Goal: Task Accomplishment & Management: Complete application form

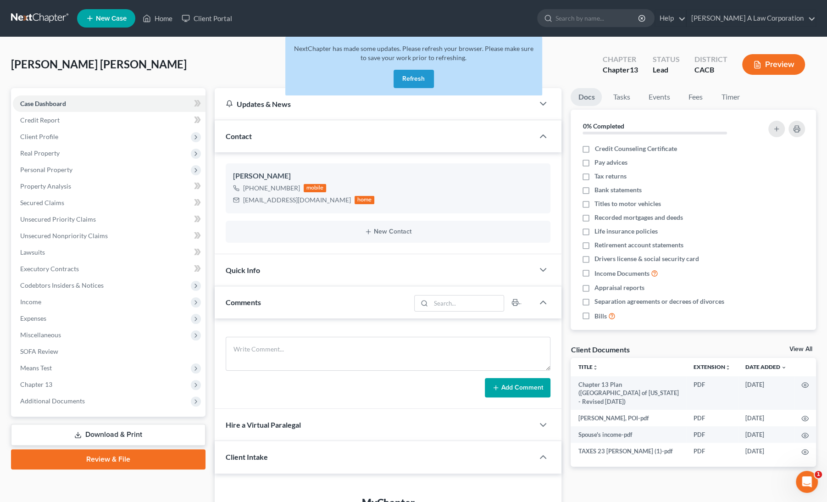
drag, startPoint x: 12, startPoint y: 13, endPoint x: 17, endPoint y: 12, distance: 5.2
click at [13, 13] on link at bounding box center [40, 18] width 59 height 17
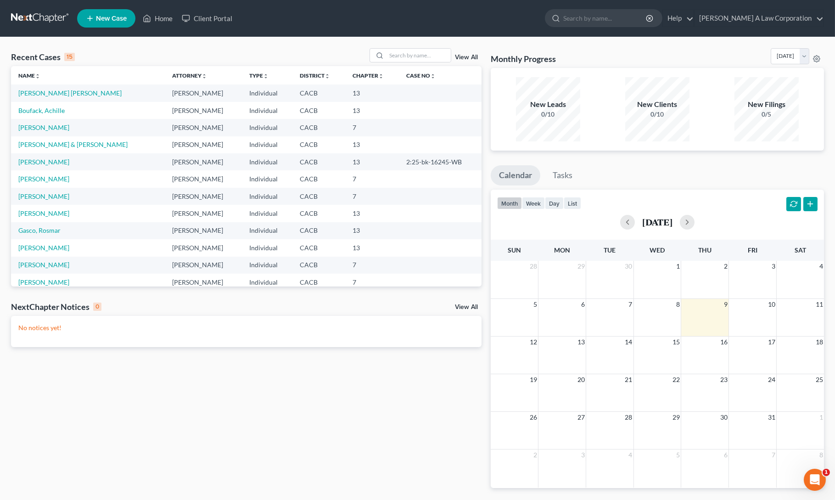
click at [113, 21] on span "New Case" at bounding box center [111, 18] width 31 height 7
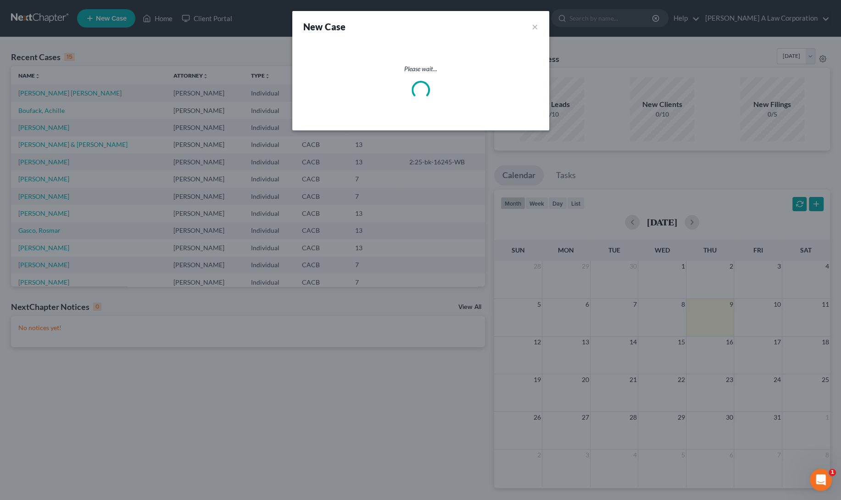
select select "7"
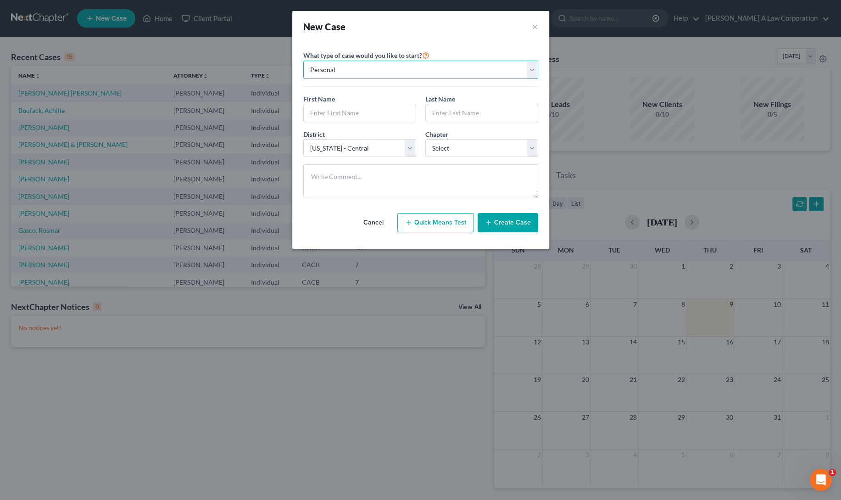
click at [368, 72] on select "Personal Business" at bounding box center [420, 70] width 235 height 18
click at [329, 112] on input "text" at bounding box center [360, 112] width 112 height 17
type input "Cynthia"
type input "Y"
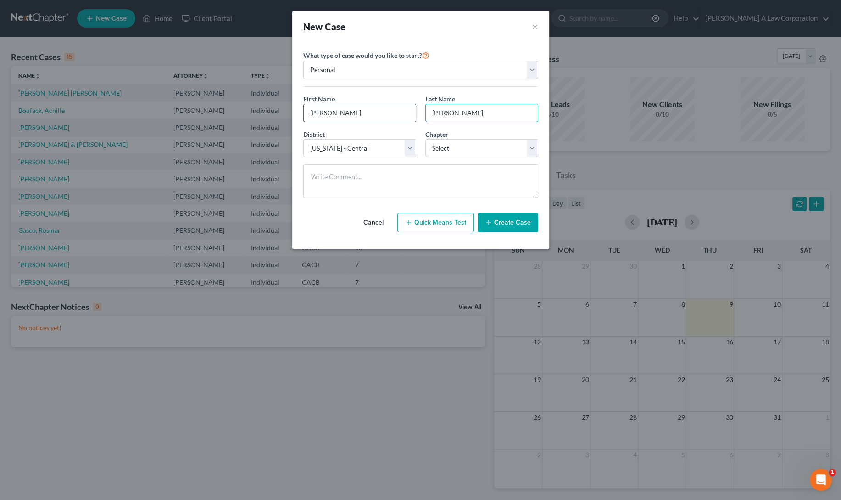
type input "Saucedo"
click at [365, 147] on select "Select Alabama - Middle Alabama - Northern Alabama - Southern Alaska Arizona Ar…" at bounding box center [359, 148] width 113 height 18
click at [433, 148] on select "Select 7 11 12 13" at bounding box center [481, 148] width 113 height 18
select select "3"
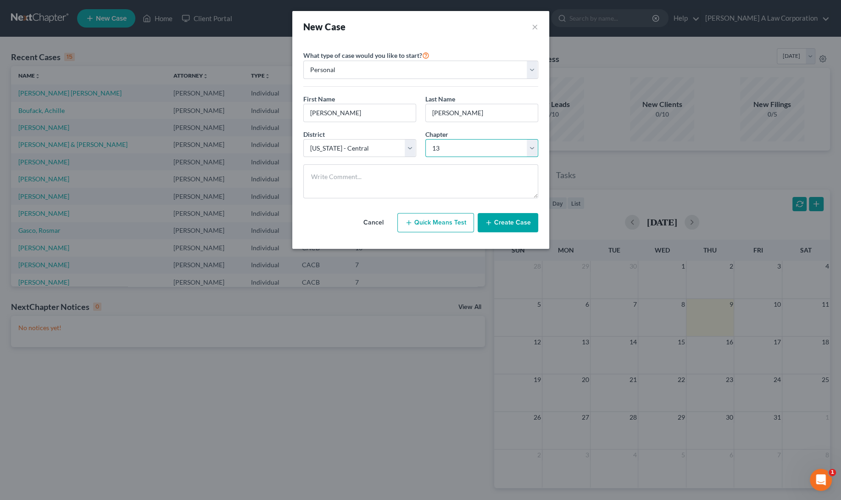
click at [425, 139] on select "Select 7 11 12 13" at bounding box center [481, 148] width 113 height 18
click at [435, 193] on textarea at bounding box center [420, 181] width 235 height 34
click at [522, 222] on button "Create Case" at bounding box center [508, 222] width 61 height 19
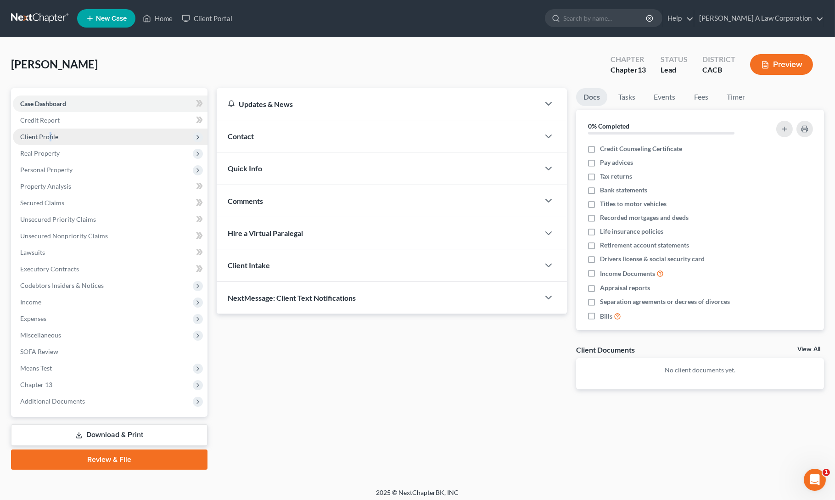
click at [49, 130] on span "Client Profile" at bounding box center [110, 136] width 195 height 17
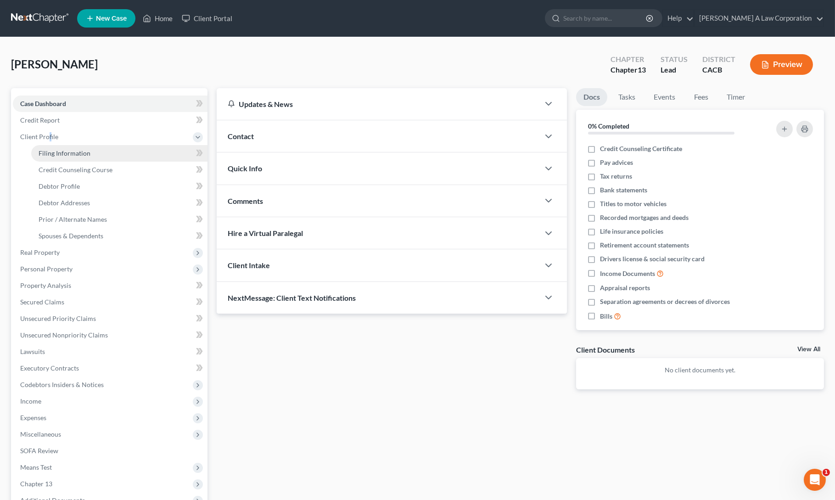
click at [72, 152] on span "Filing Information" at bounding box center [65, 153] width 52 height 8
select select "1"
select select "0"
select select "3"
select select "7"
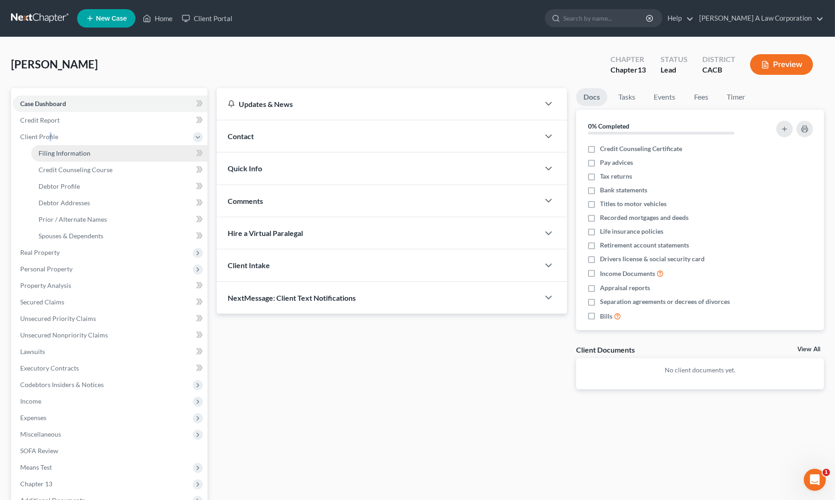
select select "4"
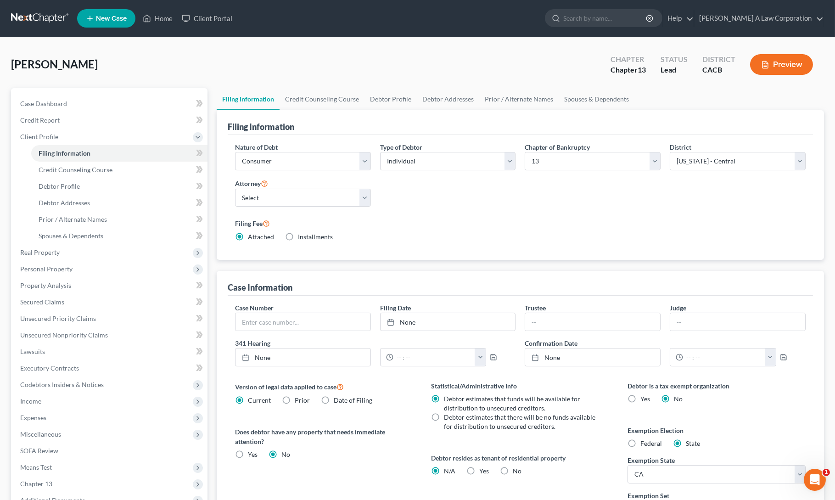
click at [508, 204] on div "Nature of Debt Select Business Consumer Other Nature of Business Select Clearin…" at bounding box center [520, 195] width 580 height 107
click at [518, 236] on div "Filing Fee Attached Installments Installments" at bounding box center [520, 230] width 570 height 24
click at [466, 224] on label "Filing Fee" at bounding box center [520, 223] width 570 height 11
drag, startPoint x: 60, startPoint y: 183, endPoint x: 64, endPoint y: 188, distance: 6.5
click at [60, 183] on span "Debtor Profile" at bounding box center [59, 186] width 41 height 8
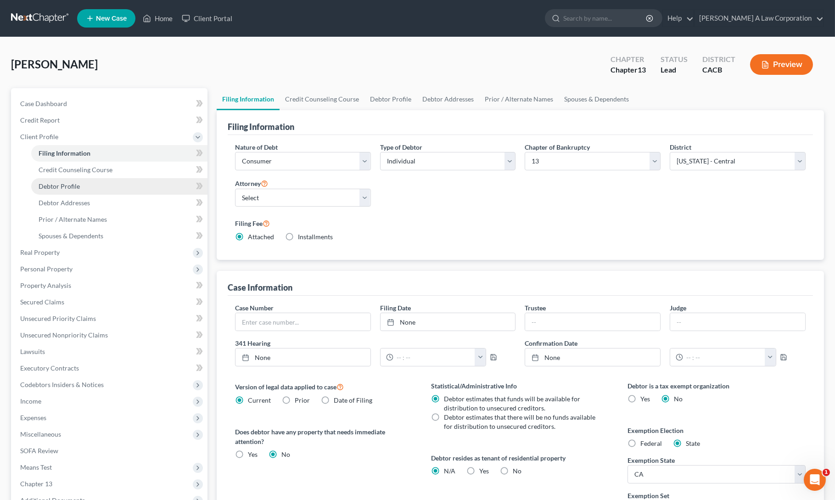
select select "0"
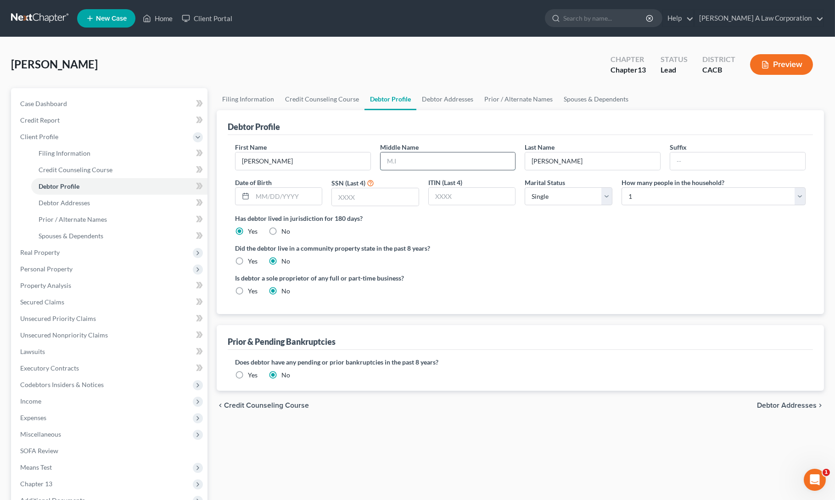
click at [428, 159] on input "text" at bounding box center [447, 160] width 135 height 17
type input "Y"
click at [255, 197] on input "text" at bounding box center [287, 196] width 70 height 17
click at [449, 266] on ng-include "First Name Cynthia Middle Name Y Last Name Saucedo Suffix Date of Birth SSN (La…" at bounding box center [520, 222] width 570 height 161
click at [337, 195] on input "text" at bounding box center [375, 196] width 87 height 17
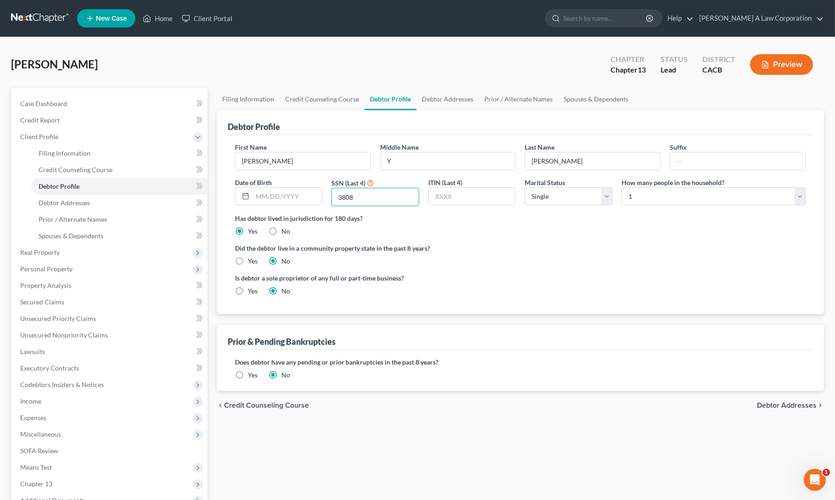
type input "3808"
drag, startPoint x: 561, startPoint y: 289, endPoint x: 552, endPoint y: 288, distance: 8.8
click at [561, 289] on div "Is debtor a sole proprietor of any full or part-time business? Yes No" at bounding box center [520, 288] width 580 height 30
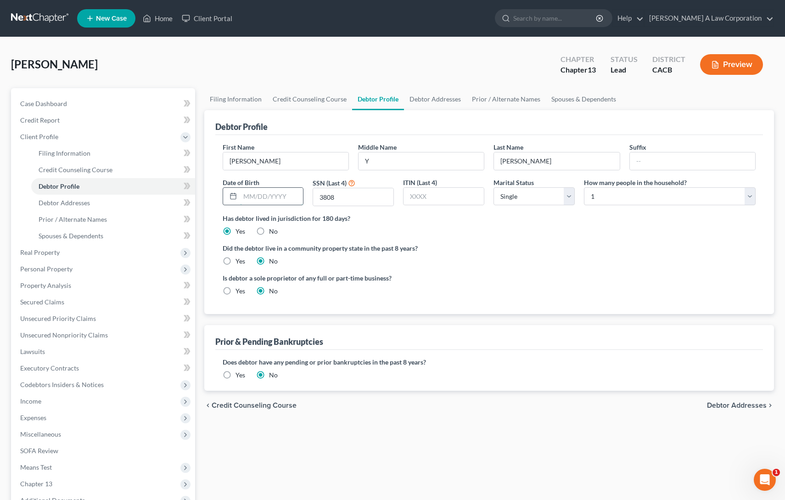
click at [242, 194] on input "text" at bounding box center [271, 196] width 63 height 17
type input "03/18/1984"
click at [609, 266] on ng-include "First Name Cynthia Middle Name Y Last Name Saucedo Suffix Date of Birth 03/18/1…" at bounding box center [489, 222] width 533 height 161
drag, startPoint x: 435, startPoint y: 200, endPoint x: 473, endPoint y: 200, distance: 37.2
click at [435, 200] on input "text" at bounding box center [443, 196] width 80 height 17
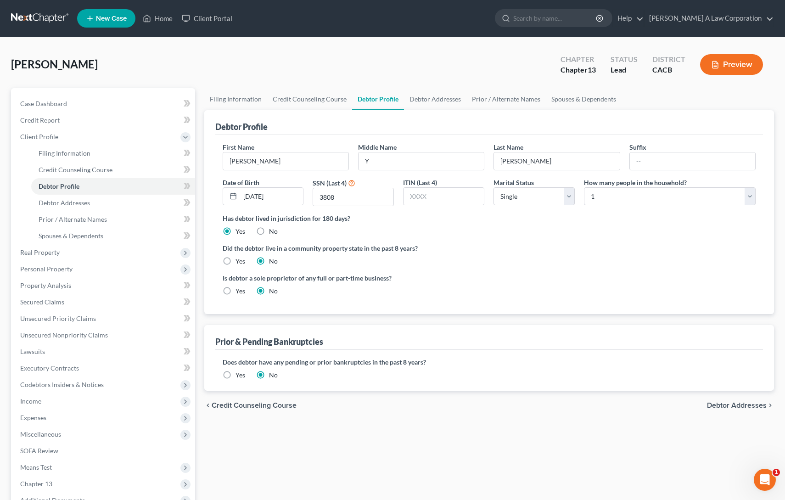
drag, startPoint x: 595, startPoint y: 236, endPoint x: 601, endPoint y: 199, distance: 37.2
click at [595, 236] on ng-include "First Name Cynthia Middle Name Y Last Name Saucedo Suffix Date of Birth 03/18/1…" at bounding box center [489, 222] width 533 height 161
click at [517, 195] on select "Select Single Married Separated Divorced Widowed" at bounding box center [533, 196] width 81 height 18
select select "1"
click at [493, 187] on select "Select Single Married Separated Divorced Widowed" at bounding box center [533, 196] width 81 height 18
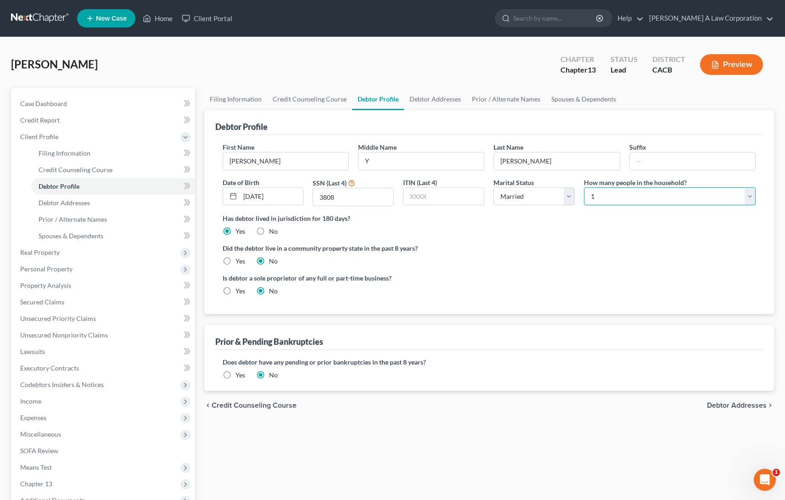
drag, startPoint x: 602, startPoint y: 196, endPoint x: 602, endPoint y: 204, distance: 7.8
click at [603, 196] on select "Select 1 2 3 4 5 6 7 8 9 10 11 12 13 14 15 16 17 18 19 20" at bounding box center [670, 196] width 172 height 18
select select "1"
click at [584, 187] on select "Select 1 2 3 4 5 6 7 8 9 10 11 12 13 14 15 16 17 18 19 20" at bounding box center [670, 196] width 172 height 18
click at [549, 257] on div "Did the debtor live in a community property state in the past 8 years? Yes No" at bounding box center [489, 254] width 533 height 22
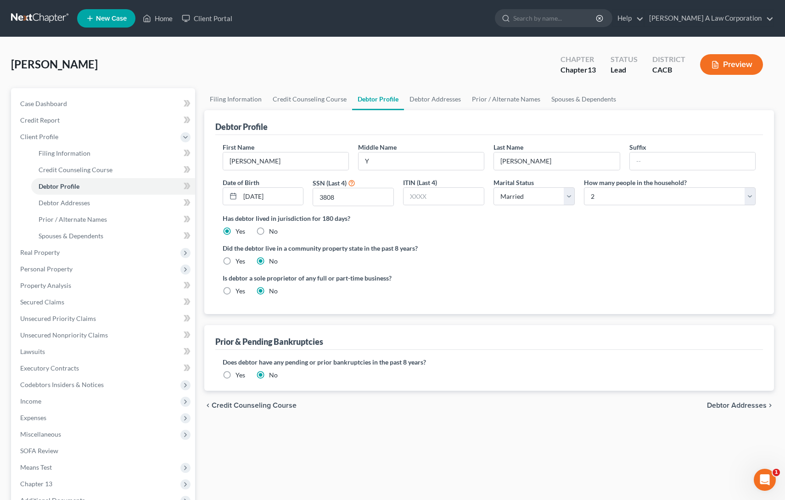
drag, startPoint x: 499, startPoint y: 274, endPoint x: 486, endPoint y: 267, distance: 14.8
click at [500, 274] on div "Is debtor a sole proprietor of any full or part-time business? Yes No" at bounding box center [489, 288] width 542 height 30
click at [460, 252] on div "Did the debtor live in a community property state in the past 8 years? Yes No" at bounding box center [489, 254] width 533 height 22
click at [234, 99] on link "Filing Information" at bounding box center [235, 99] width 63 height 22
select select "1"
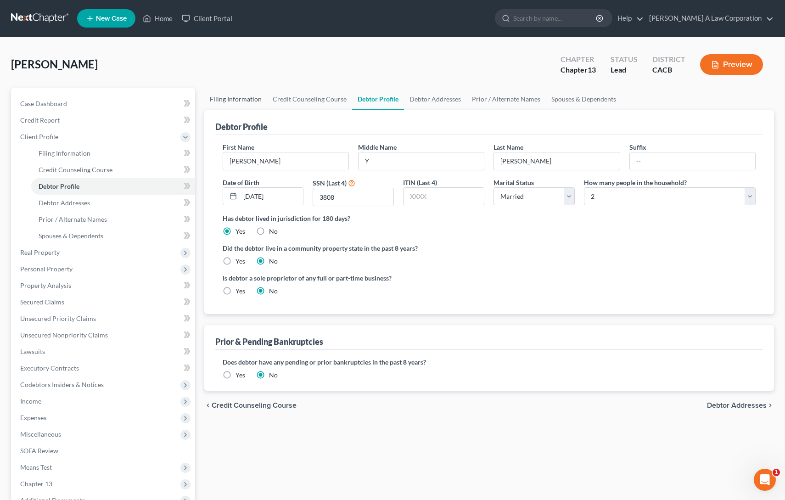
select select "0"
select select "3"
select select "7"
select select "4"
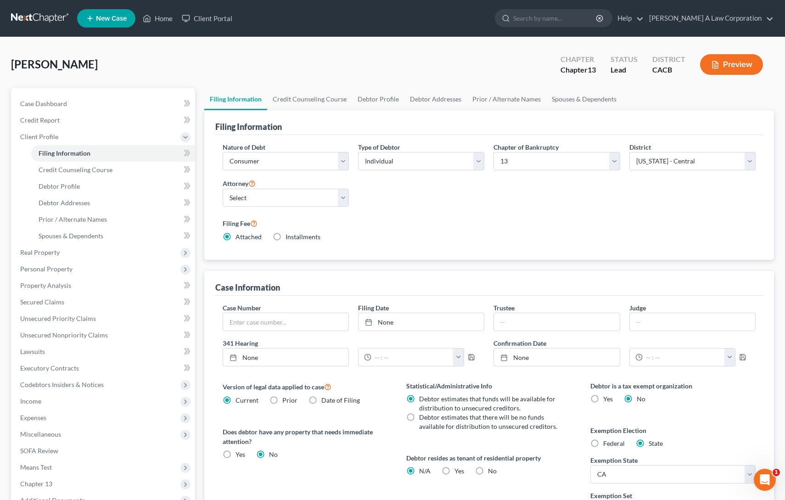
click at [416, 201] on div "Nature of Debt Select Business Consumer Other Nature of Business Select Clearin…" at bounding box center [489, 195] width 542 height 107
click at [257, 201] on select "Select Devin Sawdayi - CACB" at bounding box center [286, 198] width 126 height 18
select select "0"
click at [223, 189] on select "Select Devin Sawdayi - CACB" at bounding box center [286, 198] width 126 height 18
click at [491, 191] on div "Nature of Debt Select Business Consumer Other Nature of Business Select Clearin…" at bounding box center [489, 195] width 542 height 107
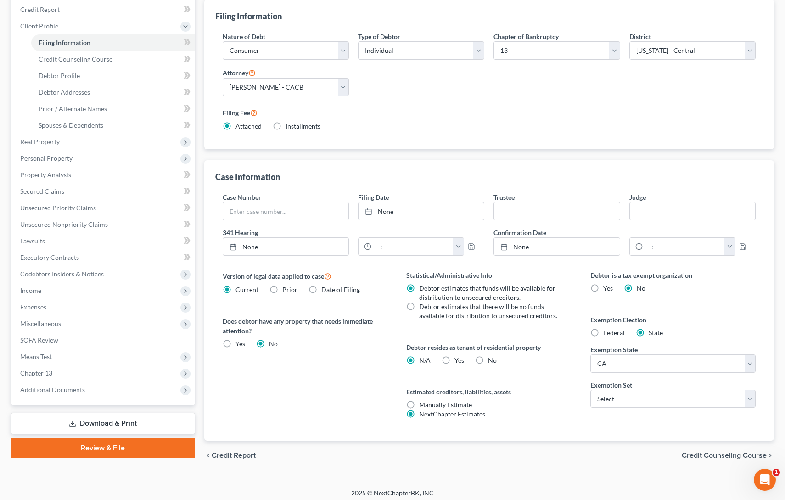
scroll to position [114, 0]
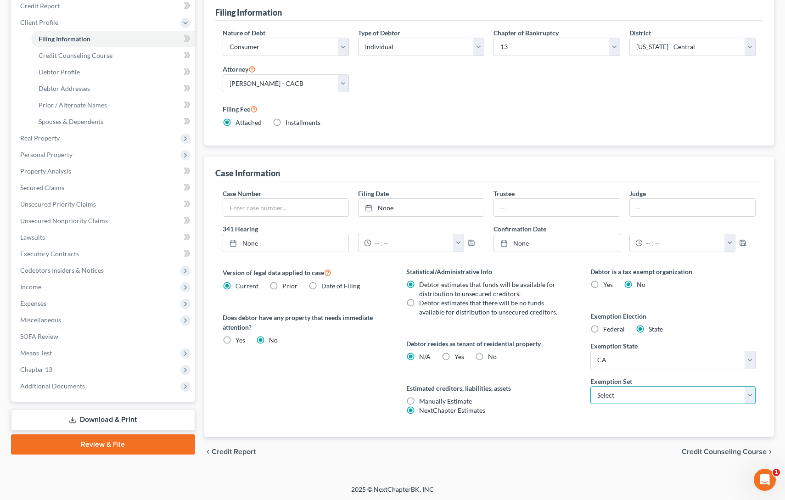
click at [626, 399] on select "Select 703 704" at bounding box center [673, 395] width 166 height 18
select select "0"
click at [590, 386] on select "Select 703 704" at bounding box center [673, 395] width 166 height 18
click at [737, 302] on div "Debtor is a tax exempt organization Yes No Exemption Election Federal State Exe…" at bounding box center [673, 352] width 184 height 170
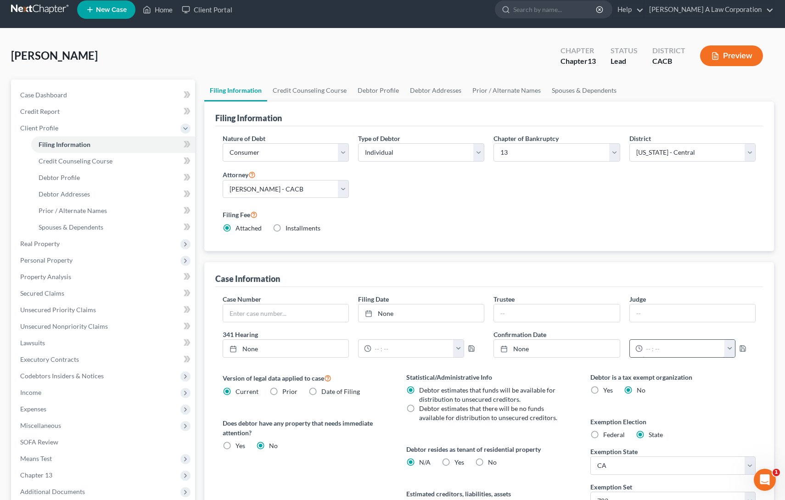
scroll to position [0, 0]
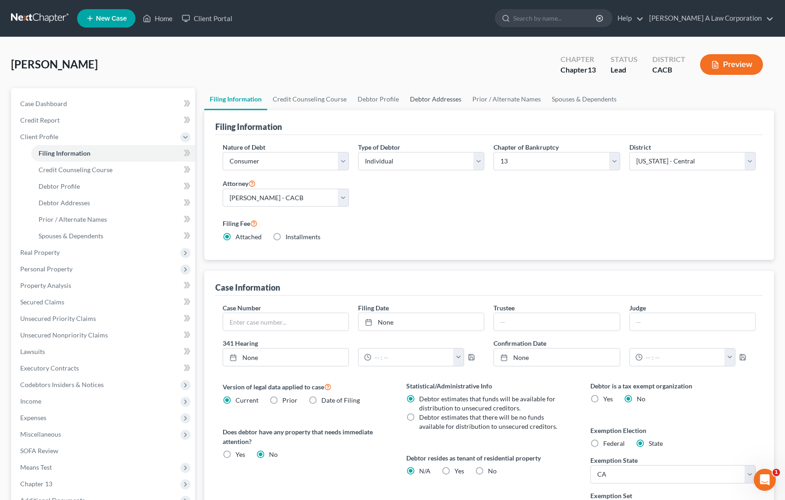
click at [413, 100] on link "Debtor Addresses" at bounding box center [435, 99] width 62 height 22
select select "0"
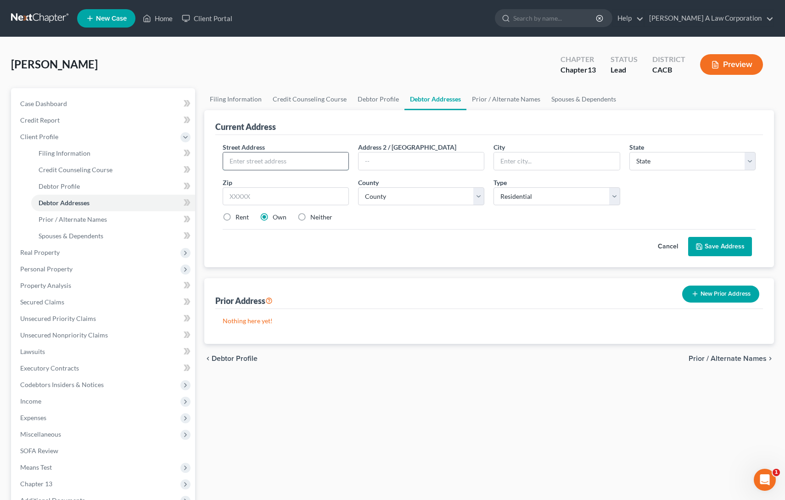
click at [277, 167] on input "text" at bounding box center [285, 160] width 125 height 17
click at [373, 100] on link "Debtor Profile" at bounding box center [378, 99] width 52 height 22
select select "1"
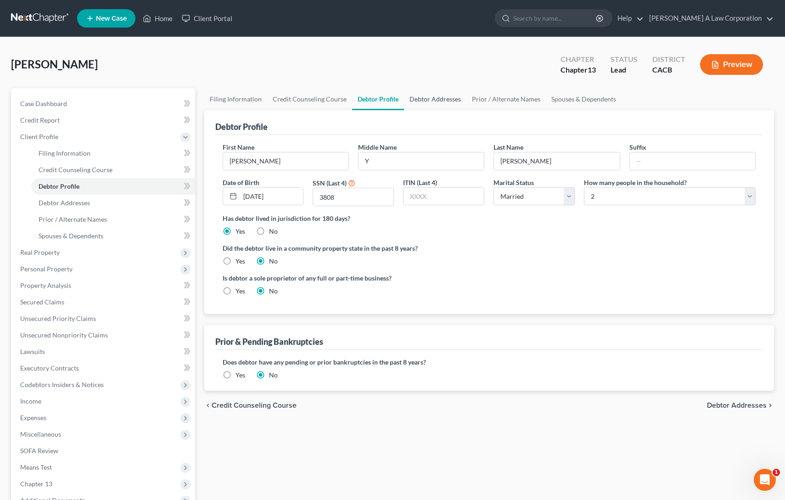
click at [418, 101] on link "Debtor Addresses" at bounding box center [435, 99] width 62 height 22
select select "0"
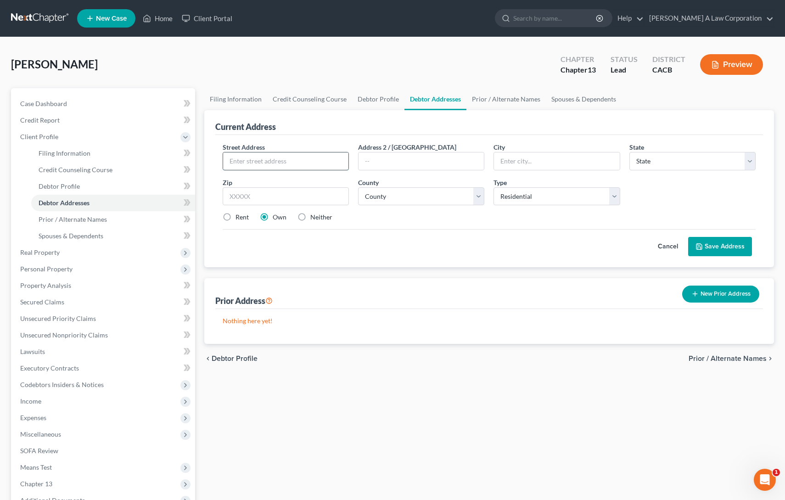
click at [250, 162] on input "text" at bounding box center [285, 160] width 125 height 17
type input "2330 East Del Mar Blvd"
type input "#209"
type input "Pasadena"
select select "4"
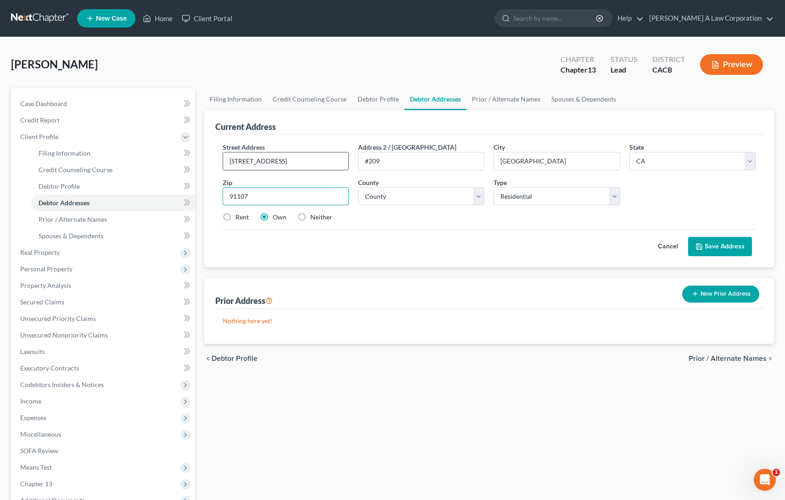
type input "91107"
click at [417, 197] on select "County Alameda County Alpine County Amador County Butte County Calaveras County…" at bounding box center [421, 196] width 126 height 18
select select "18"
click at [358, 187] on select "County Alameda County Alpine County Amador County Butte County Calaveras County…" at bounding box center [421, 196] width 126 height 18
drag, startPoint x: 516, startPoint y: 294, endPoint x: 517, endPoint y: 289, distance: 5.2
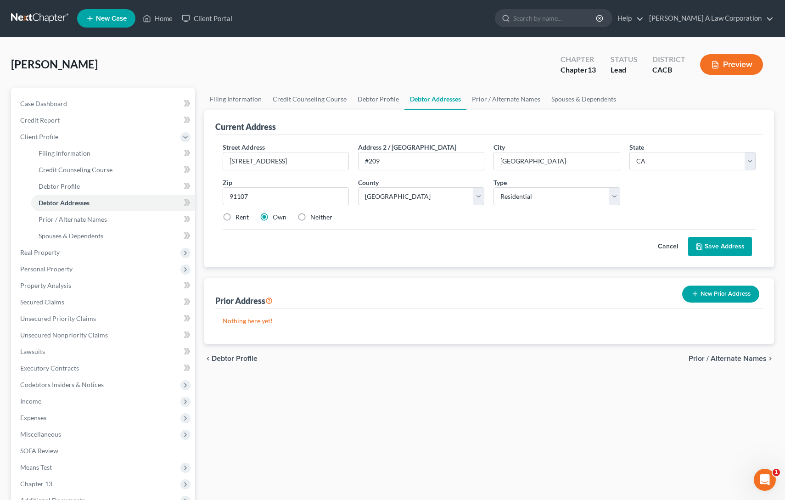
click at [517, 294] on div "Prior Address New Prior Address" at bounding box center [489, 293] width 548 height 31
click at [513, 197] on select "Select Residential Mailing Rental Business" at bounding box center [556, 196] width 126 height 18
click at [493, 187] on select "Select Residential Mailing Rental Business" at bounding box center [556, 196] width 126 height 18
drag, startPoint x: 610, startPoint y: 275, endPoint x: 737, endPoint y: 255, distance: 128.7
click at [610, 275] on div "Current Address Street Address * 2330 East Del Mar Blvd Address 2 / PO Box #209…" at bounding box center [489, 227] width 570 height 234
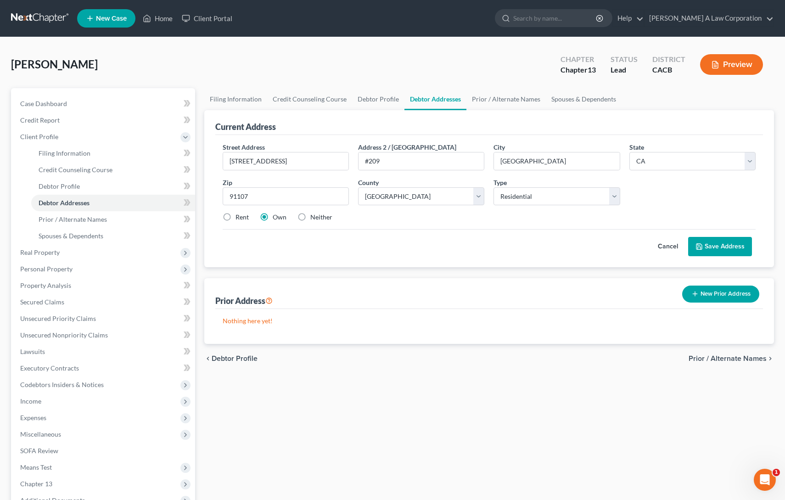
click at [741, 248] on button "Save Address" at bounding box center [720, 246] width 64 height 19
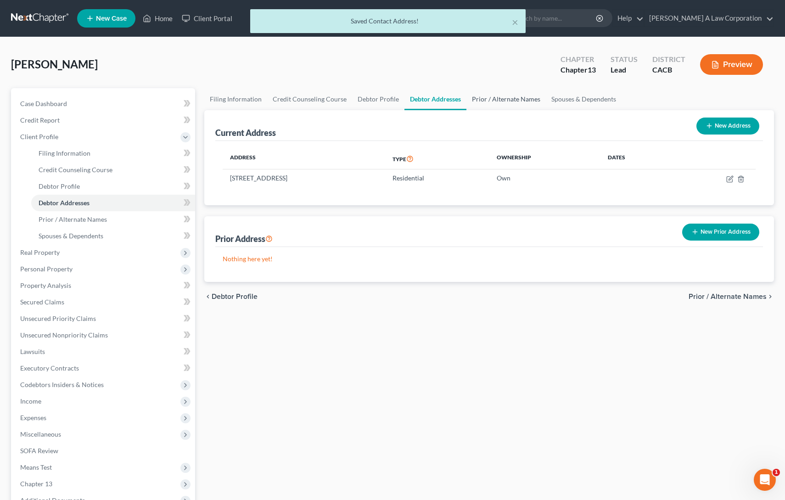
click at [489, 95] on link "Prior / Alternate Names" at bounding box center [505, 99] width 79 height 22
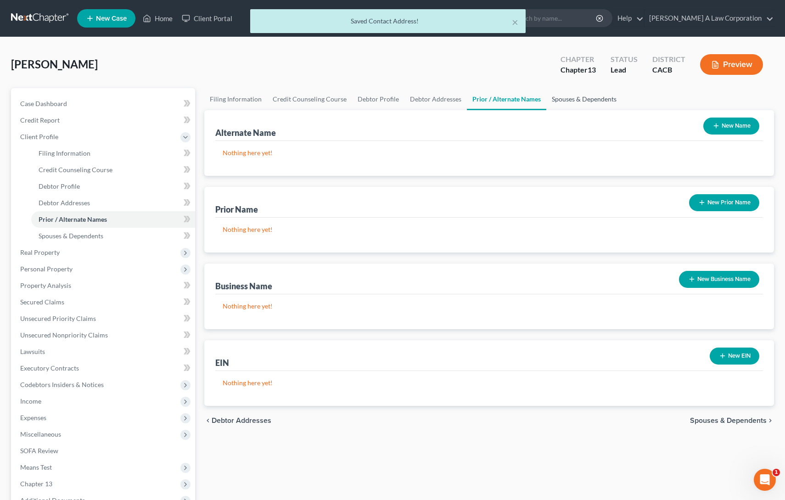
click at [594, 100] on link "Spouses & Dependents" at bounding box center [584, 99] width 76 height 22
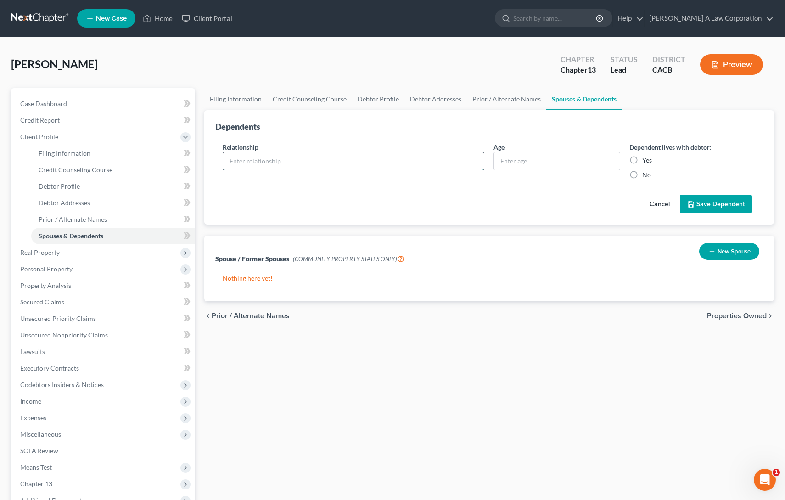
click at [259, 160] on input "text" at bounding box center [353, 160] width 261 height 17
drag, startPoint x: 734, startPoint y: 253, endPoint x: 236, endPoint y: 289, distance: 499.1
click at [236, 289] on div "Spouse / Former Spouses (COMMUNITY PROPERTY STATES ONLY) New Spouse Nothing her…" at bounding box center [489, 268] width 570 height 66
drag, startPoint x: 213, startPoint y: 278, endPoint x: 300, endPoint y: 281, distance: 86.8
click at [300, 281] on div "Spouse / Former Spouses (COMMUNITY PROPERTY STATES ONLY) New Spouse Nothing her…" at bounding box center [489, 268] width 570 height 66
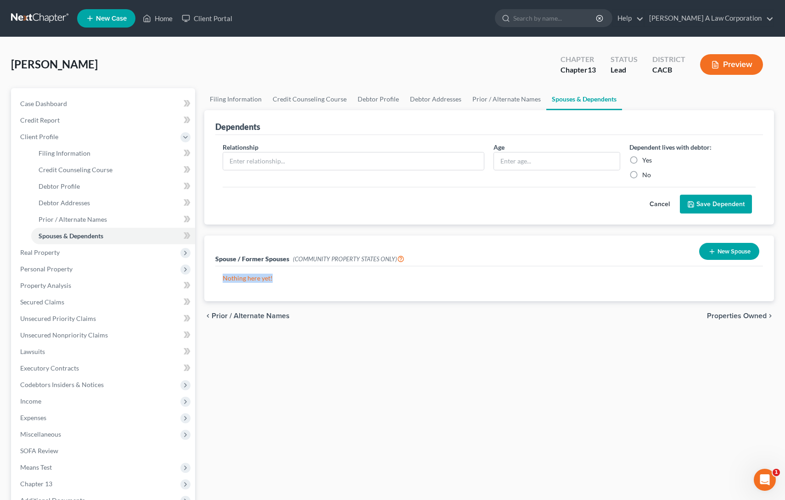
click at [300, 281] on p "Nothing here yet!" at bounding box center [489, 277] width 533 height 9
click at [352, 427] on div "Filing Information Credit Counseling Course Debtor Profile Debtor Addresses Pri…" at bounding box center [489, 328] width 579 height 480
click at [681, 95] on ul "Filing Information Credit Counseling Course Debtor Profile Debtor Addresses Pri…" at bounding box center [489, 99] width 570 height 22
click at [385, 360] on div "Filing Information Credit Counseling Course Debtor Profile Debtor Addresses Pri…" at bounding box center [489, 328] width 579 height 480
click at [37, 117] on span "Credit Report" at bounding box center [39, 120] width 39 height 8
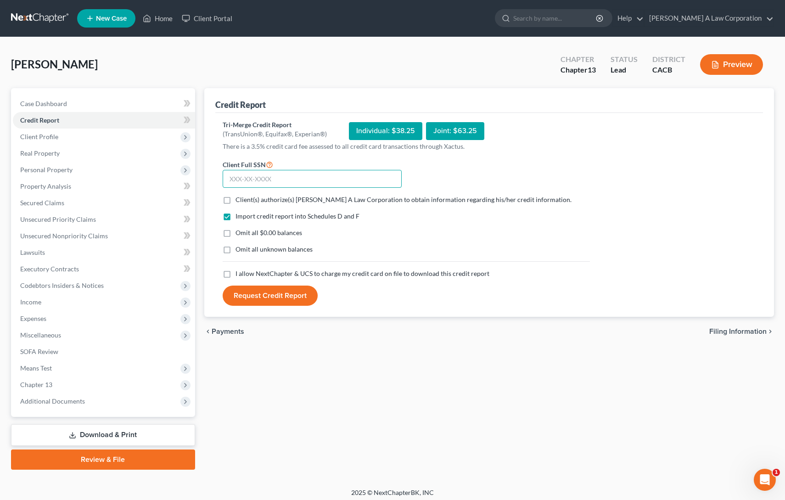
click at [227, 179] on input "text" at bounding box center [312, 179] width 179 height 18
type input "359-84-3808"
click at [235, 197] on label "Client(s) authorize(s) Devin Sawdayi A Law Corporation to obtain information re…" at bounding box center [403, 199] width 336 height 9
click at [239, 197] on input "Client(s) authorize(s) Devin Sawdayi A Law Corporation to obtain information re…" at bounding box center [242, 198] width 6 height 6
checkbox input "true"
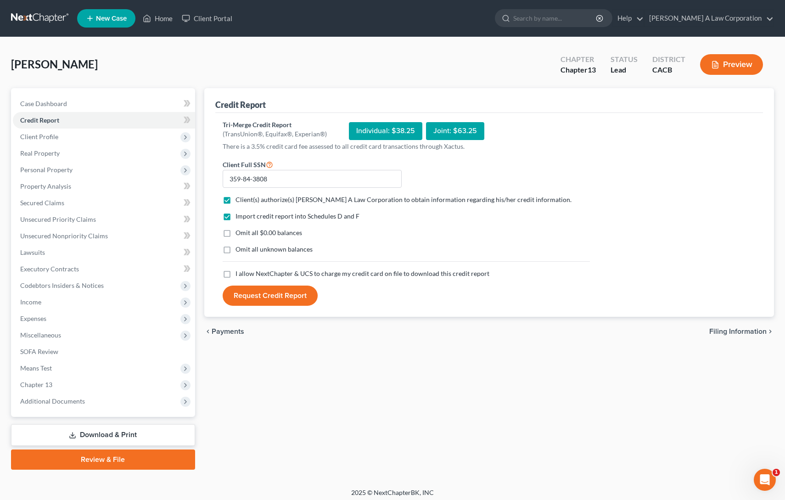
click at [235, 231] on label "Omit all $0.00 balances" at bounding box center [268, 232] width 67 height 9
click at [239, 231] on input "Omit all $0.00 balances" at bounding box center [242, 231] width 6 height 6
checkbox input "true"
click at [235, 247] on label "Omit all unknown balances" at bounding box center [273, 249] width 77 height 9
click at [239, 247] on input "Omit all unknown balances" at bounding box center [242, 248] width 6 height 6
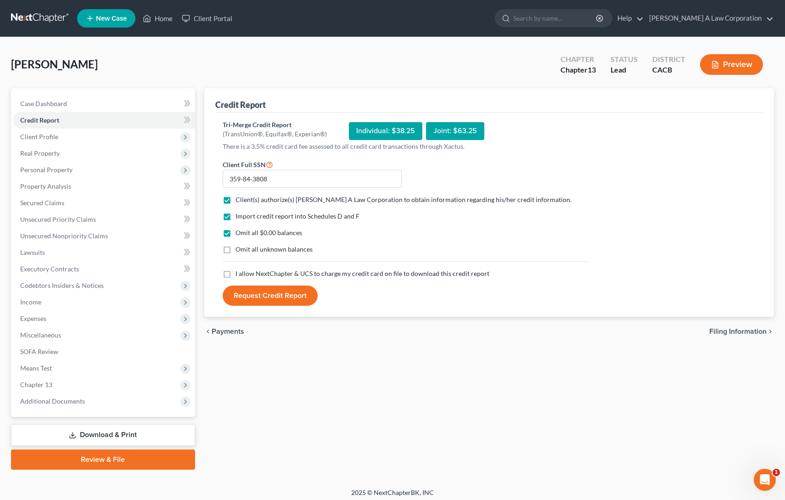
checkbox input "true"
click at [235, 274] on label "I allow NextChapter & UCS to charge my credit card on file to download this cre…" at bounding box center [362, 273] width 254 height 9
click at [239, 274] on input "I allow NextChapter & UCS to charge my credit card on file to download this cre…" at bounding box center [242, 272] width 6 height 6
checkbox input "true"
click at [272, 296] on button "Request Credit Report" at bounding box center [270, 295] width 95 height 20
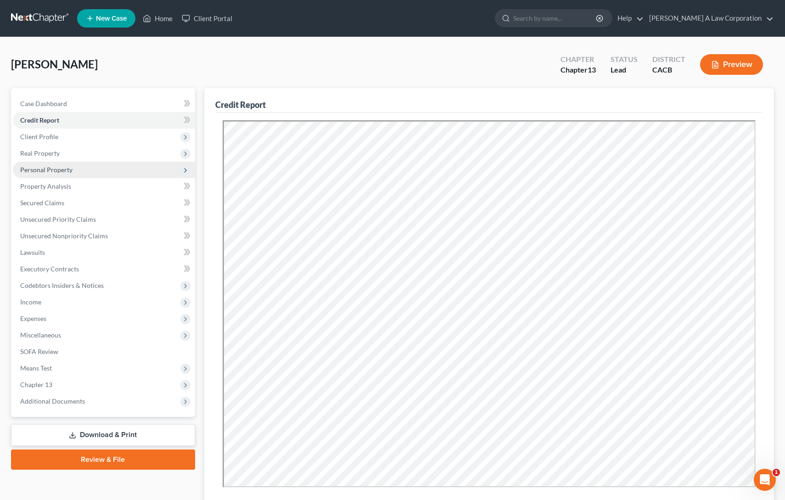
click at [50, 170] on span "Personal Property" at bounding box center [46, 170] width 52 height 8
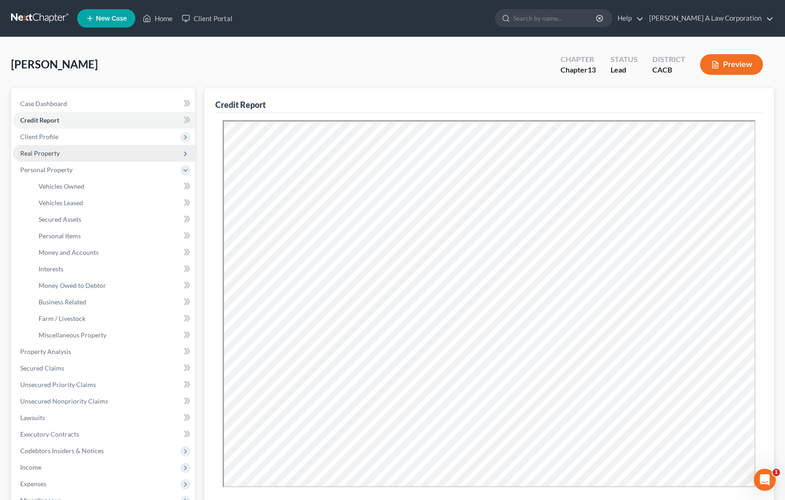
click at [35, 153] on span "Real Property" at bounding box center [39, 153] width 39 height 8
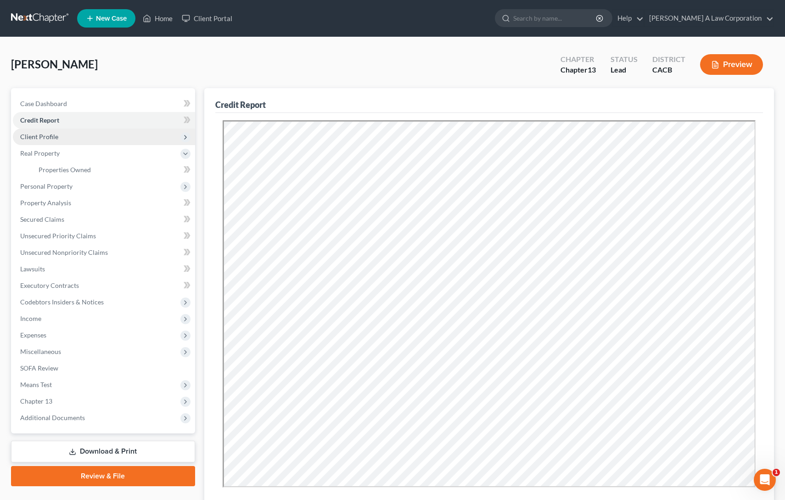
click at [30, 133] on span "Client Profile" at bounding box center [39, 137] width 38 height 8
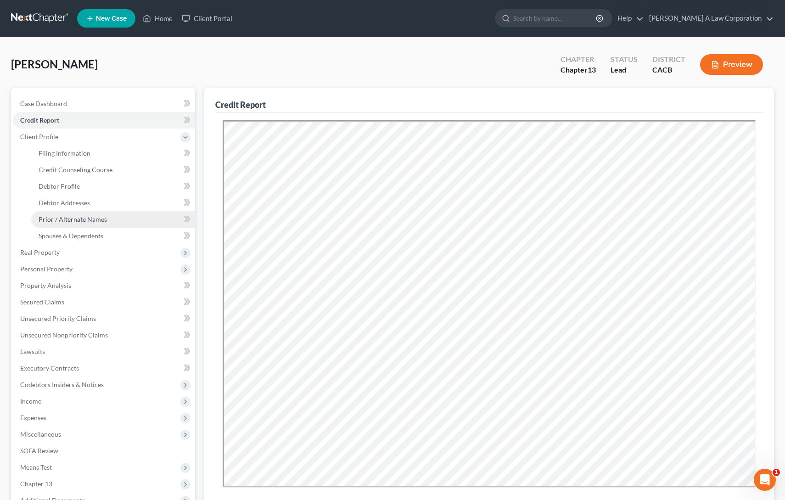
click at [77, 218] on span "Prior / Alternate Names" at bounding box center [73, 219] width 68 height 8
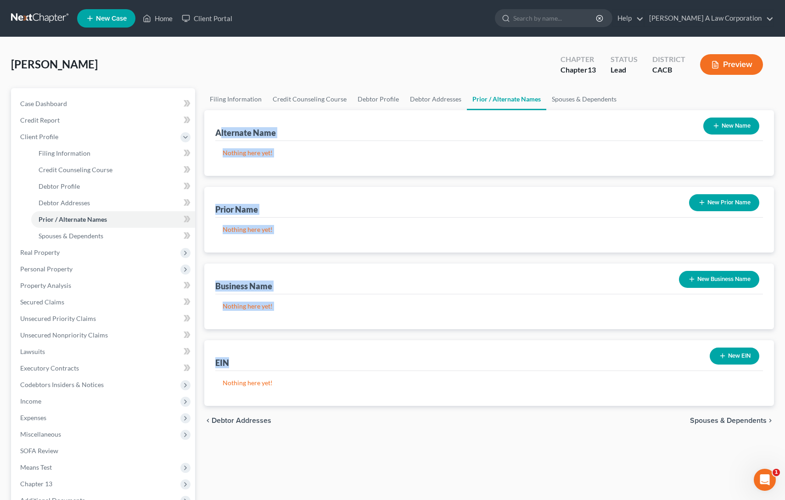
drag, startPoint x: 220, startPoint y: 134, endPoint x: 292, endPoint y: 367, distance: 244.0
click at [292, 367] on div "Alternate Name New Name Nothing here yet! Prior Name New Prior Name Nothing her…" at bounding box center [489, 258] width 570 height 296
click at [292, 367] on div "EIN New EIN" at bounding box center [489, 355] width 548 height 31
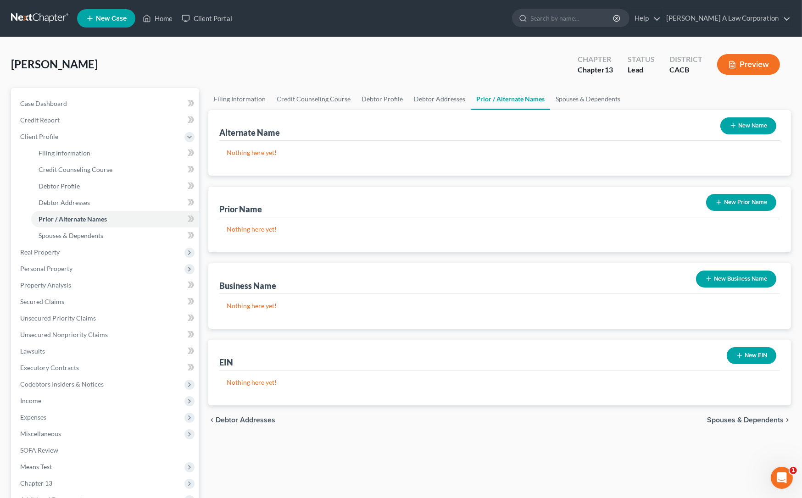
click at [213, 81] on div "Saucedo, Cynthia Upgraded Chapter Chapter 13 Status Lead District CACB Preview" at bounding box center [401, 68] width 780 height 40
click at [18, 252] on span "Real Property" at bounding box center [106, 252] width 186 height 17
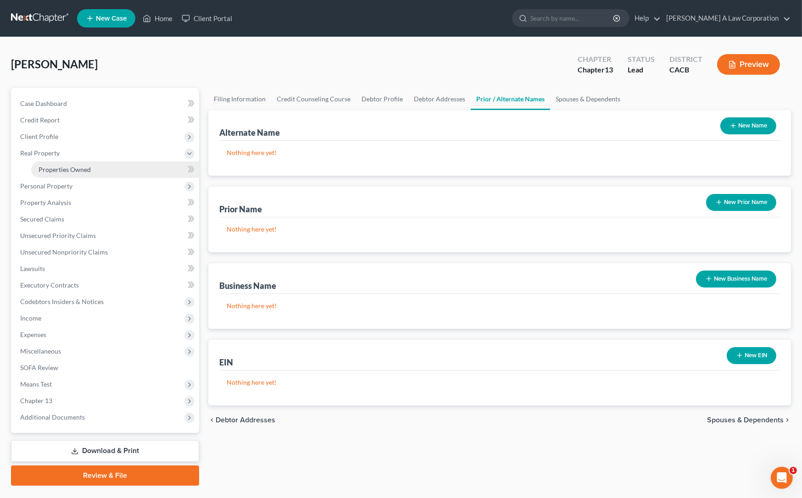
click at [61, 170] on span "Properties Owned" at bounding box center [65, 170] width 52 height 8
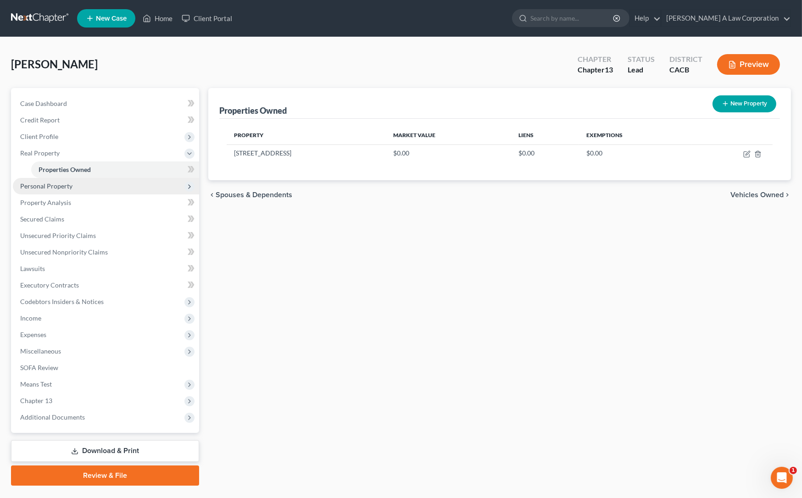
click at [48, 189] on span "Personal Property" at bounding box center [106, 186] width 186 height 17
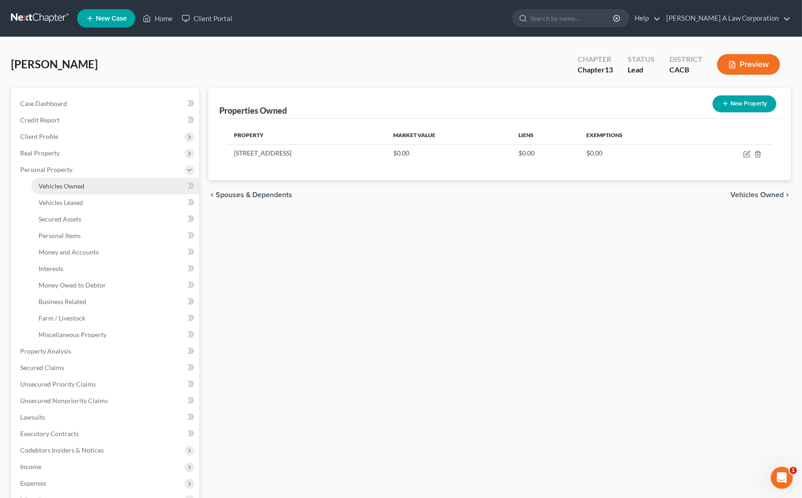
click at [55, 188] on span "Vehicles Owned" at bounding box center [62, 186] width 46 height 8
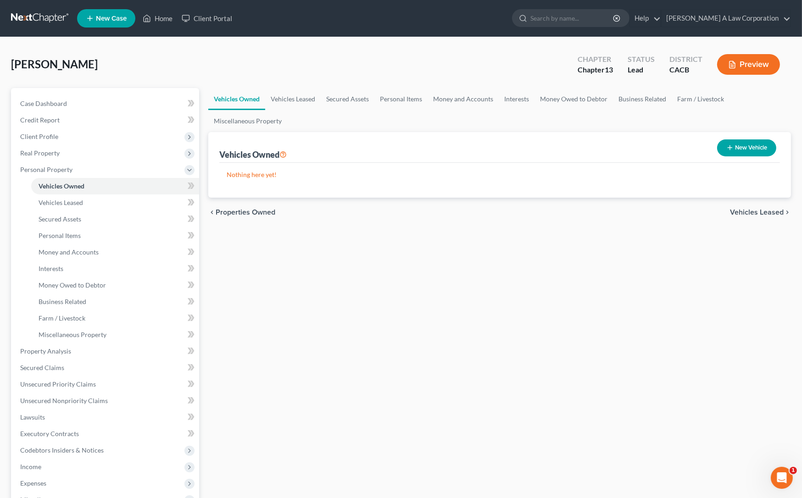
click at [743, 143] on button "New Vehicle" at bounding box center [746, 147] width 59 height 17
select select "0"
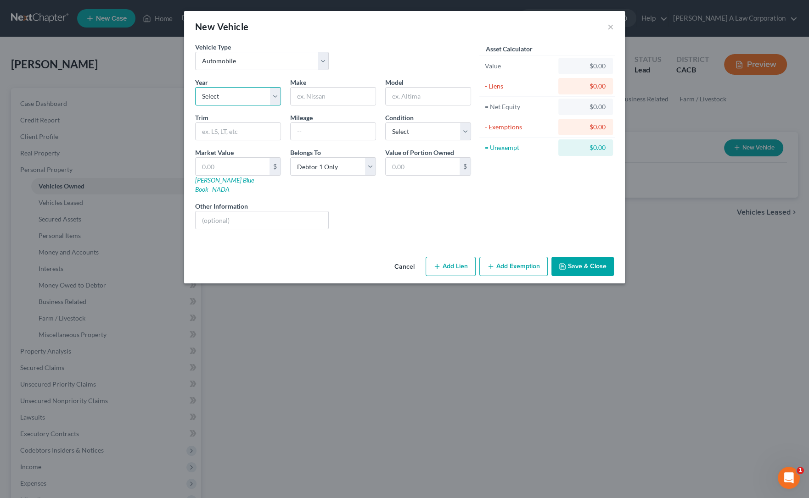
click at [223, 100] on select "Select 2026 2025 2024 2023 2022 2021 2020 2019 2018 2017 2016 2015 2014 2013 20…" at bounding box center [238, 96] width 86 height 18
select select "11"
click at [195, 87] on select "Select 2026 2025 2024 2023 2022 2021 2020 2019 2018 2017 2016 2015 2014 2013 20…" at bounding box center [238, 96] width 86 height 18
click at [311, 95] on input "text" at bounding box center [332, 96] width 85 height 17
type input "Acura"
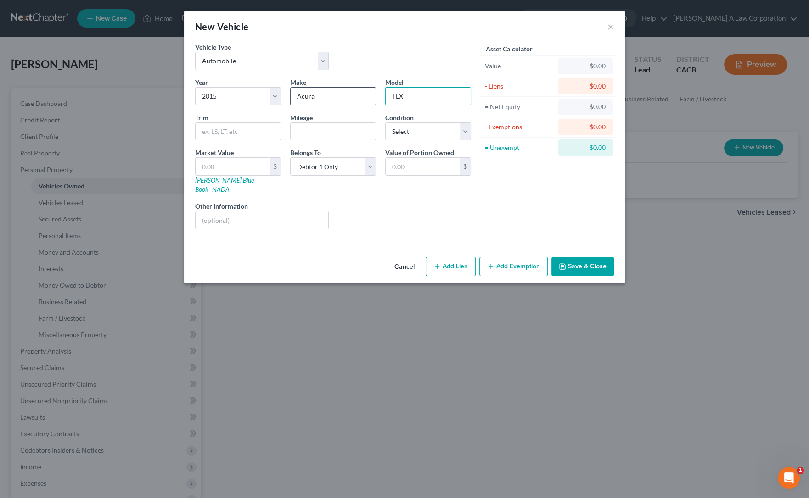
type input "TLX"
click at [196, 164] on input "text" at bounding box center [232, 166] width 74 height 17
type input "1"
type input "1.00"
type input "12"
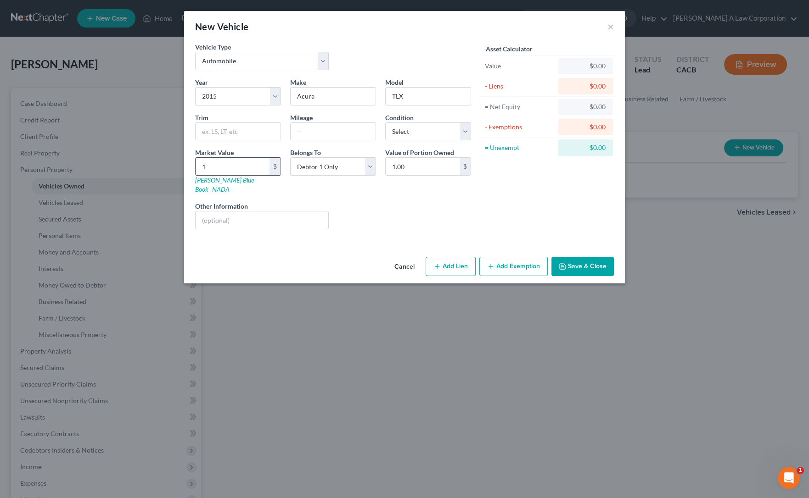
type input "12.00"
type input "120"
type input "120.00"
type input "1200"
type input "1,200.00"
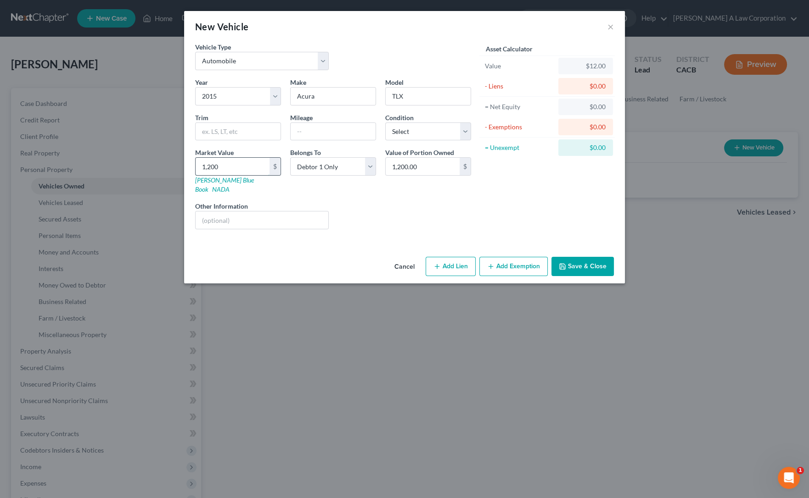
type input "1,2000"
type input "12,000.00"
click at [571, 218] on div "Asset Calculator Value $12,000.00 - Liens $0.00 = Net Equity $12,000.00 - Exemp…" at bounding box center [546, 139] width 143 height 195
click at [505, 257] on button "Add Exemption" at bounding box center [513, 266] width 68 height 19
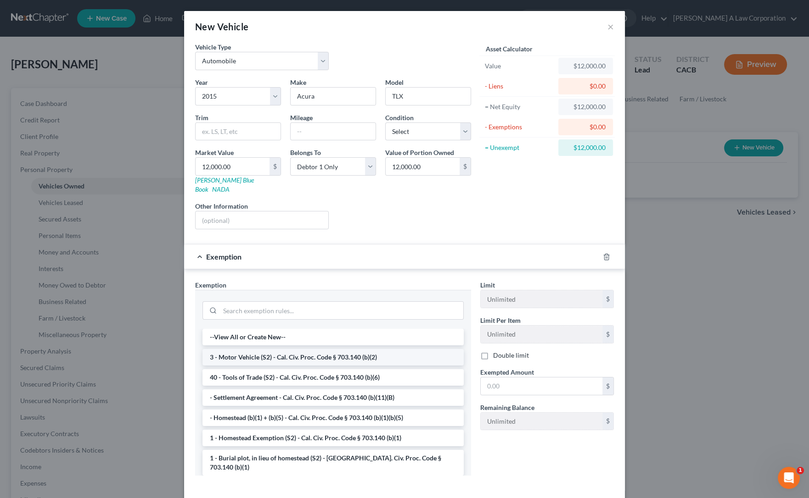
click at [214, 349] on li "3 - Motor Vehicle (S2) - Cal. Civ. Proc. Code § 703.140 (b)(2)" at bounding box center [332, 357] width 261 height 17
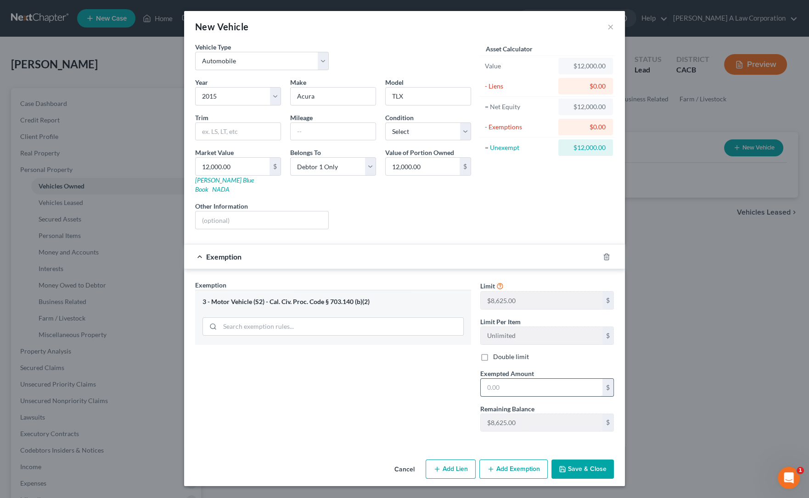
click at [493, 379] on input "text" at bounding box center [541, 387] width 122 height 17
type input "8,625.00"
drag, startPoint x: 370, startPoint y: 385, endPoint x: 441, endPoint y: 407, distance: 74.0
click at [374, 386] on div "Exemption Set must be selected for CA. Exemption * 3 - Motor Vehicle (S2) - Cal…" at bounding box center [332, 359] width 285 height 159
click at [575, 460] on button "Save & Close" at bounding box center [582, 469] width 62 height 19
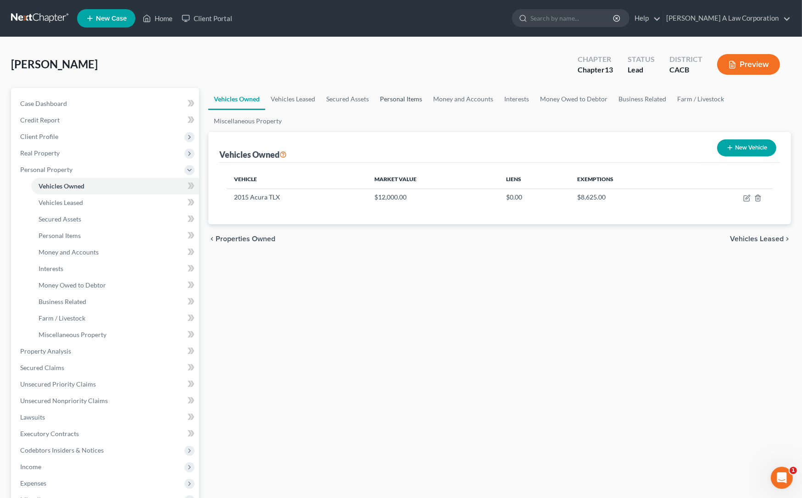
click at [379, 96] on link "Personal Items" at bounding box center [400, 99] width 53 height 22
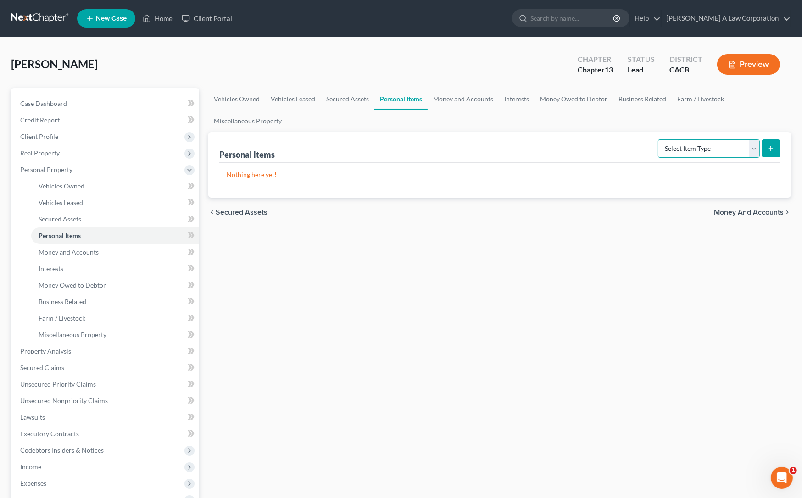
click at [730, 143] on select "Select Item Type Clothing Collectibles Of Value Electronics Firearms Household …" at bounding box center [709, 148] width 102 height 18
select select "clothing"
click at [659, 139] on select "Select Item Type Clothing Collectibles Of Value Electronics Firearms Household …" at bounding box center [709, 148] width 102 height 18
click at [766, 148] on button "submit" at bounding box center [771, 148] width 18 height 18
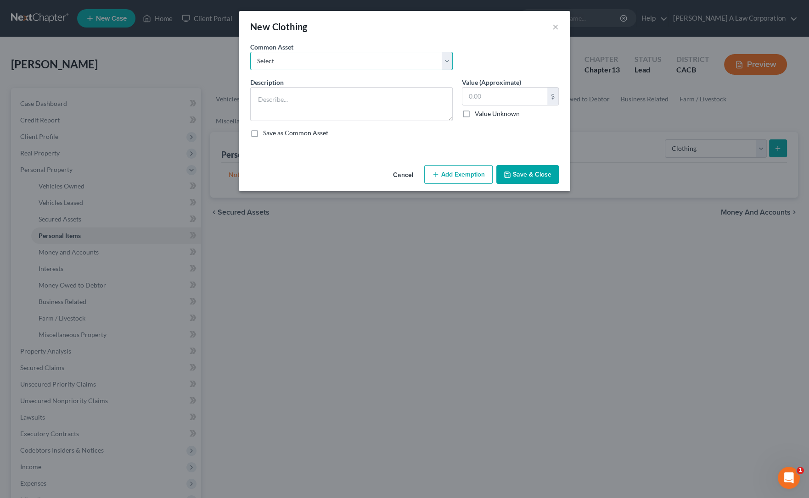
click at [293, 65] on select "Select Clothes" at bounding box center [351, 61] width 202 height 18
click at [290, 57] on select "Select Clothes" at bounding box center [351, 61] width 202 height 18
click at [293, 64] on select "Select Clothes" at bounding box center [351, 61] width 202 height 18
select select "0"
click at [250, 52] on select "Select Clothes" at bounding box center [351, 61] width 202 height 18
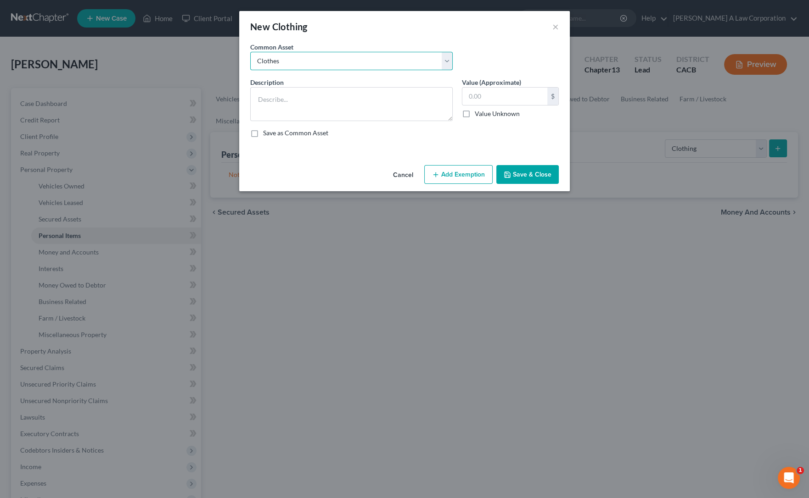
type textarea "Clothes"
type input "100.00"
click at [293, 101] on textarea "Clothes" at bounding box center [351, 104] width 202 height 34
type textarea "Clothes (per item)"
type input "100.00"
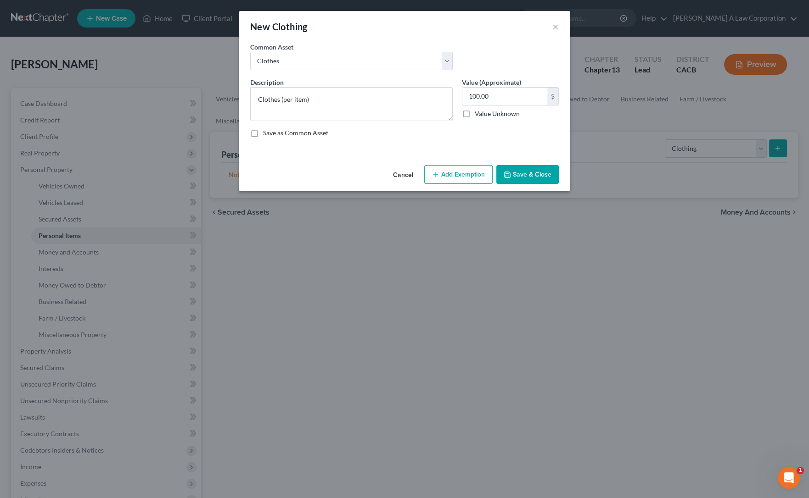
click at [439, 171] on icon "button" at bounding box center [435, 174] width 7 height 7
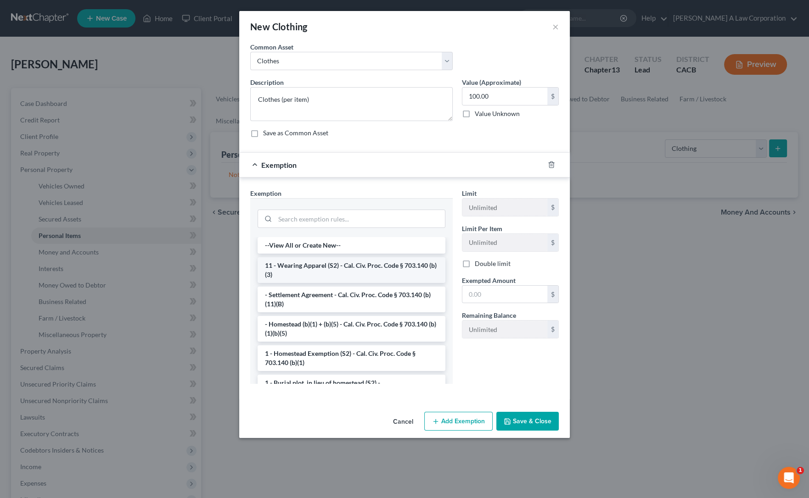
click at [311, 267] on li "11 - Wearing Apparel (S2) - Cal. Civ. Proc. Code § 703.140 (b)(3)" at bounding box center [351, 270] width 188 height 26
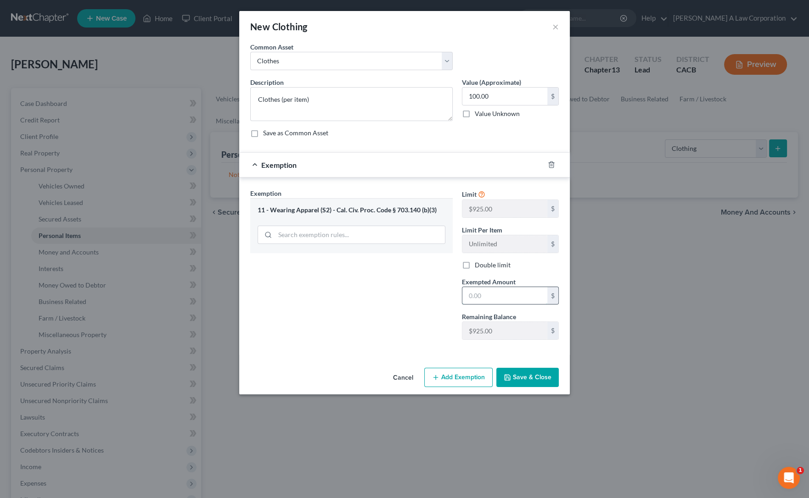
click at [499, 300] on input "text" at bounding box center [504, 295] width 85 height 17
type input "100.00"
drag, startPoint x: 371, startPoint y: 324, endPoint x: 530, endPoint y: 382, distance: 169.7
click at [375, 326] on div "Exemption Set must be selected for CA. Exemption * 11 - Wearing Apparel (S2) - …" at bounding box center [351, 268] width 212 height 159
drag, startPoint x: 543, startPoint y: 385, endPoint x: 542, endPoint y: 381, distance: 4.6
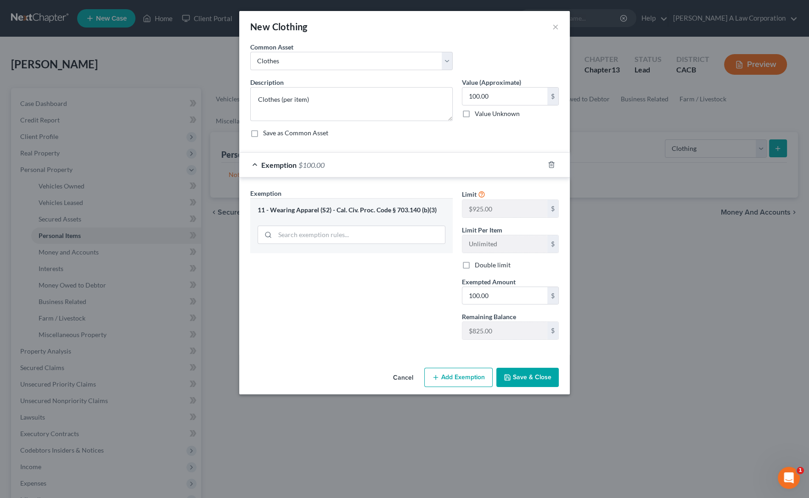
click at [543, 385] on button "Save & Close" at bounding box center [527, 377] width 62 height 19
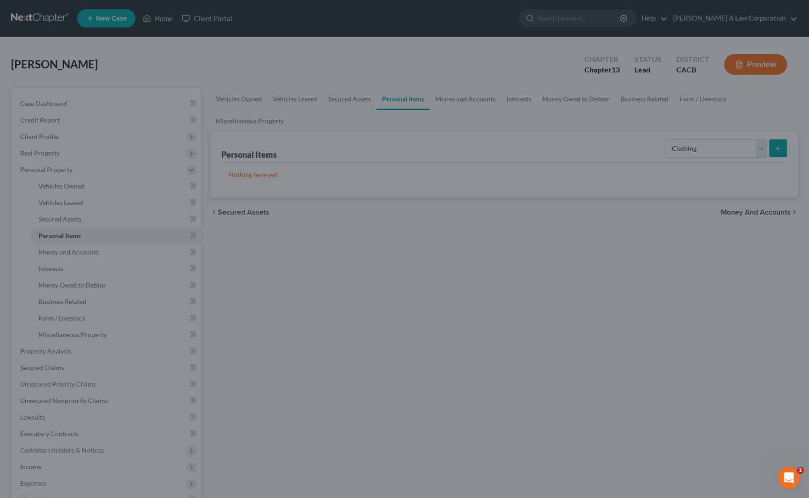
click at [541, 380] on div "New Clothing × An exemption set must first be selected from the Filing Informat…" at bounding box center [404, 249] width 809 height 498
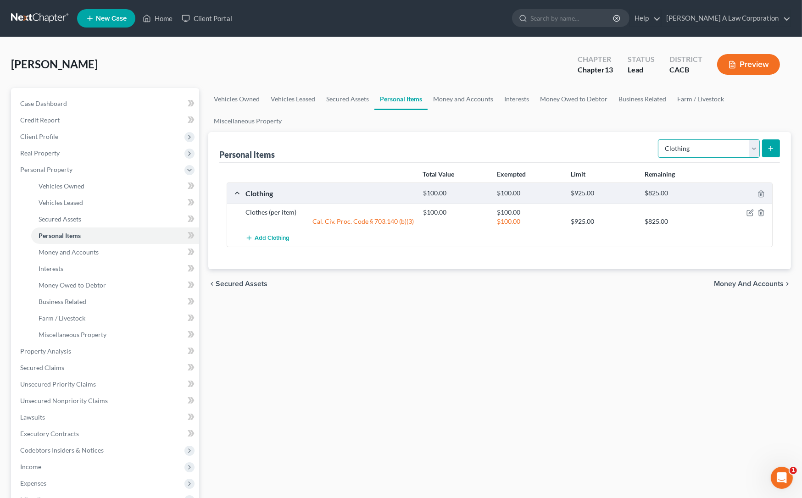
click at [757, 149] on select "Select Item Type Clothing Collectibles Of Value Electronics Firearms Household …" at bounding box center [709, 148] width 102 height 18
select select "household_goods"
click at [659, 139] on select "Select Item Type Clothing Collectibles Of Value Electronics Firearms Household …" at bounding box center [709, 148] width 102 height 18
click at [770, 149] on line "submit" at bounding box center [771, 149] width 4 height 0
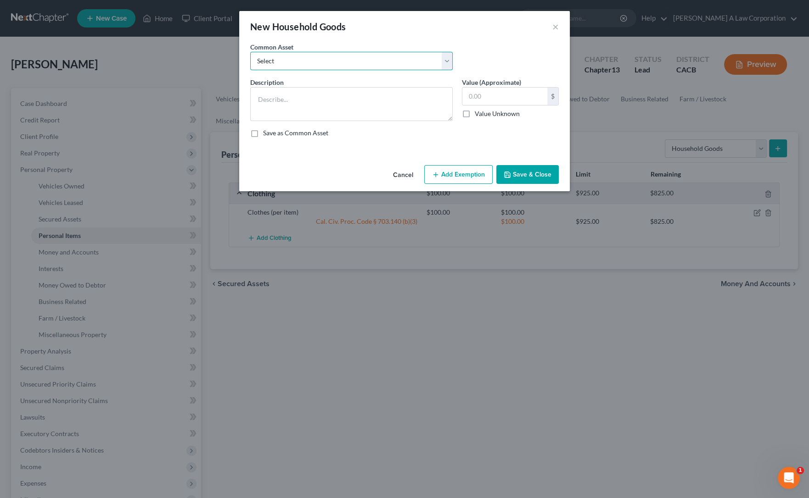
click at [291, 64] on select "Select Various Household Goods" at bounding box center [351, 61] width 202 height 18
select select "0"
click at [250, 52] on select "Select Various Household Goods" at bounding box center [351, 61] width 202 height 18
type textarea "Various Household Goods"
type input "550.00"
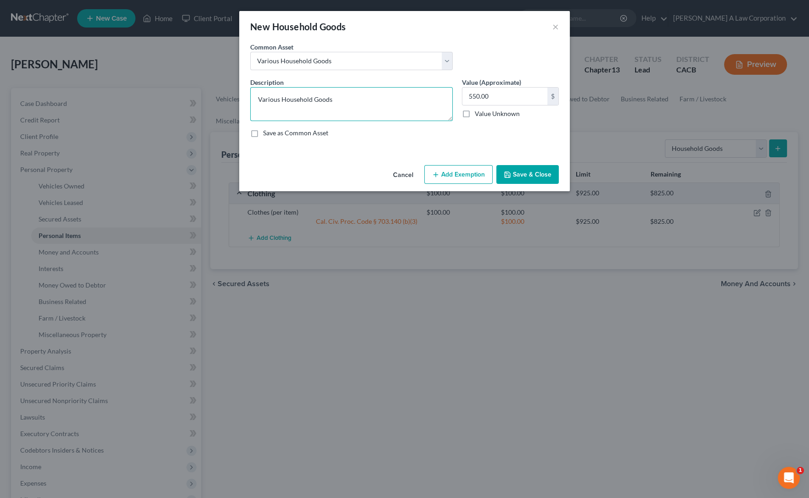
click at [358, 109] on textarea "Various Household Goods" at bounding box center [351, 104] width 202 height 34
type textarea "Various Household Goods (per item)"
click at [467, 170] on button "Add Exemption" at bounding box center [458, 174] width 68 height 19
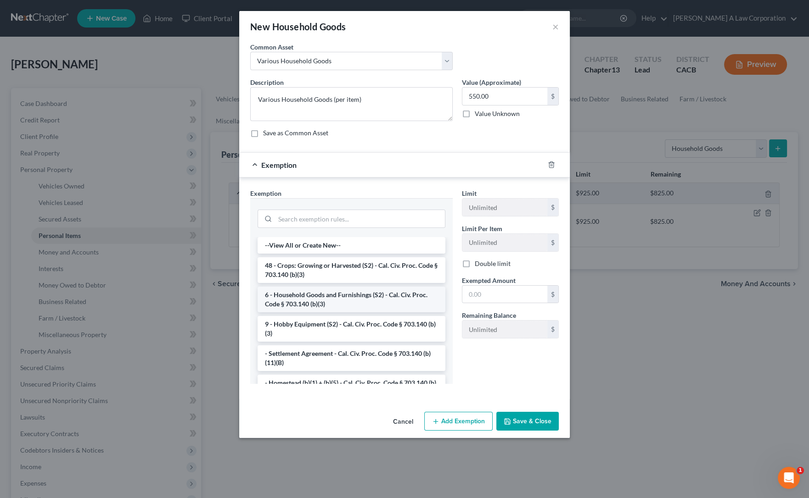
click at [314, 294] on li "6 - Household Goods and Furnishings (S2) - Cal. Civ. Proc. Code § 703.140 (b)(3)" at bounding box center [351, 300] width 188 height 26
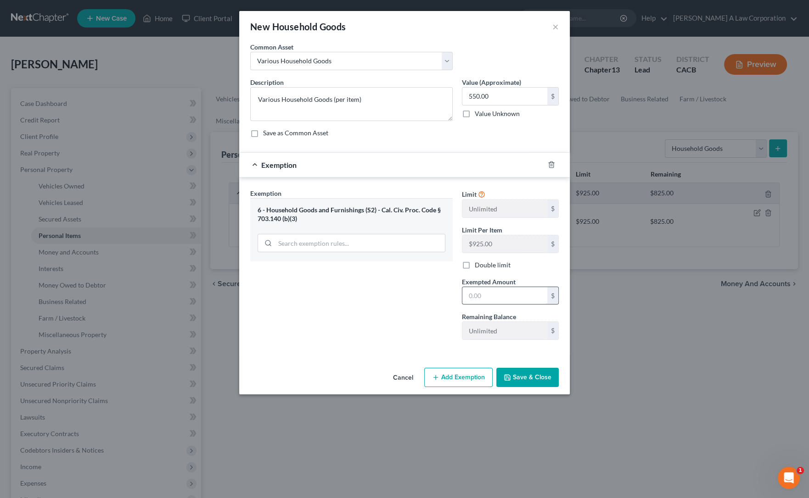
drag, startPoint x: 482, startPoint y: 294, endPoint x: 486, endPoint y: 290, distance: 6.2
click at [482, 294] on input "text" at bounding box center [504, 295] width 85 height 17
type input "550.00"
click at [517, 371] on button "Save & Close" at bounding box center [527, 377] width 62 height 19
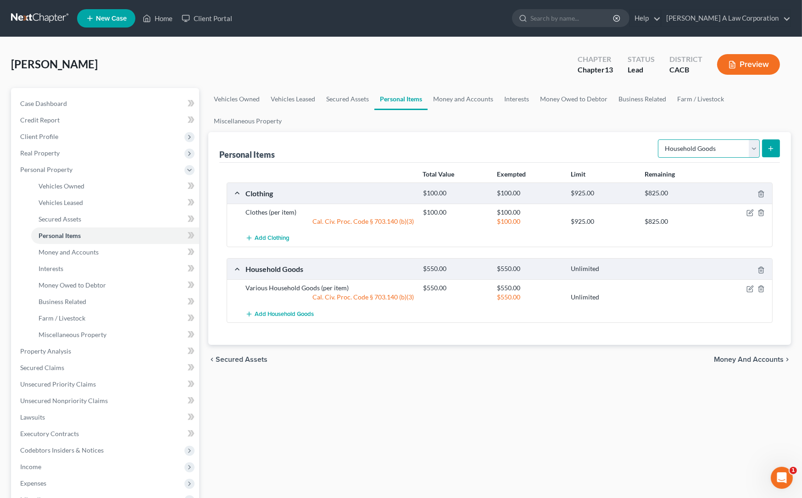
click at [719, 149] on select "Select Item Type Clothing Collectibles Of Value Electronics Firearms Household …" at bounding box center [709, 148] width 102 height 18
select select "jewelry"
click at [659, 139] on select "Select Item Type Clothing Collectibles Of Value Electronics Firearms Household …" at bounding box center [709, 148] width 102 height 18
click at [772, 153] on button "submit" at bounding box center [771, 148] width 18 height 18
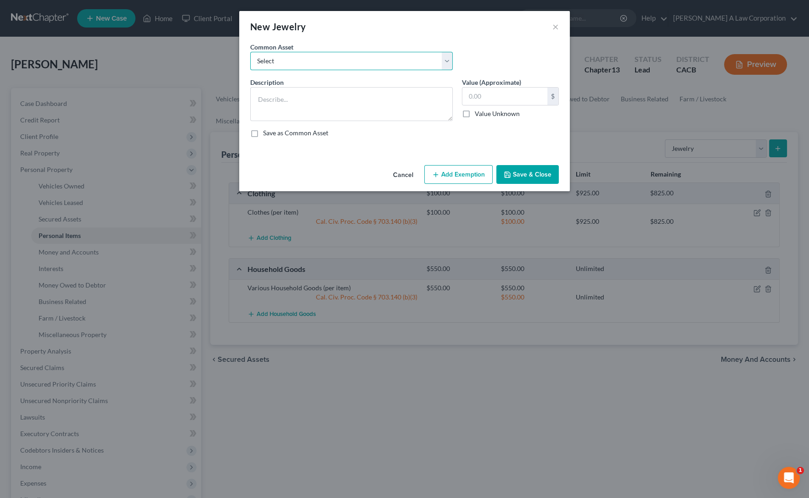
drag, startPoint x: 289, startPoint y: 64, endPoint x: 287, endPoint y: 69, distance: 4.9
click at [289, 64] on select "Select Jewelry" at bounding box center [351, 61] width 202 height 18
select select "0"
click at [250, 52] on select "Select Jewelry" at bounding box center [351, 61] width 202 height 18
type textarea "Jewelry"
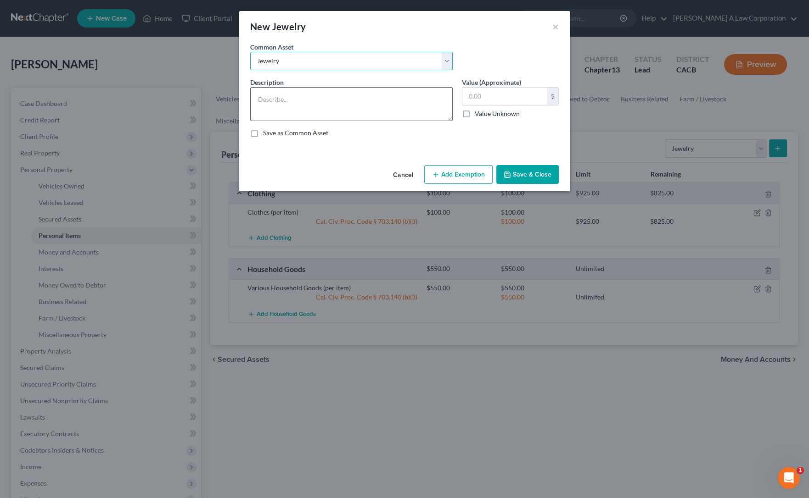
type input "300.00"
click at [341, 96] on textarea "Jewelry" at bounding box center [351, 104] width 202 height 34
type textarea "Costume Jewelry"
click at [475, 170] on button "Add Exemption" at bounding box center [458, 174] width 68 height 19
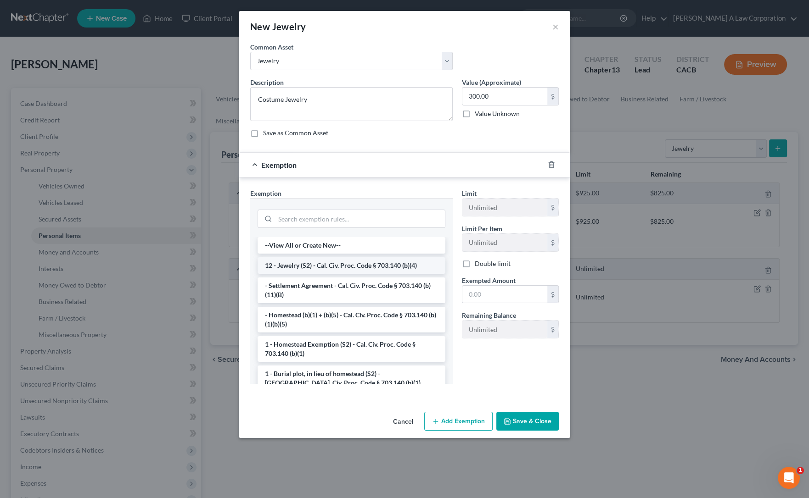
click at [296, 261] on li "12 - Jewelry (S2) - Cal. Civ. Proc. Code § 703.140 (b)(4)" at bounding box center [351, 265] width 188 height 17
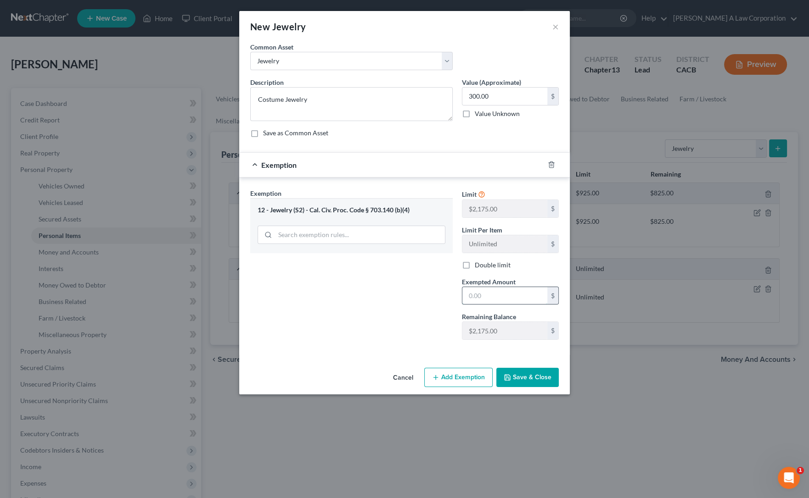
drag, startPoint x: 474, startPoint y: 298, endPoint x: 482, endPoint y: 289, distance: 12.0
click at [474, 298] on input "text" at bounding box center [504, 295] width 85 height 17
type input "300.00"
click at [521, 373] on button "Save & Close" at bounding box center [527, 377] width 62 height 19
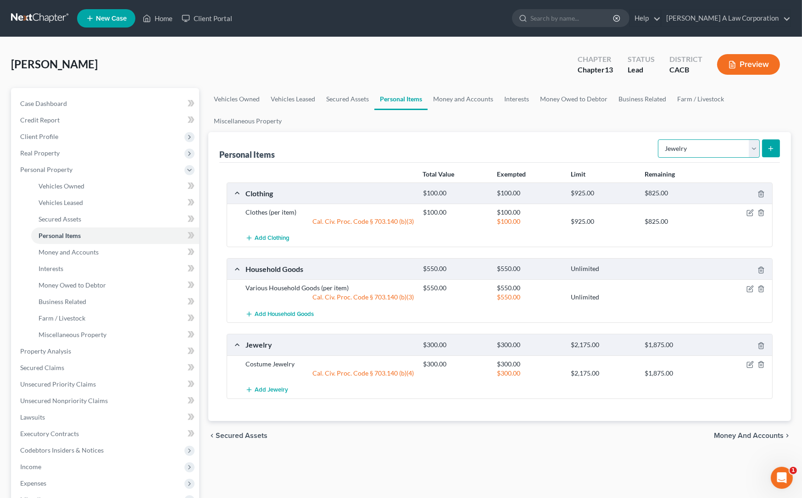
click at [756, 142] on select "Select Item Type Clothing Collectibles Of Value Electronics Firearms Household …" at bounding box center [709, 148] width 102 height 18
click at [622, 110] on ul "Vehicles Owned Vehicles Leased Secured Assets Personal Items Money and Accounts…" at bounding box center [499, 110] width 583 height 44
click at [440, 100] on link "Money and Accounts" at bounding box center [463, 99] width 71 height 22
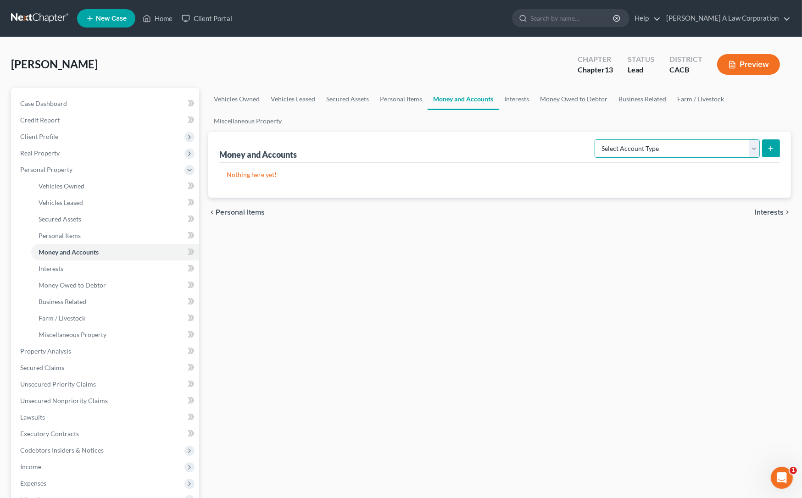
click at [648, 147] on select "Select Account Type Brokerage Cash on Hand Certificates of Deposit Checking Acc…" at bounding box center [677, 148] width 165 height 18
select select "checking"
click at [597, 139] on select "Select Account Type Brokerage Cash on Hand Certificates of Deposit Checking Acc…" at bounding box center [677, 148] width 165 height 18
click at [770, 145] on icon "submit" at bounding box center [770, 148] width 7 height 7
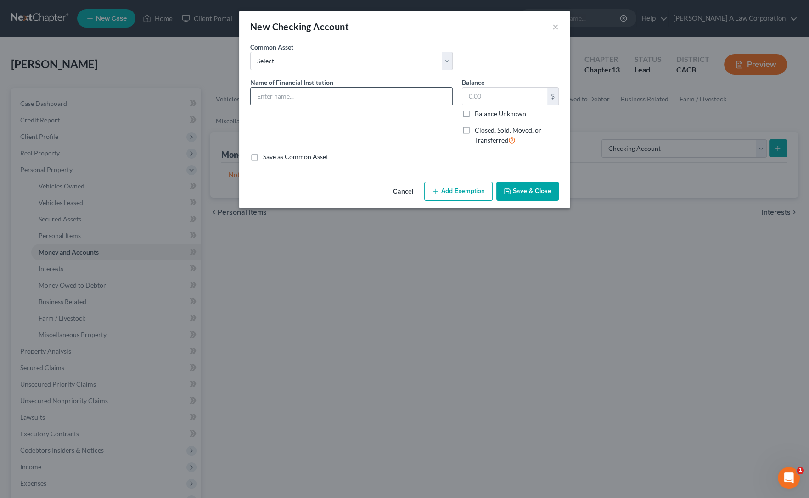
click at [304, 91] on input "text" at bounding box center [351, 96] width 201 height 17
type input "Wells Fargo"
click at [463, 101] on input "text" at bounding box center [504, 96] width 85 height 17
click at [468, 96] on input "text" at bounding box center [504, 96] width 85 height 17
type input "1,000.00"
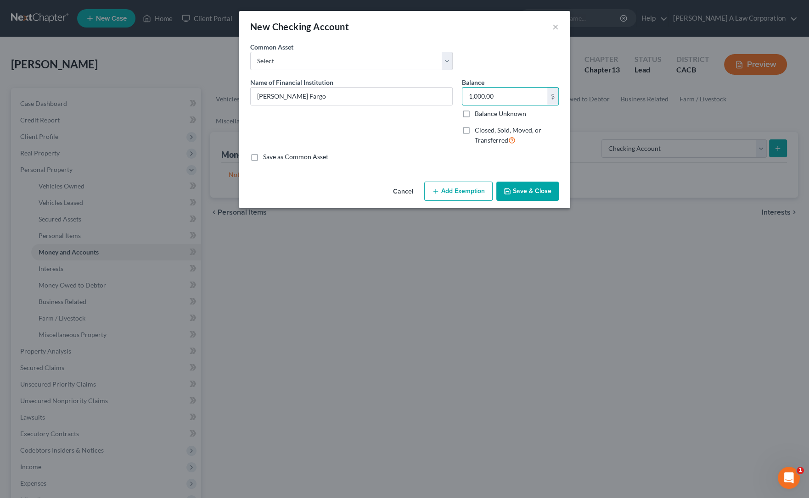
click at [455, 137] on div "Name of Financial Institution * Wells Fargo" at bounding box center [351, 115] width 212 height 75
click at [473, 188] on button "Add Exemption" at bounding box center [458, 191] width 68 height 19
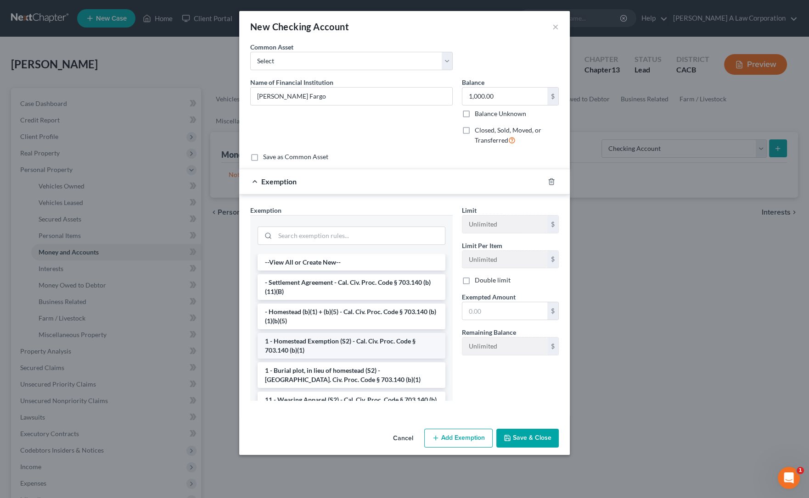
click at [309, 345] on li "1 - Homestead Exemption (S2) - Cal. Civ. Proc. Code § 703.140 (b)(1)" at bounding box center [351, 346] width 188 height 26
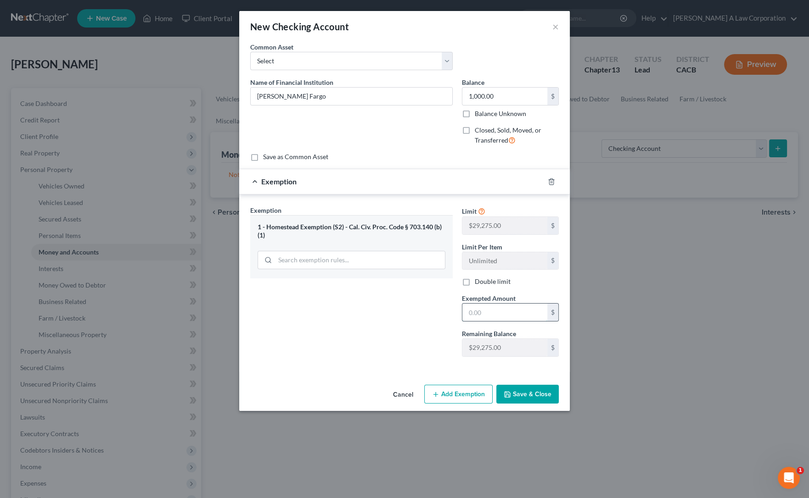
click at [475, 310] on input "text" at bounding box center [504, 312] width 85 height 17
type input "1,000.00"
click at [547, 391] on button "Save & Close" at bounding box center [527, 394] width 62 height 19
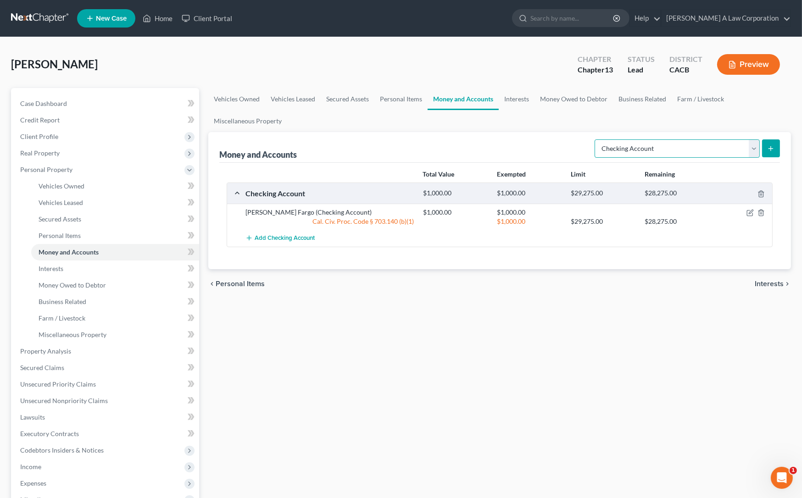
drag, startPoint x: 739, startPoint y: 149, endPoint x: 736, endPoint y: 156, distance: 7.4
click at [739, 149] on select "Select Account Type Brokerage Cash on Hand Certificates of Deposit Checking Acc…" at bounding box center [677, 148] width 165 height 18
click at [597, 139] on select "Select Account Type Brokerage Cash on Hand Certificates of Deposit Checking Acc…" at bounding box center [677, 148] width 165 height 18
click at [771, 150] on line "submit" at bounding box center [771, 148] width 0 height 4
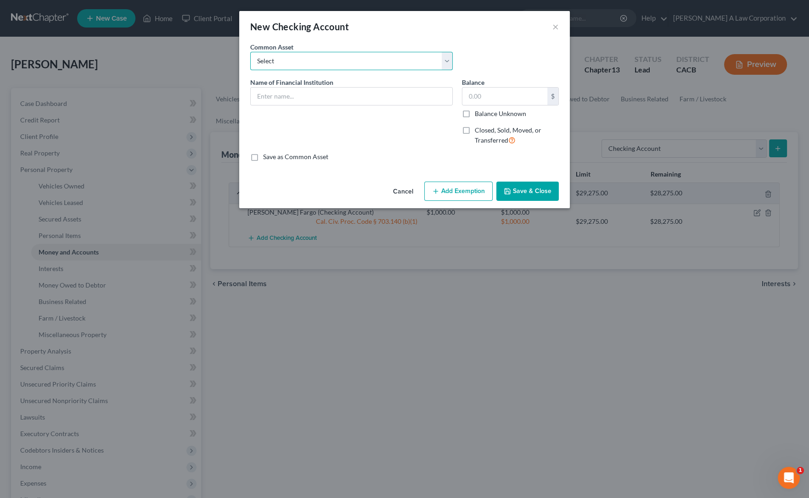
click at [280, 64] on select "Select Altura Credit Union Navy Federal Credit Union" at bounding box center [351, 61] width 202 height 18
click at [277, 95] on input "text" at bounding box center [351, 96] width 201 height 17
type input "So-Fi"
type input "1,000.00"
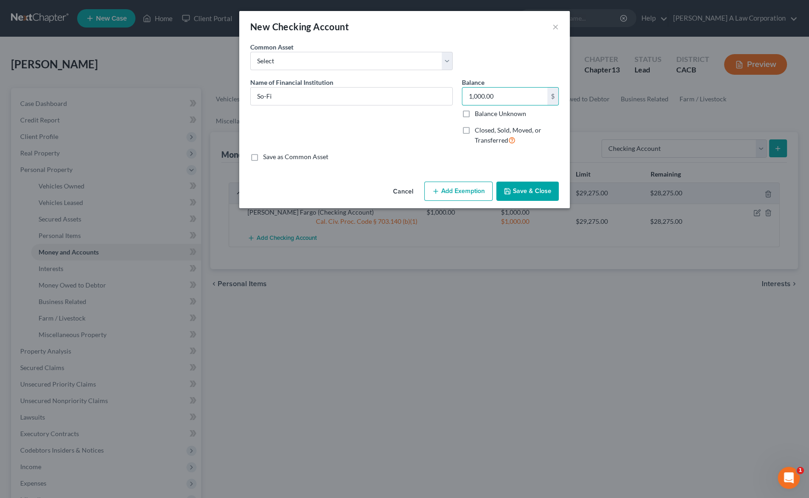
click at [443, 192] on button "Add Exemption" at bounding box center [458, 191] width 68 height 19
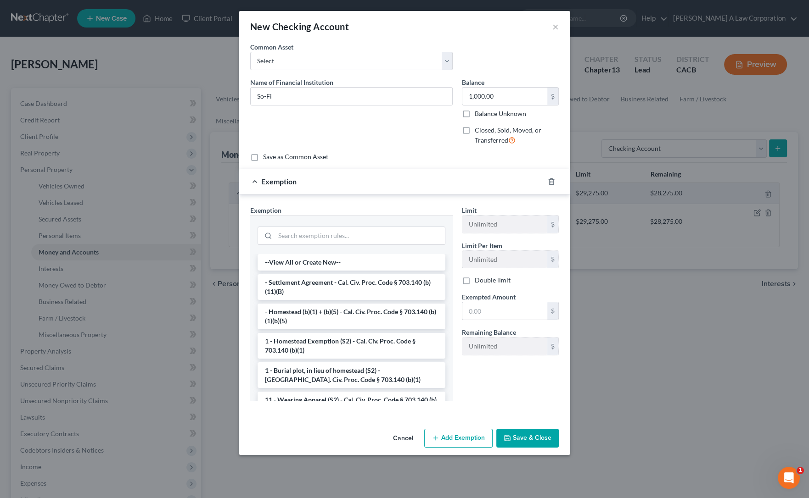
drag, startPoint x: 312, startPoint y: 335, endPoint x: 340, endPoint y: 335, distance: 27.5
click at [312, 335] on li "1 - Homestead Exemption (S2) - Cal. Civ. Proc. Code § 703.140 (b)(1)" at bounding box center [351, 346] width 188 height 26
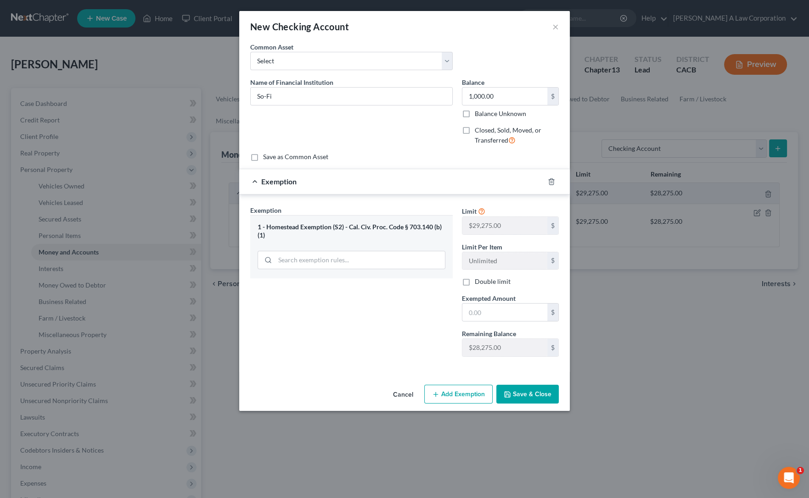
click at [477, 302] on label "Exempted Amount *" at bounding box center [489, 299] width 54 height 10
click at [474, 311] on input "text" at bounding box center [504, 312] width 85 height 17
type input "1,000.00"
click at [539, 399] on button "Save & Close" at bounding box center [527, 394] width 62 height 19
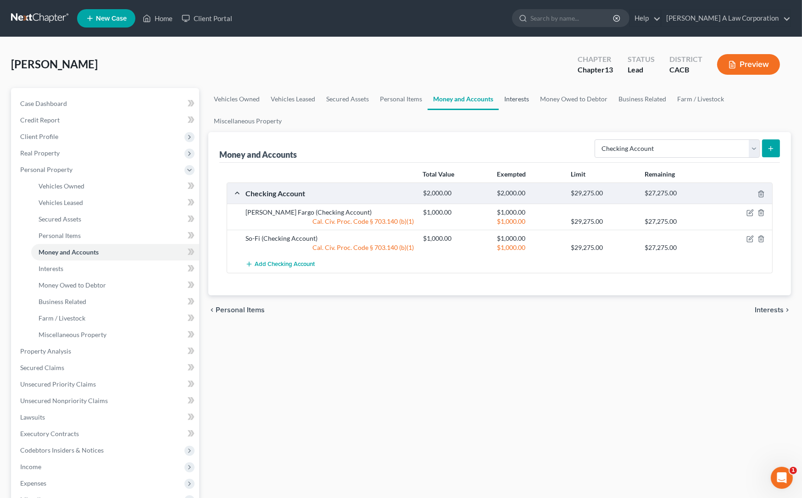
click at [519, 100] on link "Interests" at bounding box center [517, 99] width 36 height 22
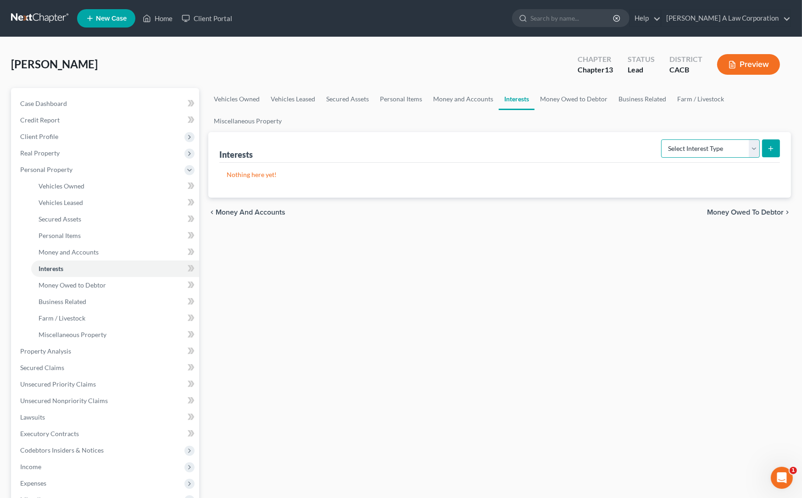
click at [726, 144] on select "Select Interest Type 401K Annuity Bond Education IRA Government Bond Government…" at bounding box center [710, 148] width 99 height 18
select select "term_life_insurance"
click at [663, 139] on select "Select Interest Type 401K Annuity Bond Education IRA Government Bond Government…" at bounding box center [710, 148] width 99 height 18
click at [771, 150] on icon "submit" at bounding box center [770, 148] width 7 height 7
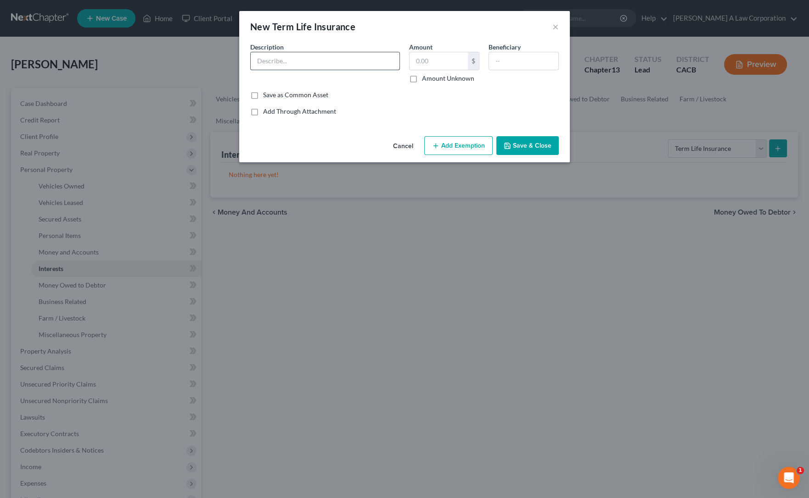
click at [290, 58] on input "text" at bounding box center [325, 60] width 149 height 17
type input "Term Life Insurance (no cash value)"
click at [510, 147] on icon "button" at bounding box center [506, 145] width 7 height 7
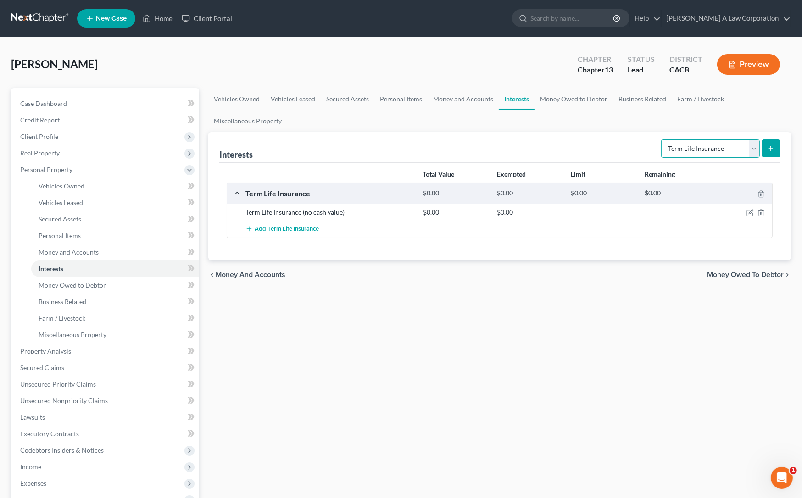
drag, startPoint x: 756, startPoint y: 150, endPoint x: 753, endPoint y: 153, distance: 5.2
click at [756, 150] on select "Select Interest Type 401K Annuity Bond Education IRA Government Bond Government…" at bounding box center [710, 148] width 99 height 18
select select "401k"
click at [663, 139] on select "Select Interest Type 401K Annuity Bond Education IRA Government Bond Government…" at bounding box center [710, 148] width 99 height 18
click at [771, 151] on icon "submit" at bounding box center [770, 148] width 7 height 7
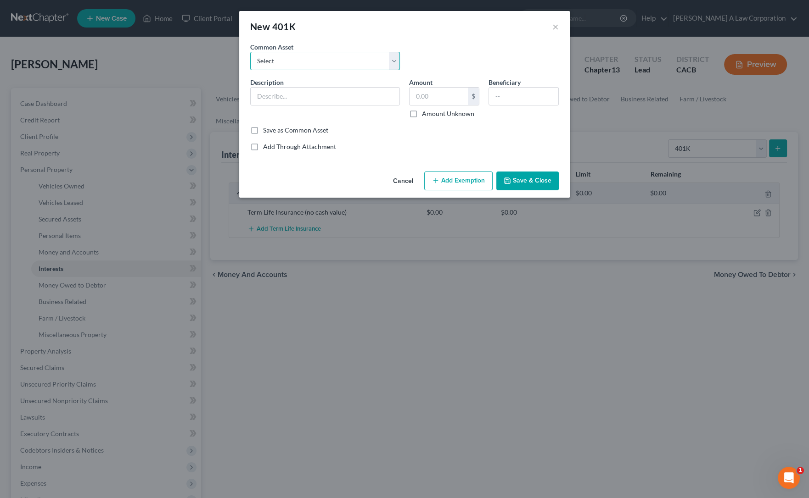
drag, startPoint x: 275, startPoint y: 60, endPoint x: 280, endPoint y: 63, distance: 6.0
click at [275, 60] on select "Select 401K" at bounding box center [325, 61] width 150 height 18
select select "0"
click at [250, 52] on select "Select 401K" at bounding box center [325, 61] width 150 height 18
type input "401K"
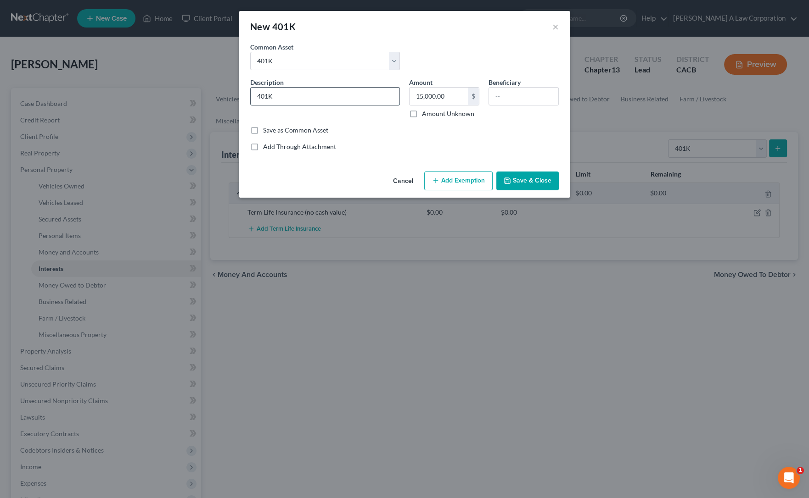
click at [343, 94] on input "401K" at bounding box center [325, 96] width 149 height 17
click at [421, 95] on input "15,000.00" at bounding box center [438, 96] width 58 height 17
type input "12,000.00"
drag, startPoint x: 369, startPoint y: 137, endPoint x: 421, endPoint y: 132, distance: 52.6
click at [371, 137] on div "Common Asset Select 401K Description * 401K Amount 12,000.00 $ Amount Unknown B…" at bounding box center [404, 96] width 308 height 109
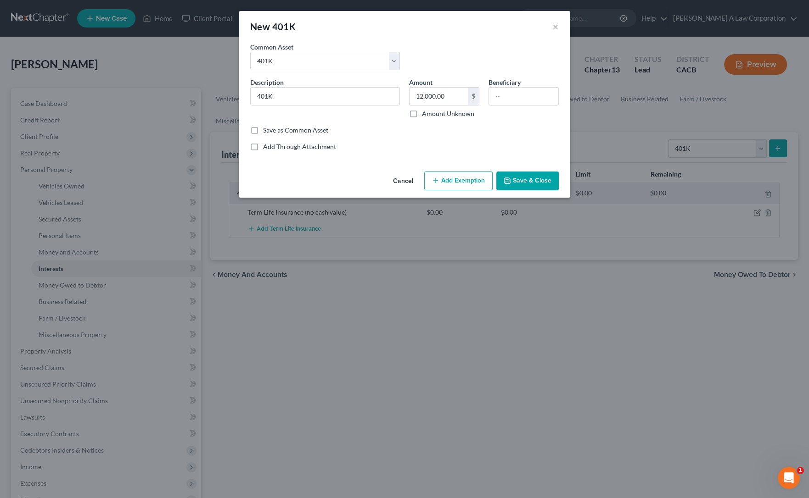
drag, startPoint x: 427, startPoint y: 136, endPoint x: 367, endPoint y: 133, distance: 59.7
click at [427, 136] on div "Common Asset Select 401K Description * 401K Amount 12,000.00 $ Amount Unknown B…" at bounding box center [404, 96] width 308 height 109
drag, startPoint x: 391, startPoint y: 135, endPoint x: 458, endPoint y: 159, distance: 71.6
click at [391, 135] on div "Common Asset Select 401K Description * 401K Amount 12,000.00 $ Amount Unknown B…" at bounding box center [404, 96] width 308 height 109
click at [473, 179] on button "Add Exemption" at bounding box center [458, 181] width 68 height 19
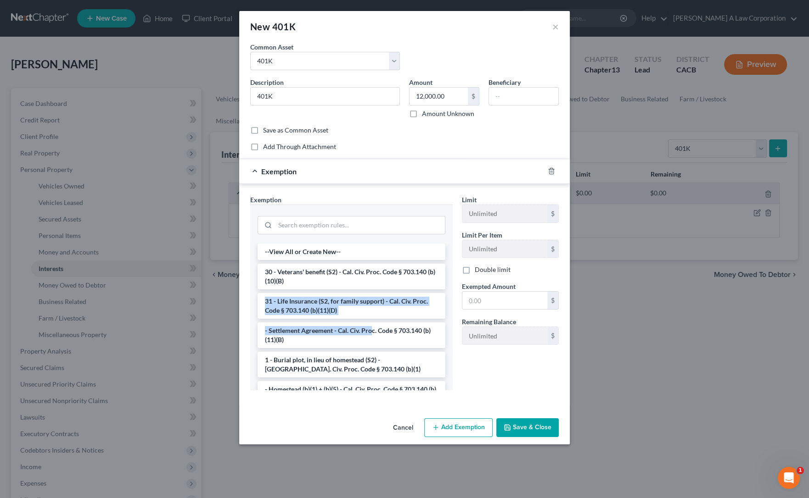
drag, startPoint x: 369, startPoint y: 332, endPoint x: 450, endPoint y: 273, distance: 100.4
click at [450, 276] on div "--View All or Create New-- 30 - Veterans' benefit (S2) - Cal. Civ. Proc. Code §…" at bounding box center [351, 317] width 202 height 147
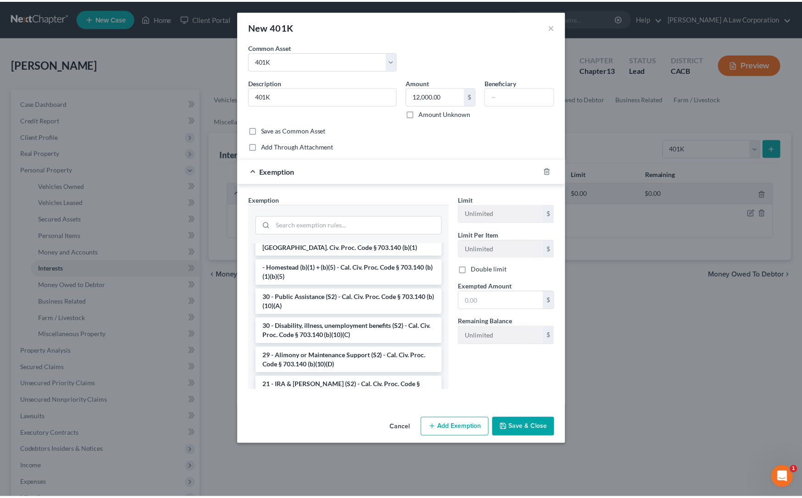
scroll to position [162, 0]
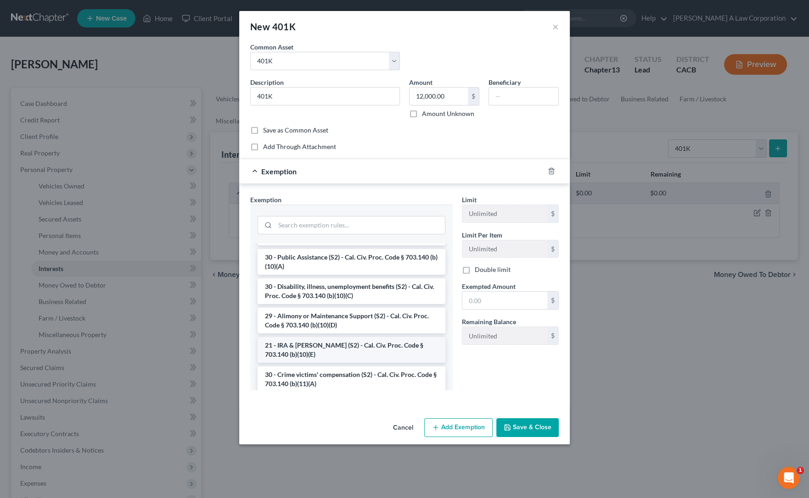
click at [291, 350] on li "21 - IRA & Roth IRA (S2) - Cal. Civ. Proc. Code § 703.140 (b)(10)(E)" at bounding box center [351, 350] width 188 height 26
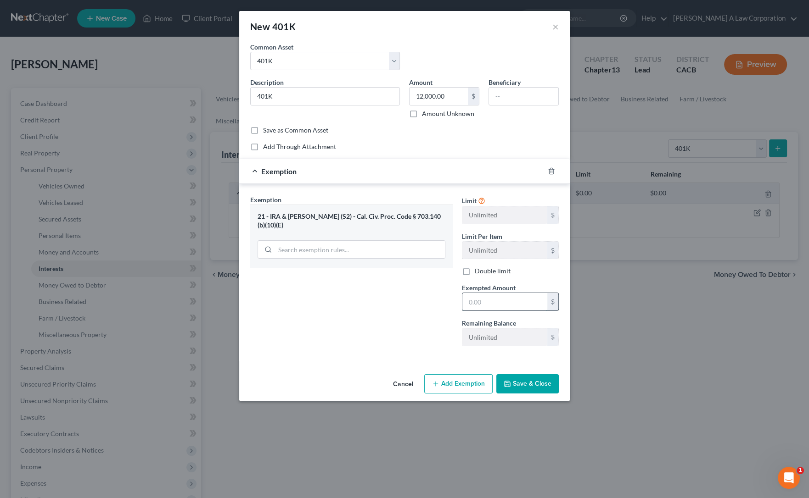
click at [473, 303] on input "text" at bounding box center [504, 301] width 85 height 17
type input "12,000.00"
click at [540, 390] on button "Save & Close" at bounding box center [527, 383] width 62 height 19
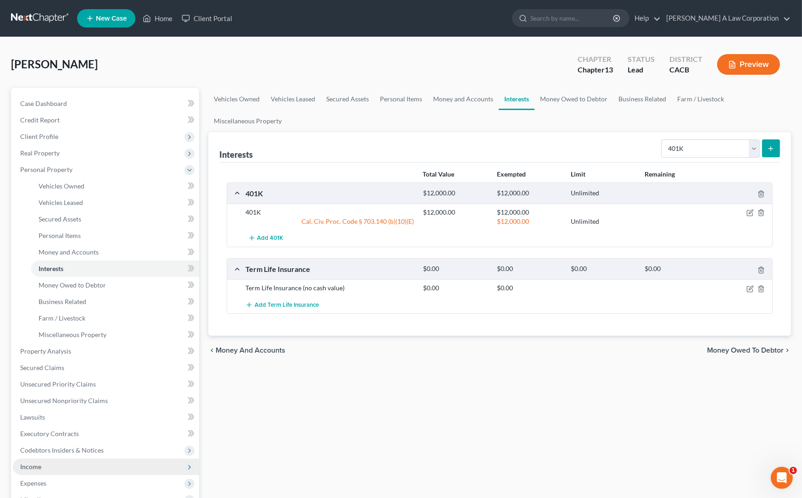
click at [29, 467] on span "Income" at bounding box center [30, 467] width 21 height 8
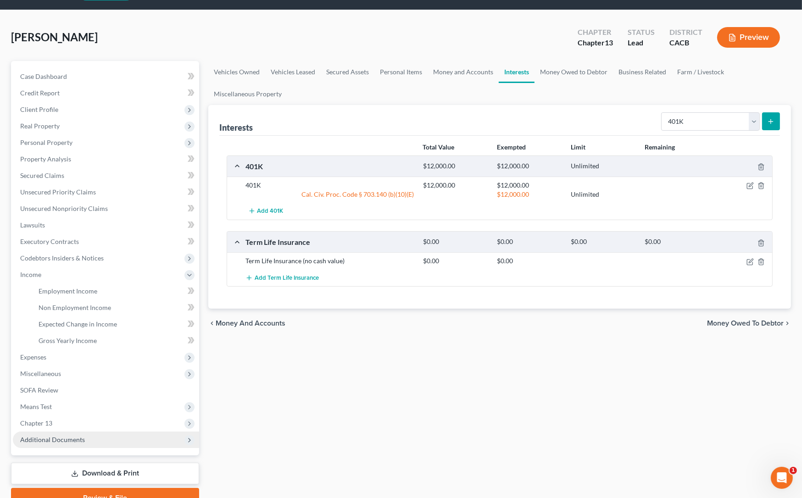
scroll to position [41, 0]
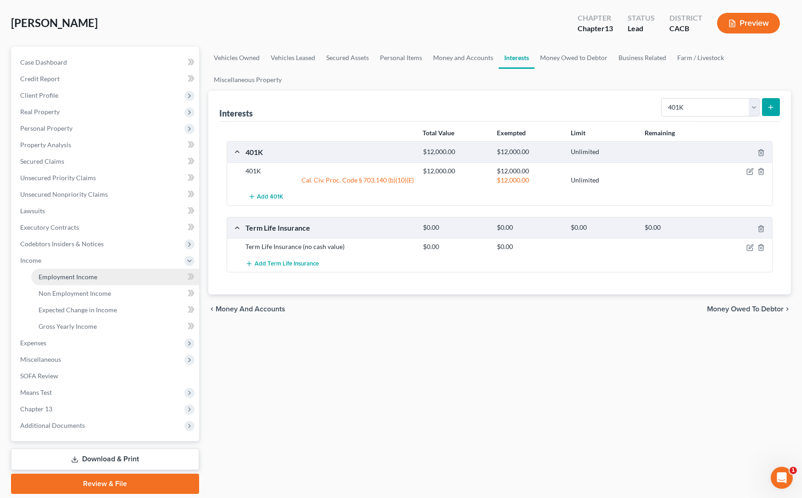
click at [73, 275] on span "Employment Income" at bounding box center [68, 277] width 59 height 8
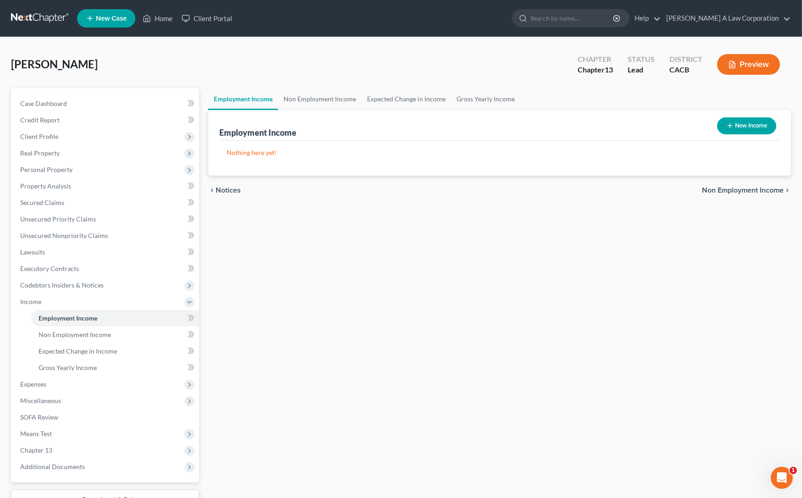
click at [742, 129] on button "New Income" at bounding box center [746, 125] width 59 height 17
select select "0"
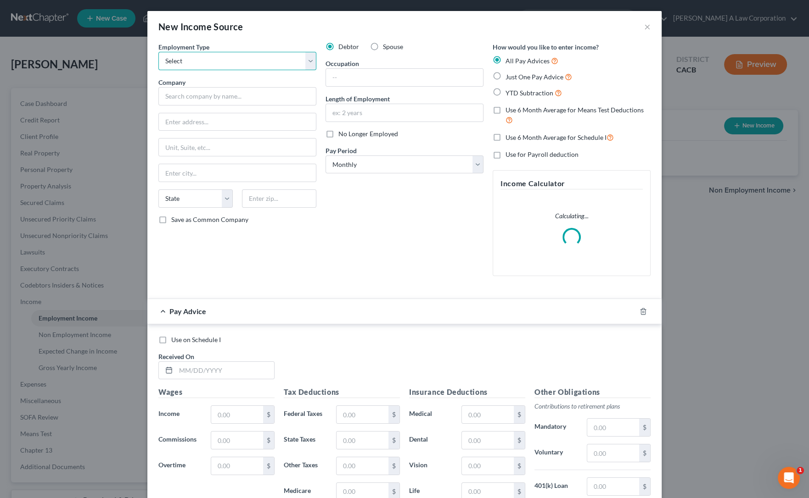
drag, startPoint x: 208, startPoint y: 59, endPoint x: 207, endPoint y: 64, distance: 5.1
click at [208, 59] on select "Select Full or Part Time Employment Self Employment" at bounding box center [237, 61] width 158 height 18
select select "0"
click at [158, 52] on select "Select Full or Part Time Employment Self Employment" at bounding box center [237, 61] width 158 height 18
click at [189, 96] on input "text" at bounding box center [237, 96] width 158 height 18
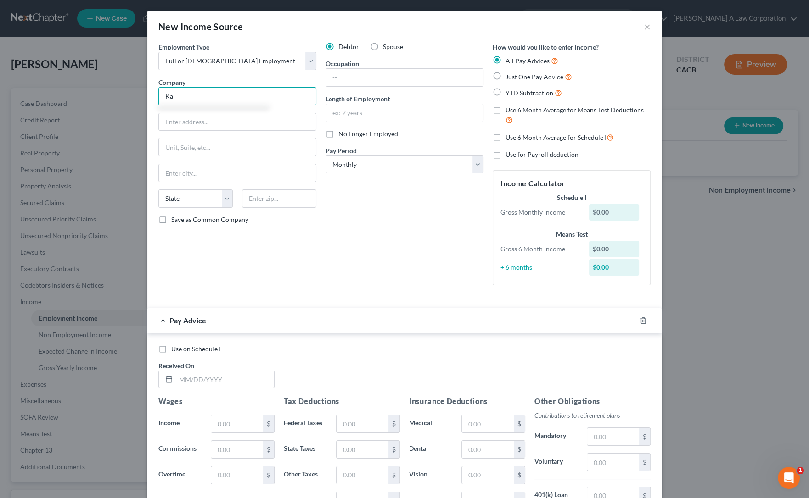
type input "Kaiser Permanente"
type input "201 N. Bromley Ave"
type input "West Covina"
select select "4"
type input "91790"
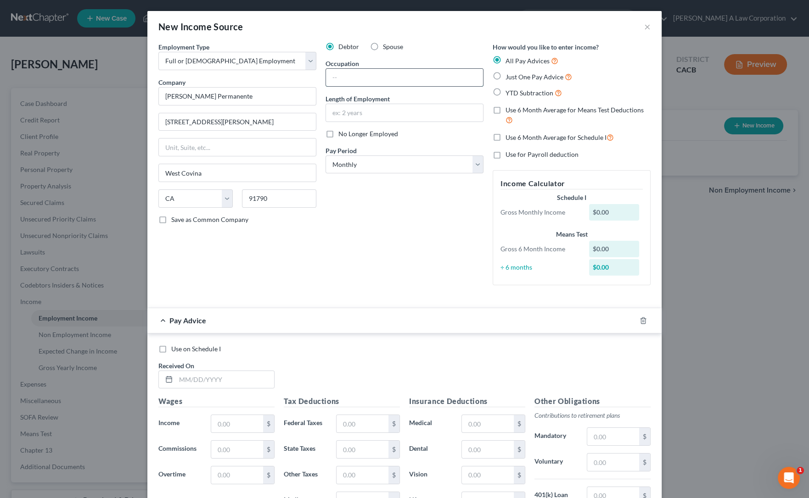
click at [339, 78] on input "text" at bounding box center [404, 77] width 157 height 17
type input "Executive Assistant"
type input "3 years"
click at [443, 299] on div "Employment Type * Select Full or Part Time Employment Self Employment Company *…" at bounding box center [404, 171] width 501 height 258
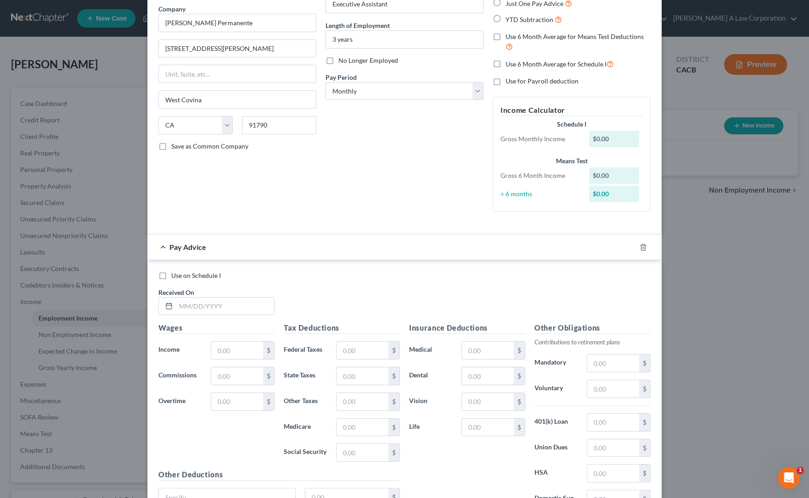
scroll to position [160, 0]
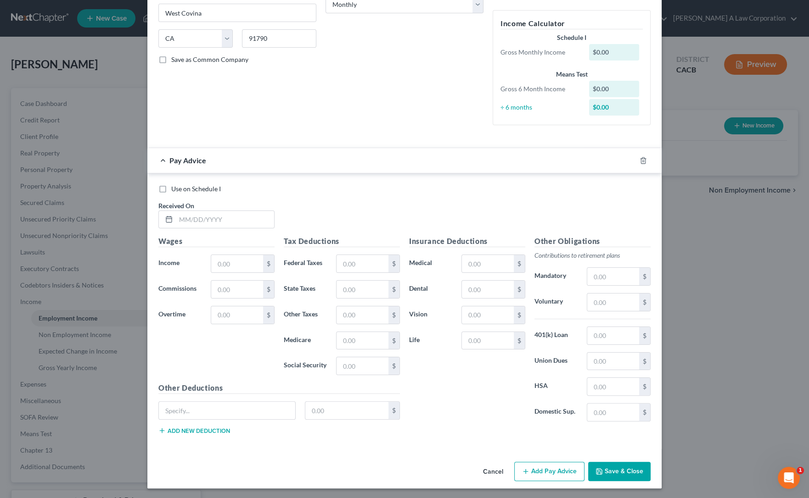
click at [609, 470] on button "Save & Close" at bounding box center [619, 471] width 62 height 19
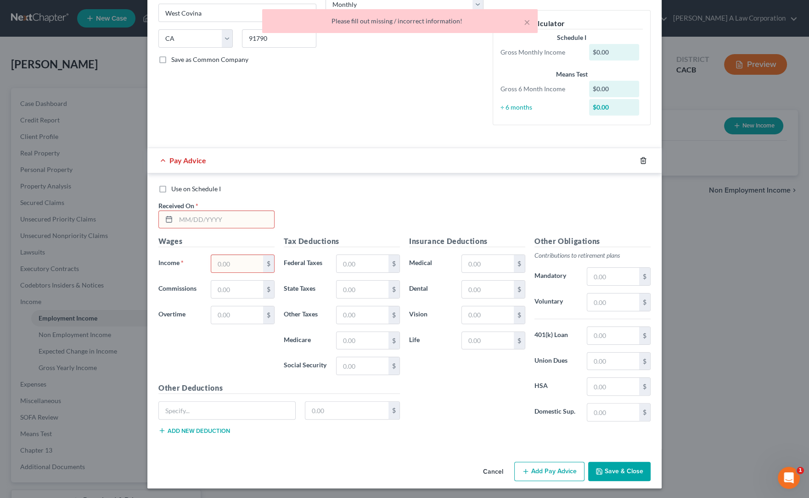
click at [642, 161] on icon "button" at bounding box center [642, 160] width 7 height 7
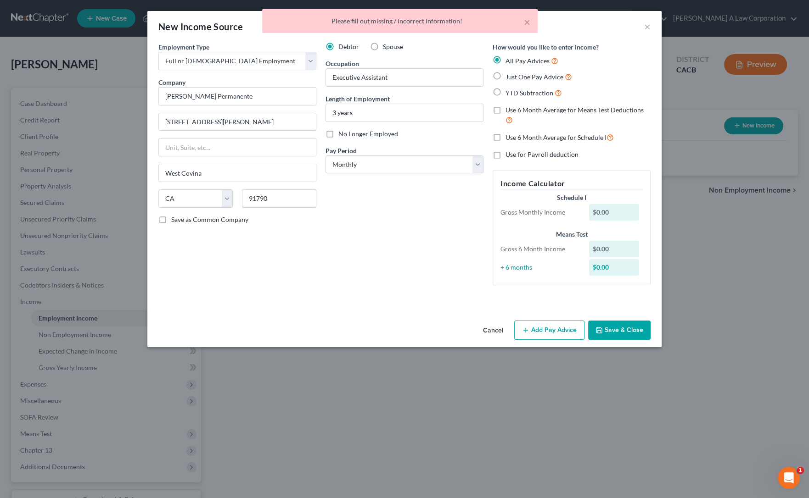
scroll to position [0, 0]
click at [613, 326] on button "Save & Close" at bounding box center [619, 330] width 62 height 19
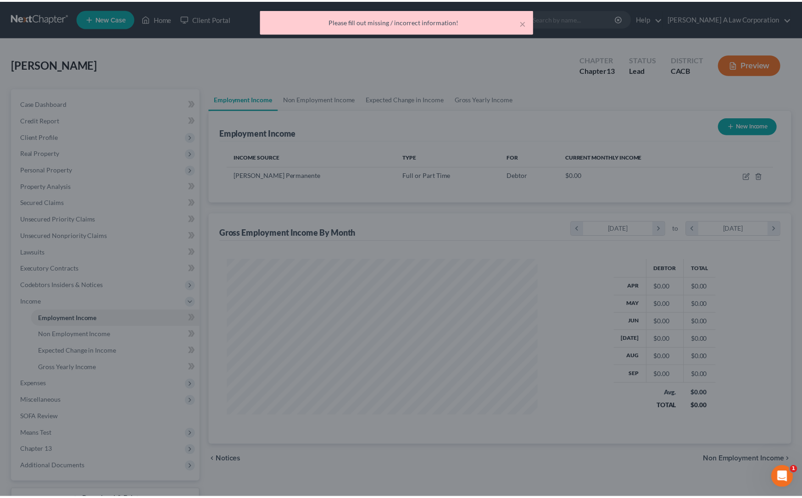
scroll to position [164, 329]
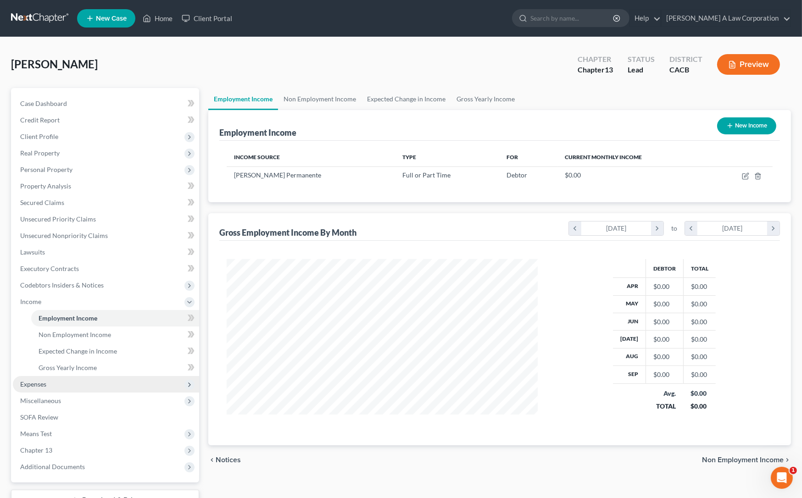
click at [22, 386] on span "Expenses" at bounding box center [33, 384] width 26 height 8
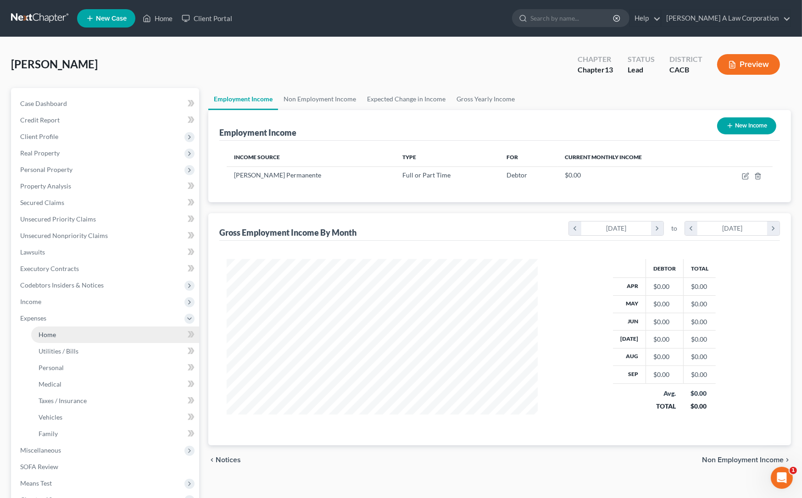
click at [49, 331] on span "Home" at bounding box center [47, 335] width 17 height 8
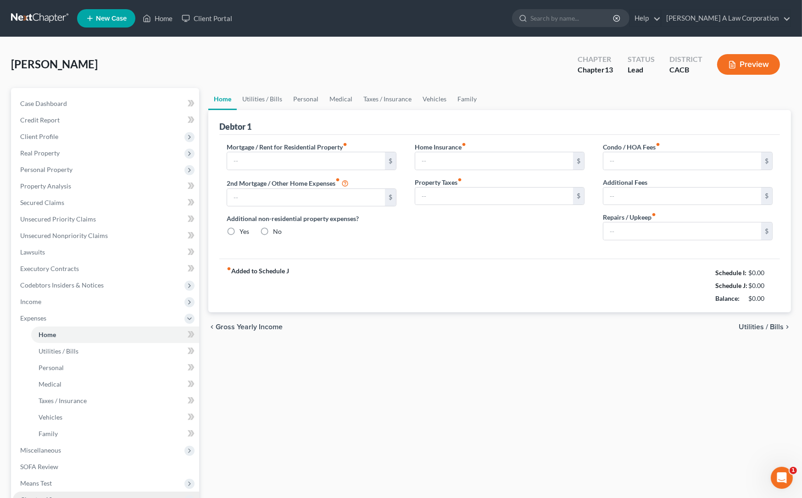
type input "0.00"
radio input "true"
type input "0.00"
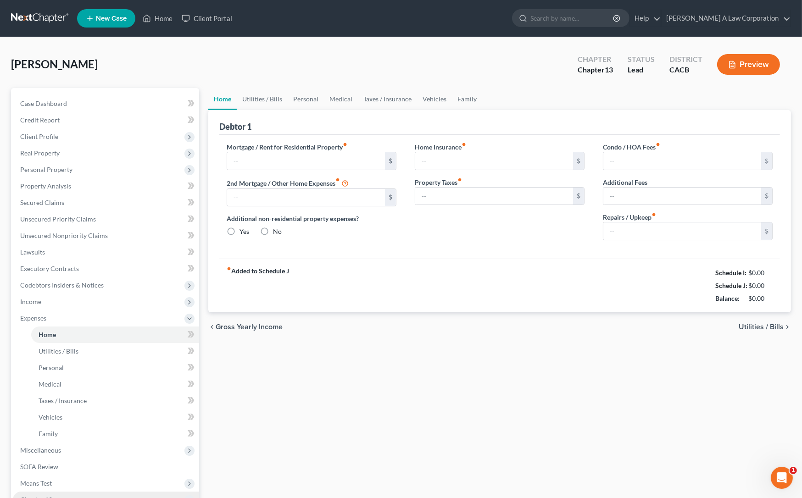
type input "0.00"
click at [262, 160] on input "text" at bounding box center [306, 160] width 158 height 17
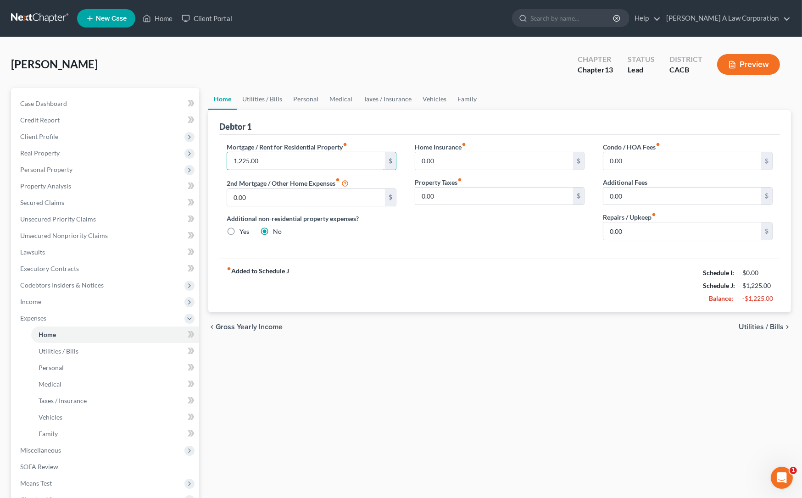
type input "1,225.00"
drag, startPoint x: 414, startPoint y: 264, endPoint x: 416, endPoint y: 256, distance: 8.0
click at [415, 263] on div "fiber_manual_record Added to Schedule J Schedule I: $0.00 Schedule J: $1,225.00…" at bounding box center [499, 286] width 561 height 54
click at [265, 100] on link "Utilities / Bills" at bounding box center [262, 99] width 51 height 22
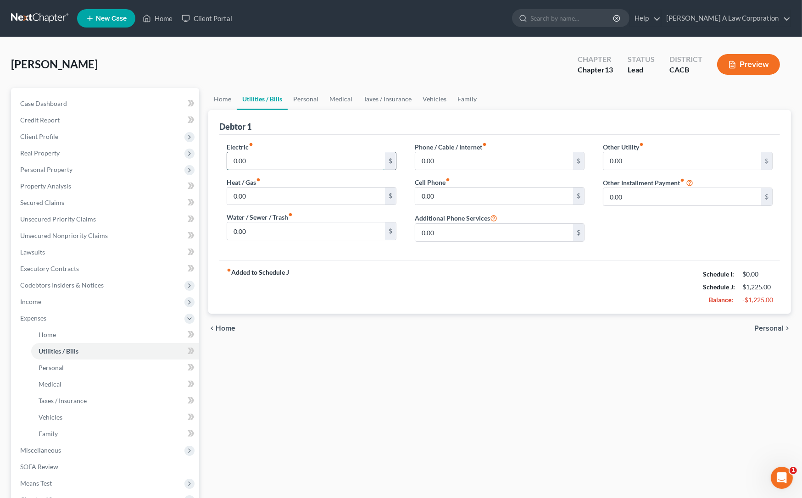
click at [266, 162] on input "0.00" at bounding box center [306, 160] width 158 height 17
type input "100"
click at [443, 161] on input "0.00" at bounding box center [494, 160] width 158 height 17
type input "70.00"
click at [455, 190] on input "0.00" at bounding box center [494, 196] width 158 height 17
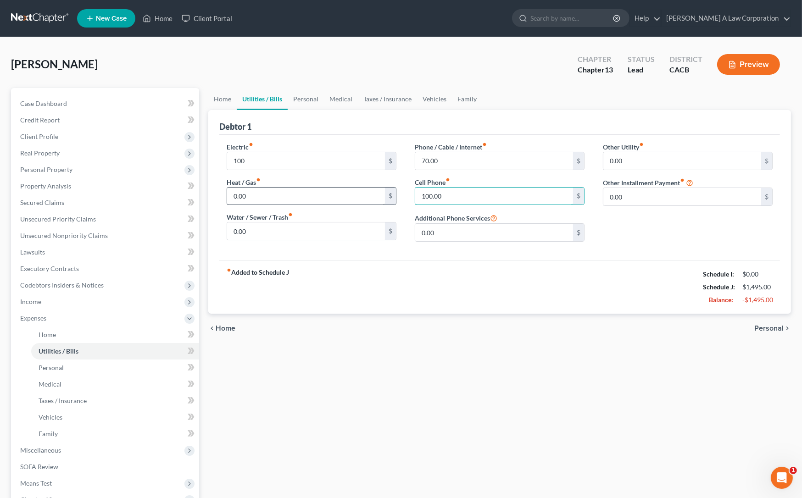
type input "100.00"
click at [338, 194] on input "0.00" at bounding box center [306, 196] width 158 height 17
type input "40"
click at [257, 234] on input "0.00" at bounding box center [306, 231] width 158 height 17
click at [597, 138] on div "Electric fiber_manual_record 100 $ Heat / Gas fiber_manual_record 40 $ Water / …" at bounding box center [499, 197] width 561 height 125
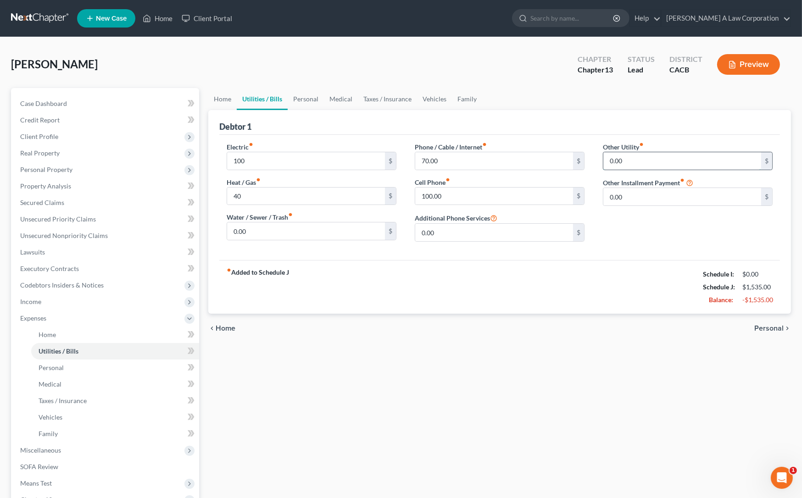
click at [622, 158] on input "0.00" at bounding box center [682, 160] width 158 height 17
click at [619, 188] on input "0.00" at bounding box center [682, 196] width 158 height 17
click at [614, 245] on div "Other Utility fiber_manual_record 0.00 $ Other Installment Payment fiber_manual…" at bounding box center [688, 195] width 188 height 107
click at [306, 100] on link "Personal" at bounding box center [306, 99] width 36 height 22
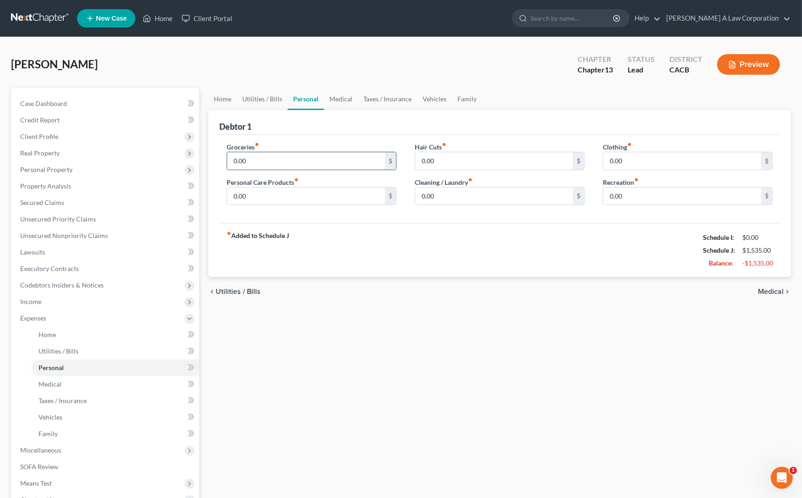
click at [263, 165] on input "0.00" at bounding box center [306, 160] width 158 height 17
type input "400.00"
click at [450, 160] on input "0.00" at bounding box center [494, 160] width 158 height 17
type input "100"
click at [656, 162] on input "0.00" at bounding box center [682, 160] width 158 height 17
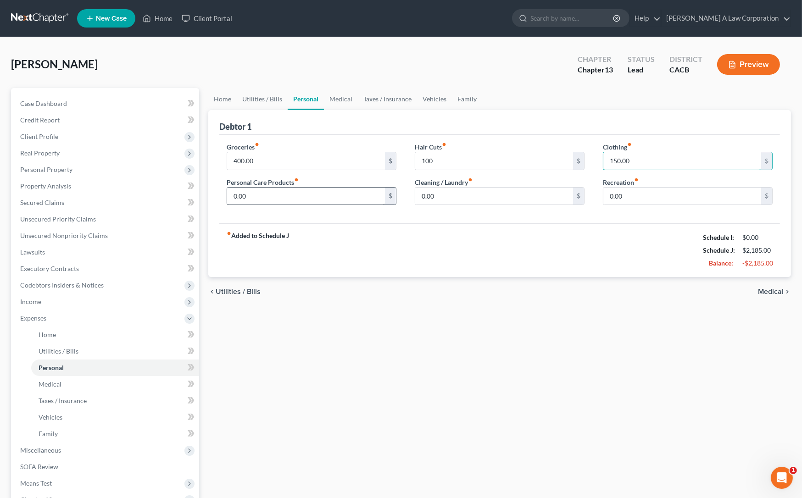
type input "150.00"
click at [349, 194] on input "0.00" at bounding box center [306, 196] width 158 height 17
type input "100"
click at [480, 197] on input "0.00" at bounding box center [494, 196] width 158 height 17
type input "50"
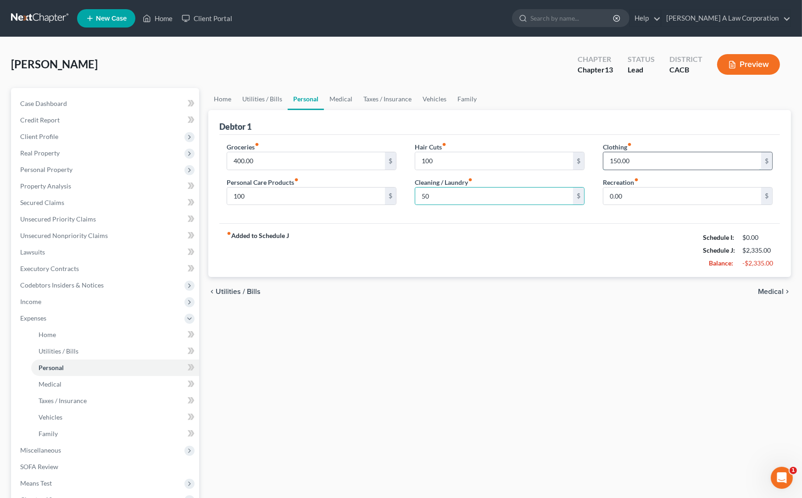
click at [633, 155] on input "150.00" at bounding box center [682, 160] width 158 height 17
type input "200"
drag, startPoint x: 609, startPoint y: 198, endPoint x: 618, endPoint y: 195, distance: 8.6
click at [610, 197] on input "0.00" at bounding box center [682, 196] width 158 height 17
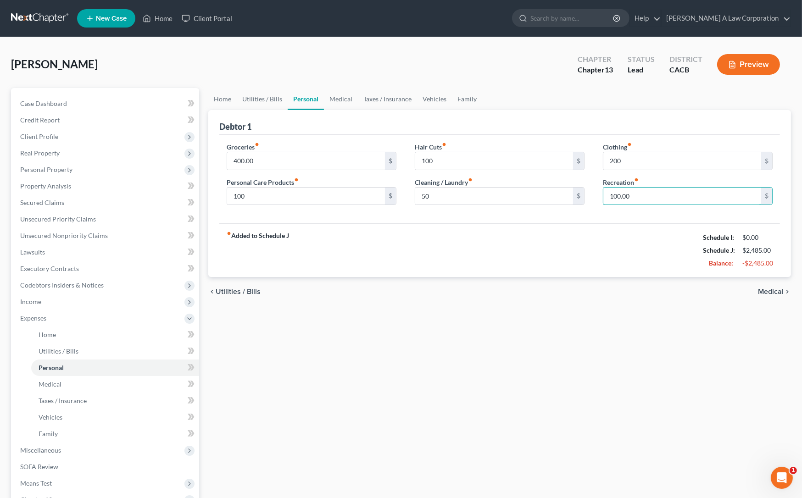
type input "100.00"
click at [513, 148] on div "Hair Cuts fiber_manual_record 100 $" at bounding box center [500, 156] width 170 height 28
drag, startPoint x: 354, startPoint y: 107, endPoint x: 340, endPoint y: 96, distance: 18.6
click at [354, 107] on link "Medical" at bounding box center [341, 99] width 34 height 22
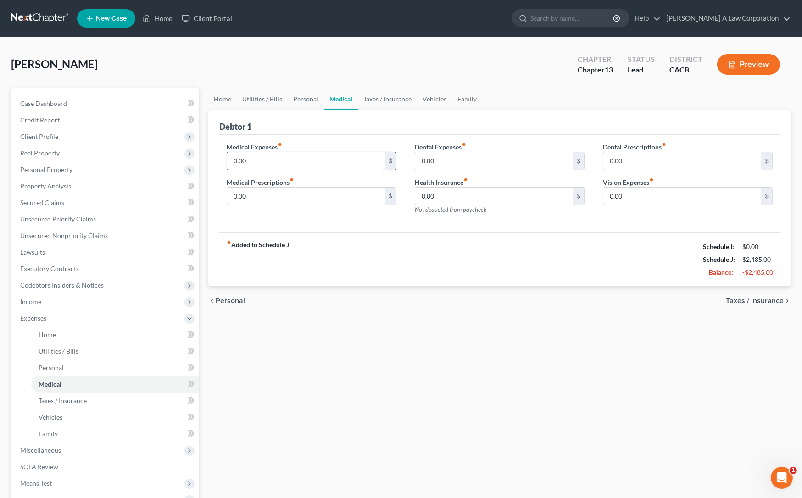
click at [297, 160] on input "0.00" at bounding box center [306, 160] width 158 height 17
type input "50.00"
click at [479, 166] on input "0.00" at bounding box center [494, 160] width 158 height 17
click at [307, 189] on input "0.00" at bounding box center [306, 196] width 158 height 17
click at [390, 92] on link "Taxes / Insurance" at bounding box center [387, 99] width 59 height 22
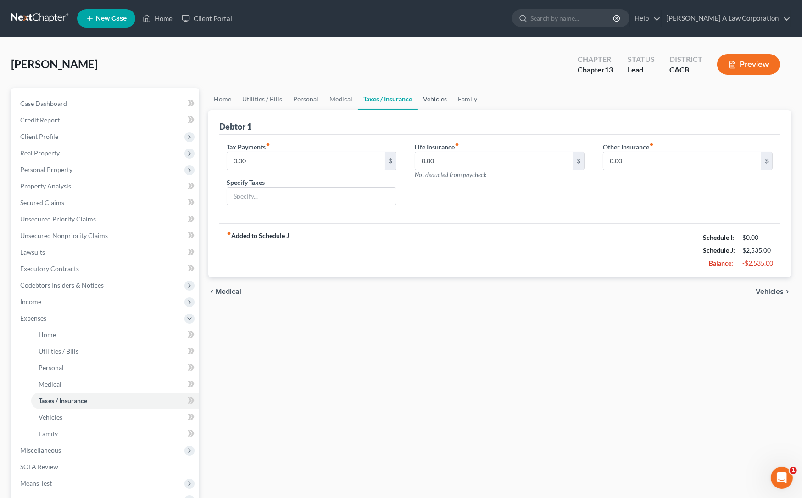
click at [429, 101] on link "Vehicles" at bounding box center [435, 99] width 35 height 22
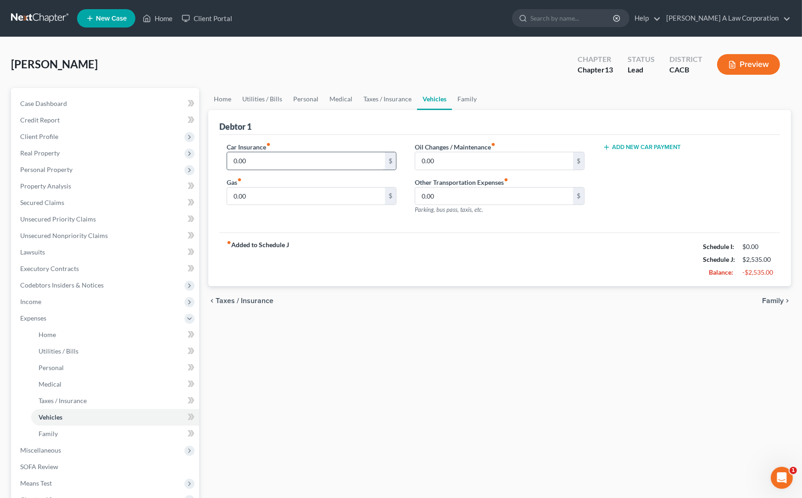
click at [305, 167] on input "0.00" at bounding box center [306, 160] width 158 height 17
type input "140.00"
click at [278, 204] on div "0.00 $" at bounding box center [312, 196] width 170 height 18
click at [276, 194] on input "0.00" at bounding box center [306, 196] width 158 height 17
type input "2"
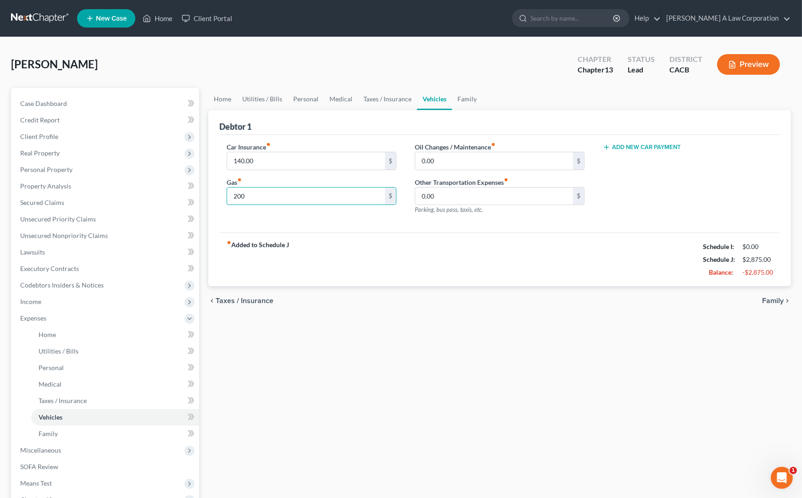
type input "200"
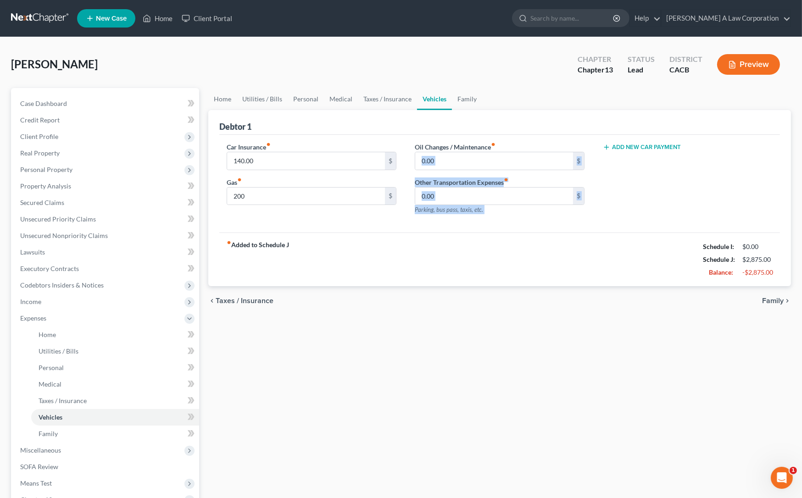
drag, startPoint x: 586, startPoint y: 141, endPoint x: 658, endPoint y: 149, distance: 72.0
click at [648, 142] on div "Car Insurance fiber_manual_record 140.00 $ Gas fiber_manual_record 200 $ Oil Ch…" at bounding box center [500, 182] width 564 height 80
click at [472, 100] on link "Family" at bounding box center [467, 99] width 30 height 22
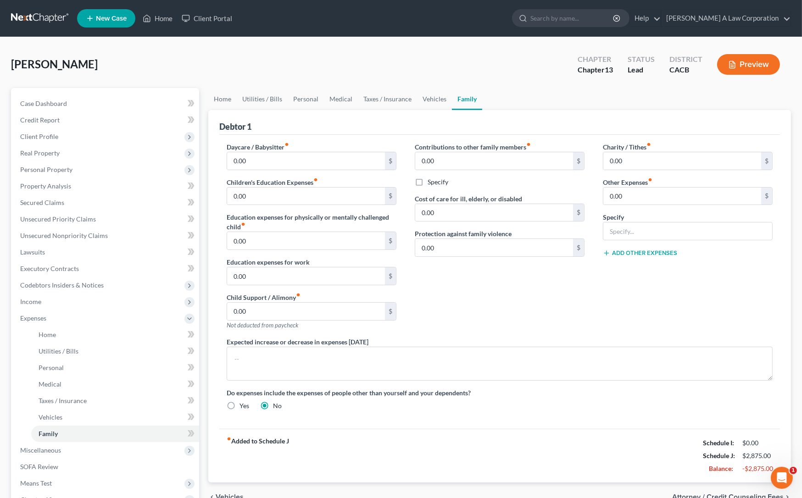
click at [349, 125] on div "Debtor 1" at bounding box center [499, 122] width 561 height 25
click at [530, 298] on div "Contributions to other family members fiber_manual_record 0.00 $ Specify Cost o…" at bounding box center [500, 239] width 188 height 195
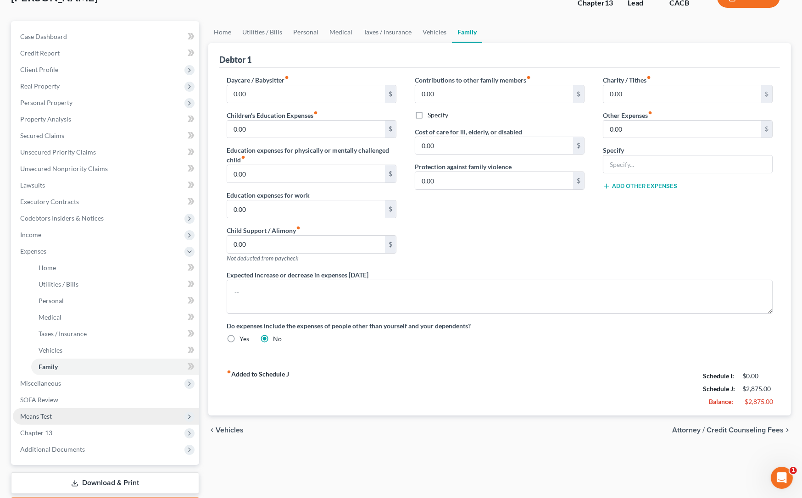
scroll to position [83, 0]
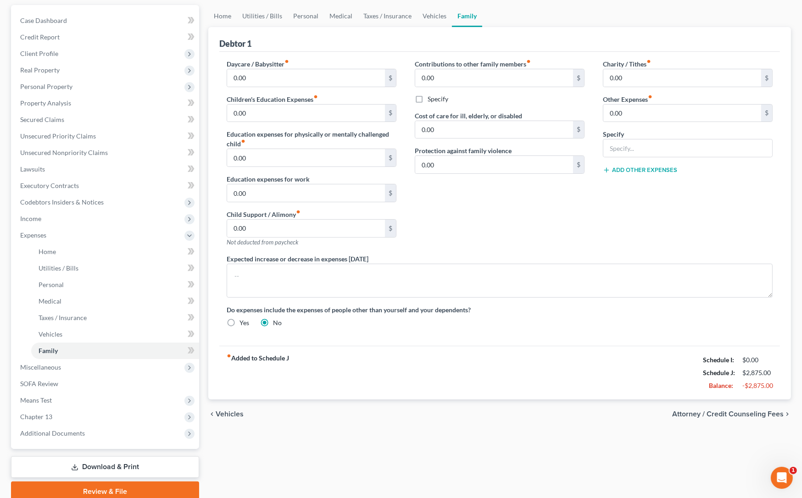
click at [413, 363] on div "fiber_manual_record Added to Schedule J Schedule I: $0.00 Schedule J: $2,875.00…" at bounding box center [499, 373] width 561 height 54
click at [51, 368] on span "Miscellaneous" at bounding box center [40, 367] width 41 height 8
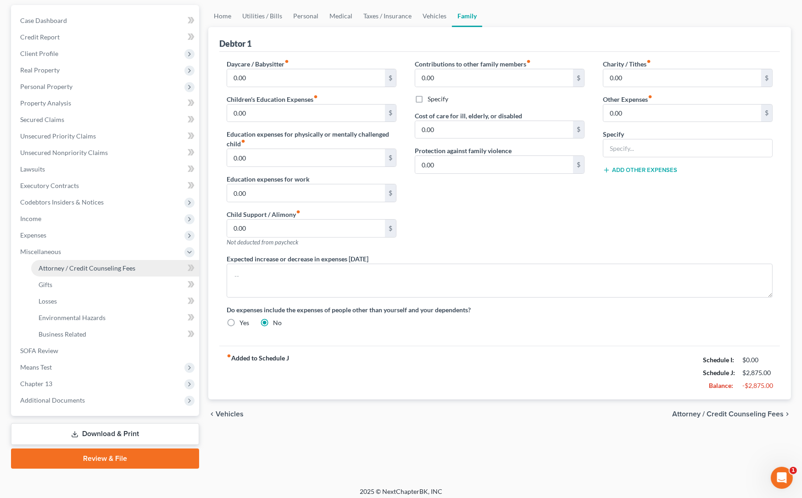
click at [62, 269] on span "Attorney / Credit Counseling Fees" at bounding box center [87, 268] width 97 height 8
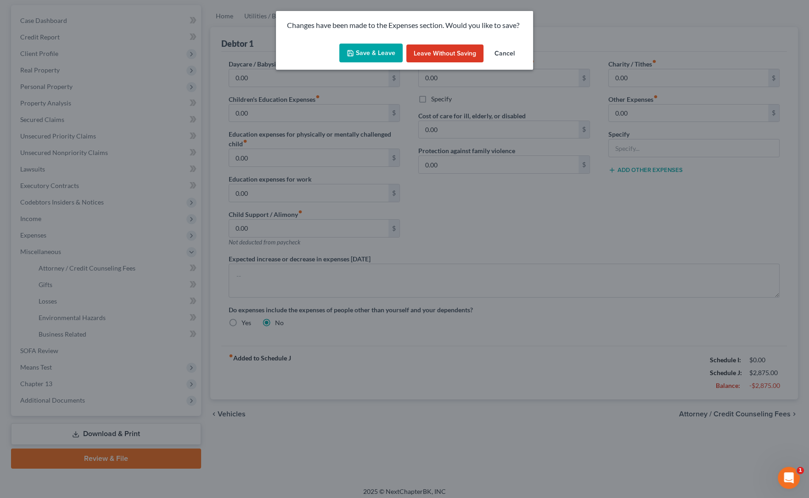
click at [363, 57] on button "Save & Leave" at bounding box center [370, 53] width 63 height 19
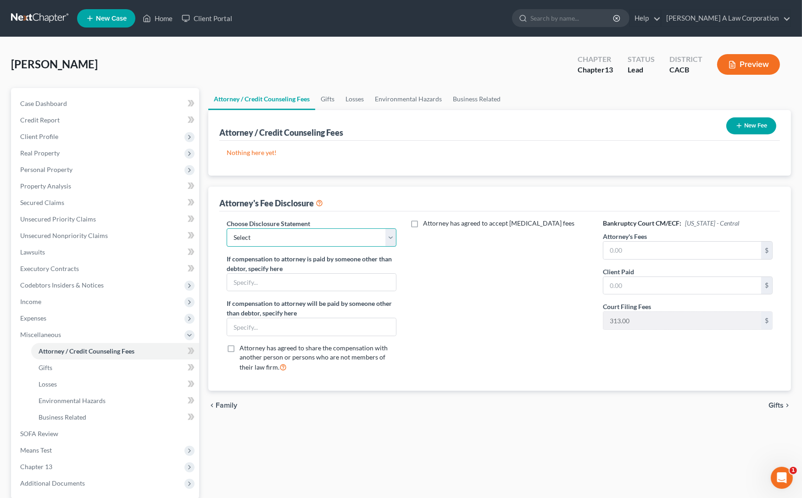
click at [265, 239] on select "Select DISCLOSURE OF COMPENSATION OF ATTORNEY FOR DEBTOR(S)" at bounding box center [312, 238] width 170 height 18
select select "0"
click at [227, 229] on select "Select DISCLOSURE OF COMPENSATION OF ATTORNEY FOR DEBTOR(S)" at bounding box center [312, 238] width 170 height 18
click at [491, 289] on div "Attorney has agreed to accept retainer fees" at bounding box center [500, 299] width 188 height 161
click at [649, 251] on input "text" at bounding box center [682, 250] width 158 height 17
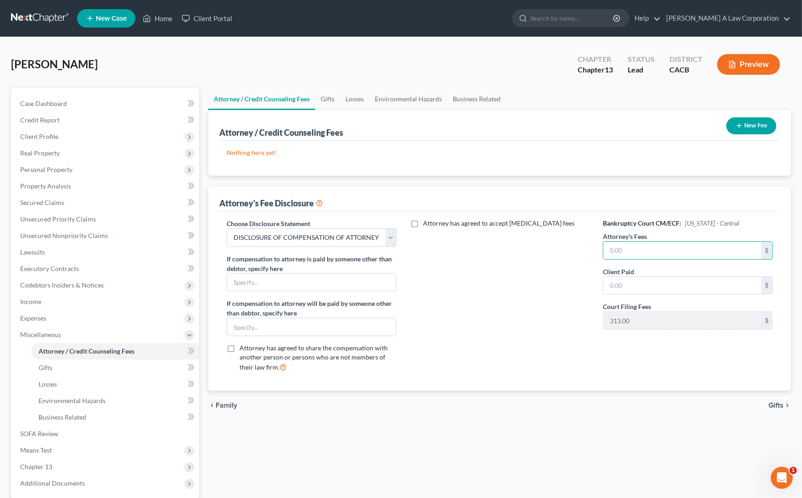
drag, startPoint x: 618, startPoint y: 102, endPoint x: 643, endPoint y: 185, distance: 86.9
click at [617, 110] on ui-view "Attorney / Credit Counseling Fees Gifts Losses Environmental Hazards Business R…" at bounding box center [499, 254] width 583 height 332
click at [624, 246] on input "text" at bounding box center [682, 250] width 158 height 17
type input "298.00"
click at [632, 277] on input "text" at bounding box center [682, 285] width 158 height 17
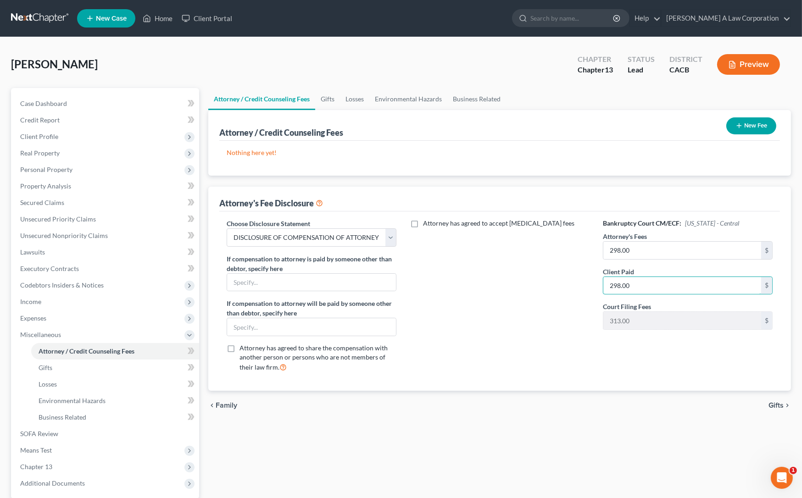
type input "298.00"
click at [463, 317] on div "Attorney has agreed to accept retainer fees" at bounding box center [500, 299] width 188 height 161
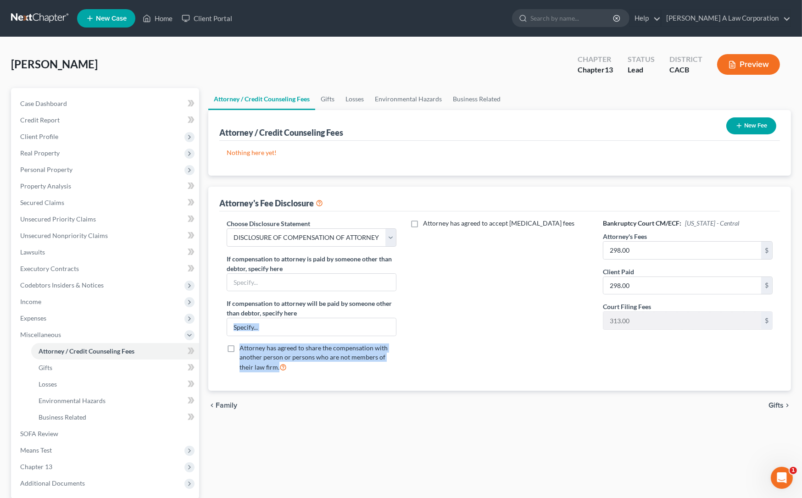
click at [405, 291] on div "Choose Disclosure Statement Select DISCLOSURE OF COMPENSATION OF ATTORNEY FOR D…" at bounding box center [500, 299] width 564 height 161
click at [743, 124] on button "New Fee" at bounding box center [751, 125] width 50 height 17
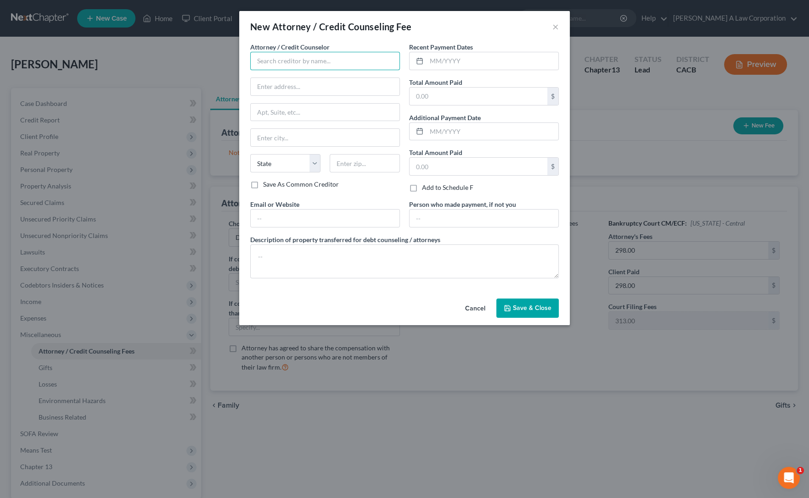
click at [283, 63] on input "text" at bounding box center [325, 61] width 150 height 18
type input "[PERSON_NAME] A Law Corporation"
type input "10866 Wilshire Blvd, Suite 810"
type input "Los Angeles"
select select "4"
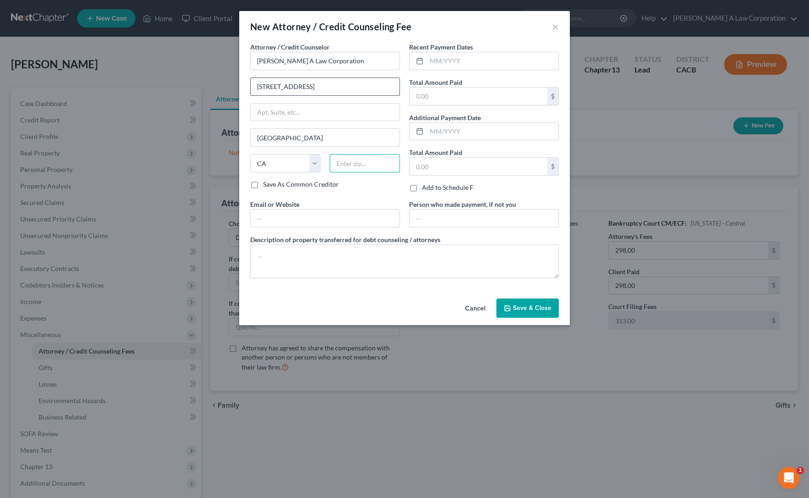
type input "90024"
type input "devinslaw@gmail.com"
click at [300, 262] on textarea at bounding box center [404, 262] width 308 height 34
click at [469, 62] on input "text" at bounding box center [492, 60] width 132 height 17
click at [447, 92] on input "text" at bounding box center [478, 96] width 138 height 17
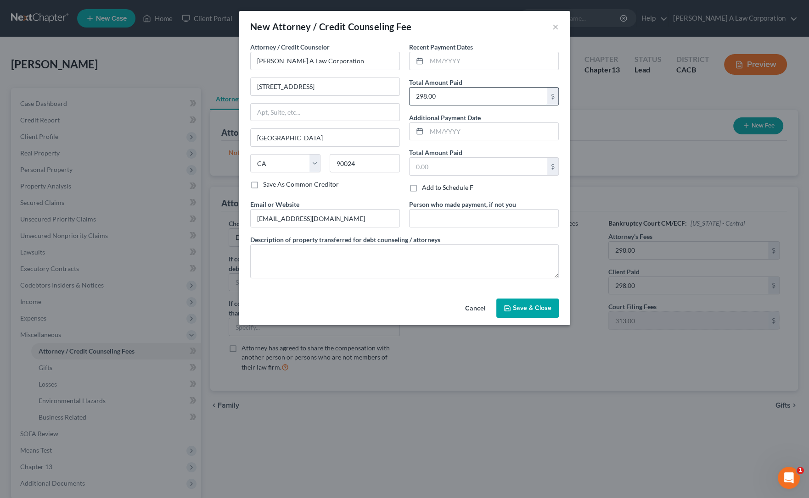
type input "298.00"
click at [441, 63] on input "text" at bounding box center [492, 60] width 132 height 17
type input "0"
type input "10/10/2025"
click at [520, 258] on textarea at bounding box center [404, 262] width 308 height 34
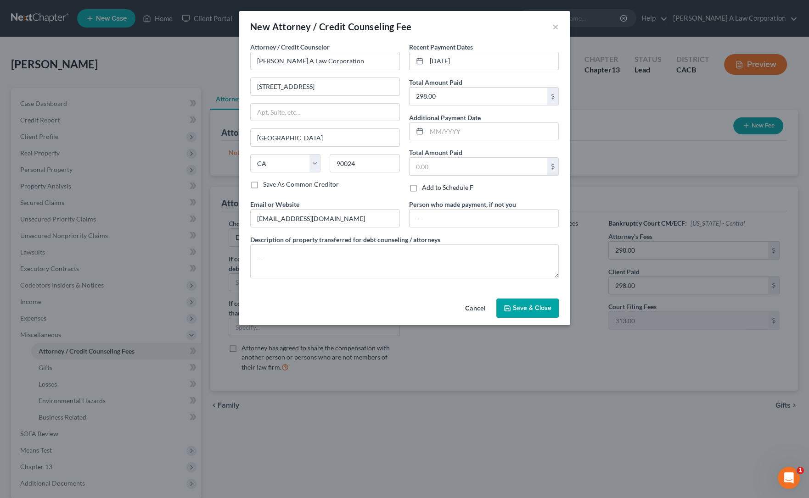
click at [525, 321] on div "Cancel Save & Close" at bounding box center [404, 310] width 330 height 30
click at [525, 310] on span "Save & Close" at bounding box center [532, 308] width 39 height 8
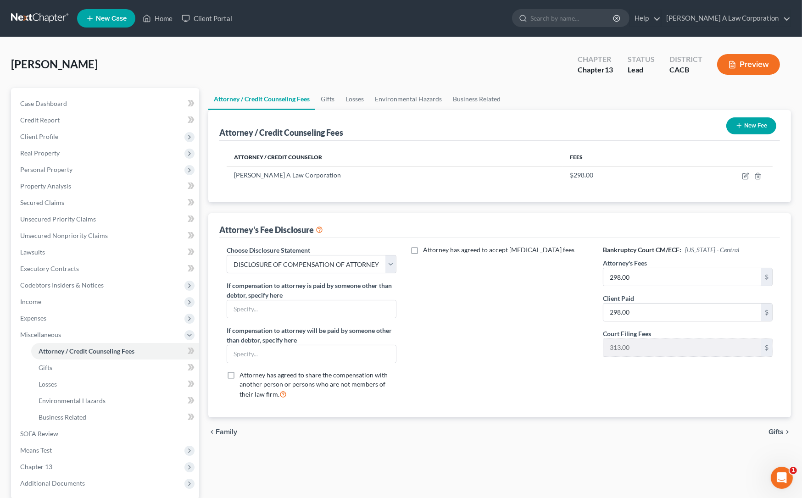
click at [525, 309] on div "Attorney has agreed to accept retainer fees" at bounding box center [500, 325] width 188 height 161
type input "7,000"
click at [527, 317] on div "Attorney has agreed to accept retainer fees" at bounding box center [500, 325] width 188 height 161
click at [526, 317] on div "Attorney has agreed to accept retainer fees" at bounding box center [500, 325] width 188 height 161
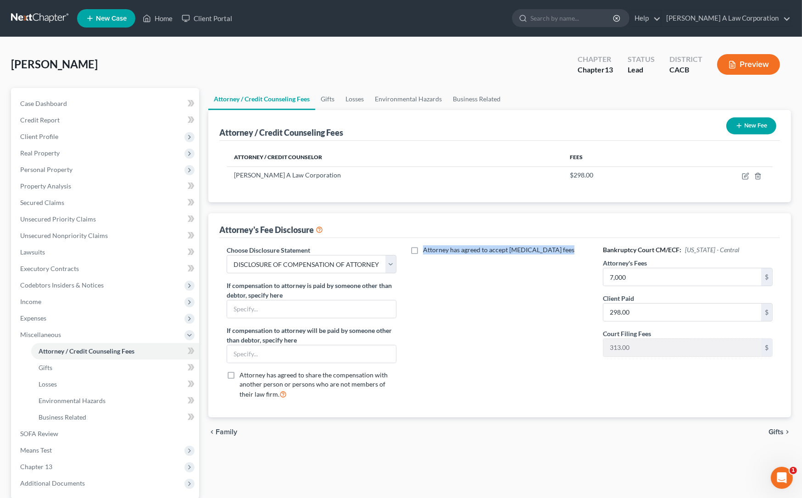
click at [526, 317] on div "Attorney has agreed to accept retainer fees" at bounding box center [500, 325] width 188 height 161
click at [487, 308] on div "Attorney has agreed to accept retainer fees" at bounding box center [500, 325] width 188 height 161
drag, startPoint x: 46, startPoint y: 426, endPoint x: 47, endPoint y: 431, distance: 4.8
click at [46, 426] on link "SOFA Review" at bounding box center [106, 434] width 186 height 17
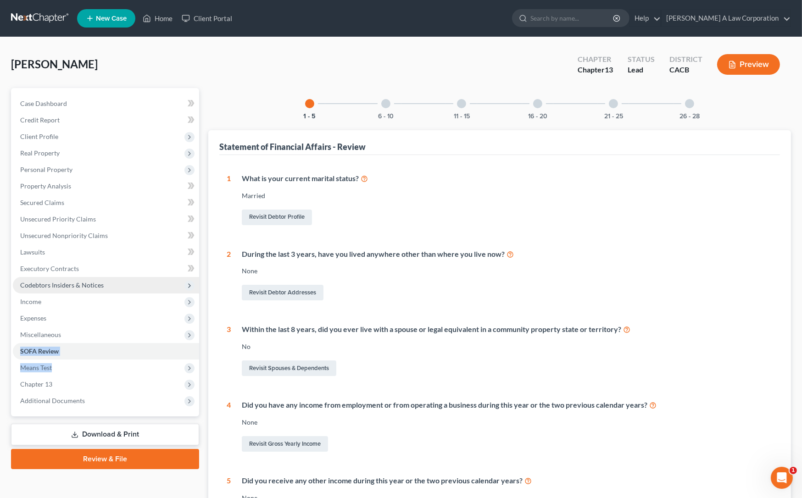
drag, startPoint x: 54, startPoint y: 370, endPoint x: 75, endPoint y: 289, distance: 84.5
click at [99, 321] on ul "Case Dashboard Payments Invoices Payments Payments Credit Report Client Profile" at bounding box center [106, 252] width 186 height 314
click at [42, 305] on span "Income" at bounding box center [106, 302] width 186 height 17
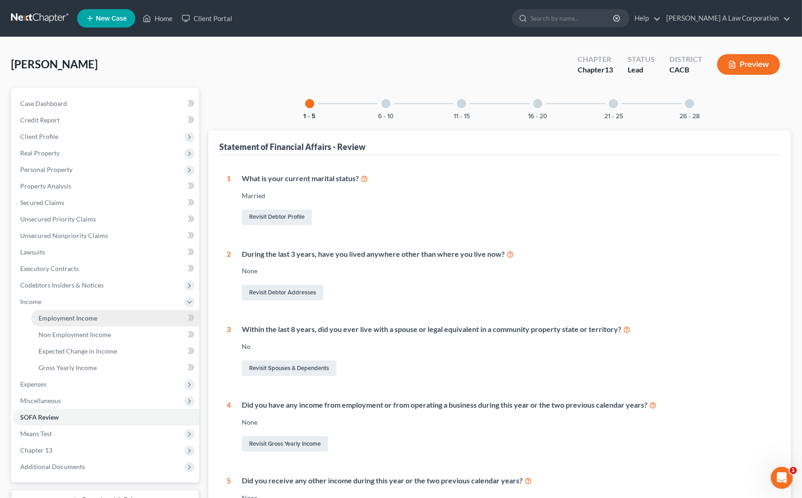
click at [53, 318] on span "Employment Income" at bounding box center [68, 318] width 59 height 8
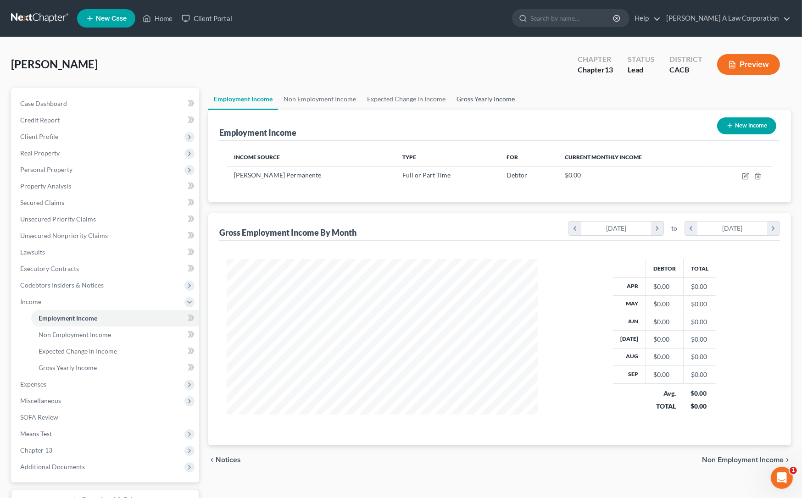
scroll to position [164, 329]
click at [486, 101] on link "Gross Yearly Income" at bounding box center [485, 99] width 69 height 22
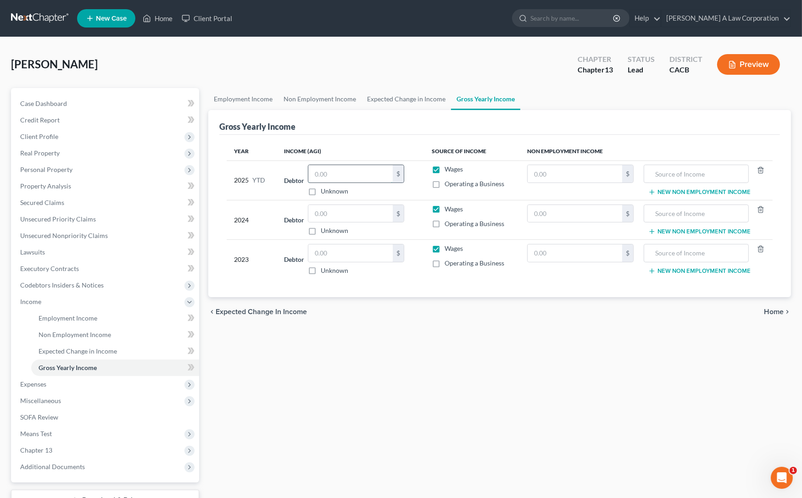
click at [348, 178] on input "text" at bounding box center [350, 173] width 84 height 17
type input "0.01"
click at [346, 214] on input "text" at bounding box center [350, 213] width 84 height 17
type input "0.01"
click at [340, 256] on input "text" at bounding box center [350, 253] width 84 height 17
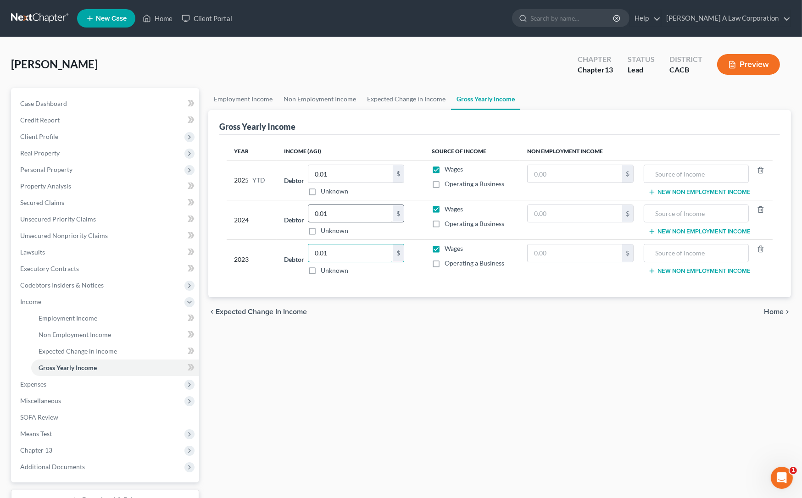
type input "0.01"
click at [406, 97] on link "Expected Change in Income" at bounding box center [406, 99] width 89 height 22
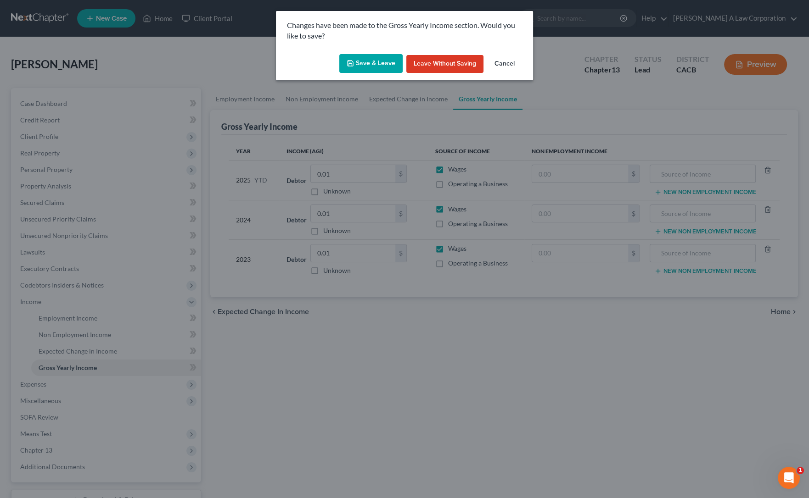
click at [381, 68] on button "Save & Leave" at bounding box center [370, 63] width 63 height 19
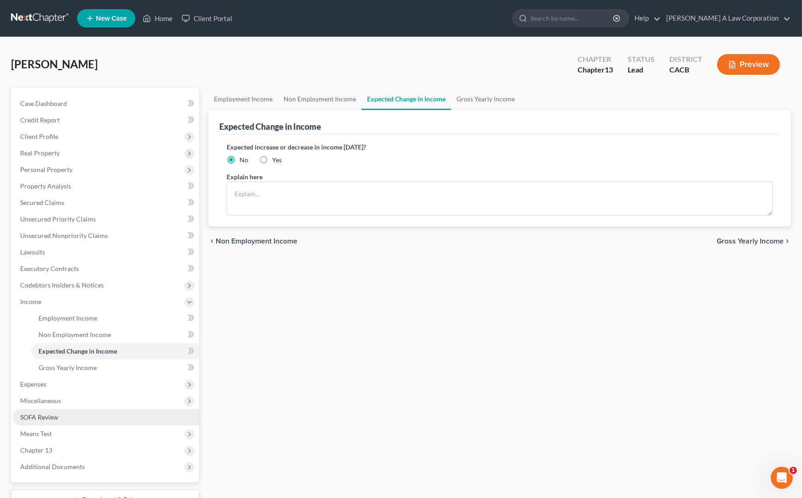
click at [46, 418] on span "SOFA Review" at bounding box center [39, 417] width 38 height 8
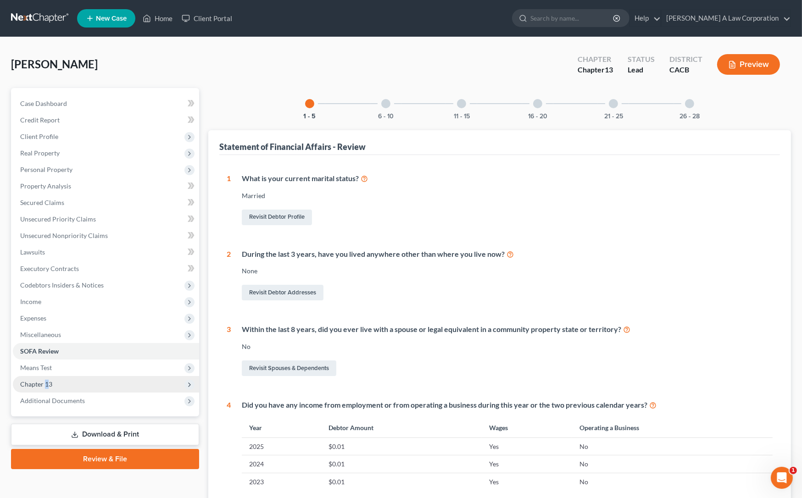
click at [46, 385] on span "Chapter 13" at bounding box center [36, 384] width 32 height 8
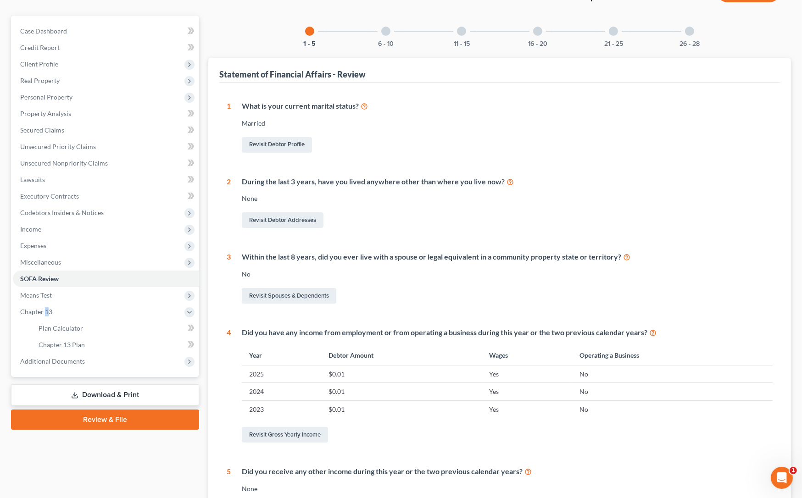
scroll to position [83, 0]
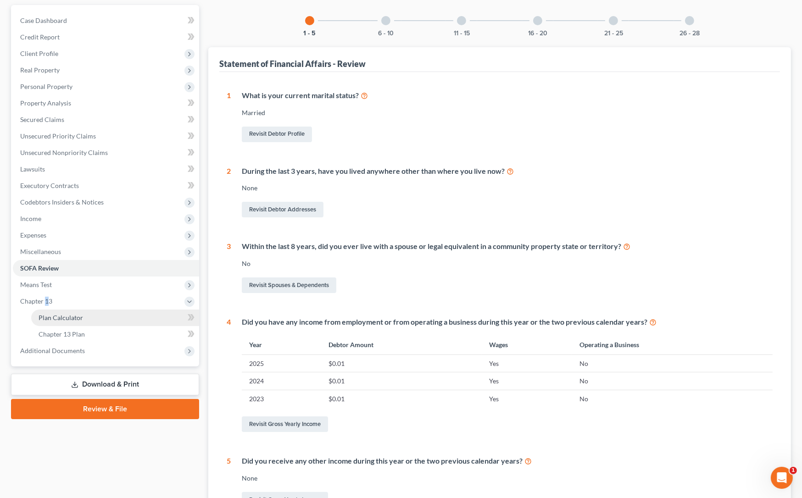
click at [82, 319] on link "Plan Calculator" at bounding box center [115, 318] width 168 height 17
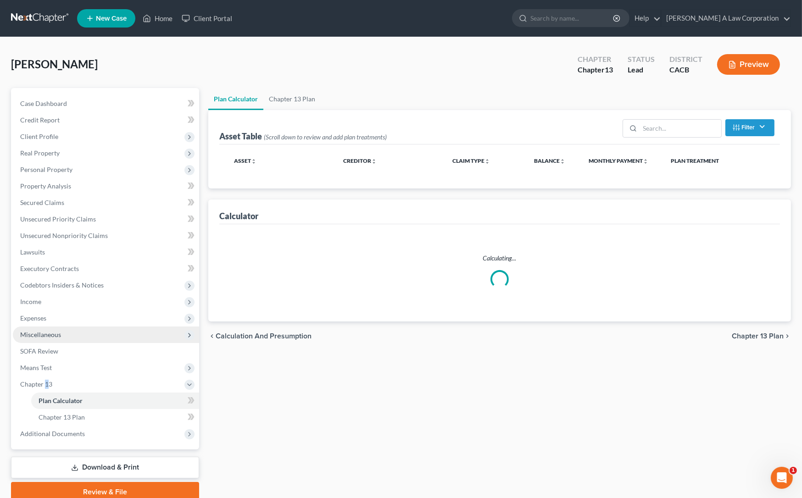
select select "59"
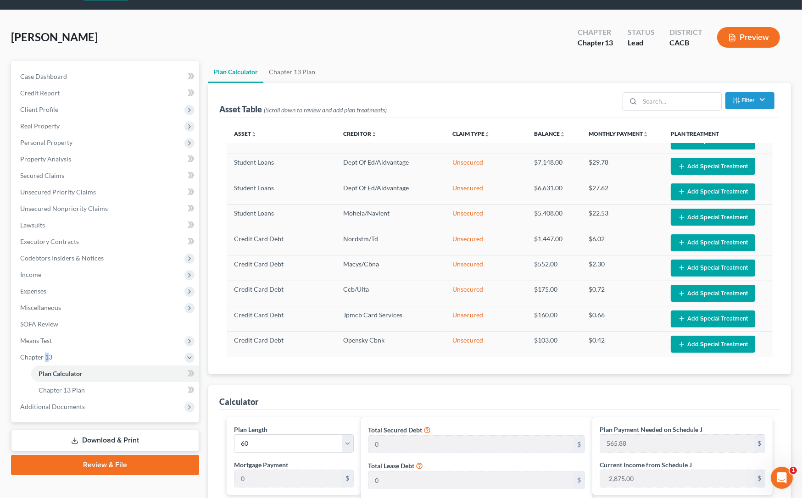
scroll to position [41, 0]
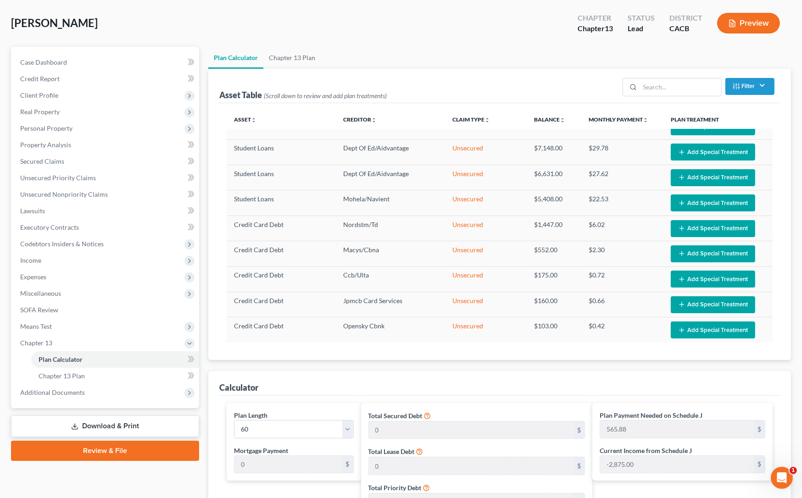
drag, startPoint x: 223, startPoint y: 225, endPoint x: 662, endPoint y: 346, distance: 455.4
click at [662, 346] on div "Asset unfold_more expand_more expand_less Creditor unfold_more expand_more expa…" at bounding box center [499, 231] width 561 height 257
click at [112, 425] on link "Download & Print" at bounding box center [105, 427] width 188 height 22
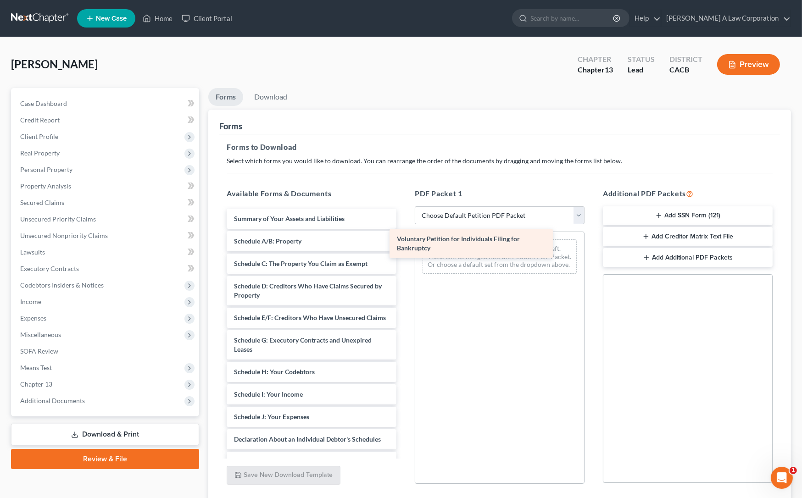
drag, startPoint x: 330, startPoint y: 212, endPoint x: 497, endPoint y: 234, distance: 168.5
click at [404, 234] on div "Voluntary Petition for Individuals Filing for Bankruptcy Voluntary Petition for…" at bounding box center [311, 410] width 184 height 403
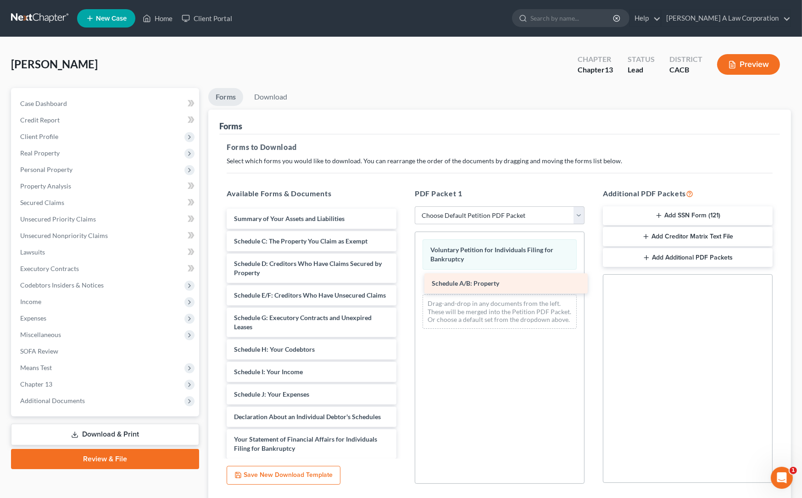
drag, startPoint x: 284, startPoint y: 241, endPoint x: 482, endPoint y: 285, distance: 202.4
click at [404, 285] on div "Schedule A/B: Property Summary of Your Assets and Liabilities Schedule A/B: Pro…" at bounding box center [311, 399] width 184 height 381
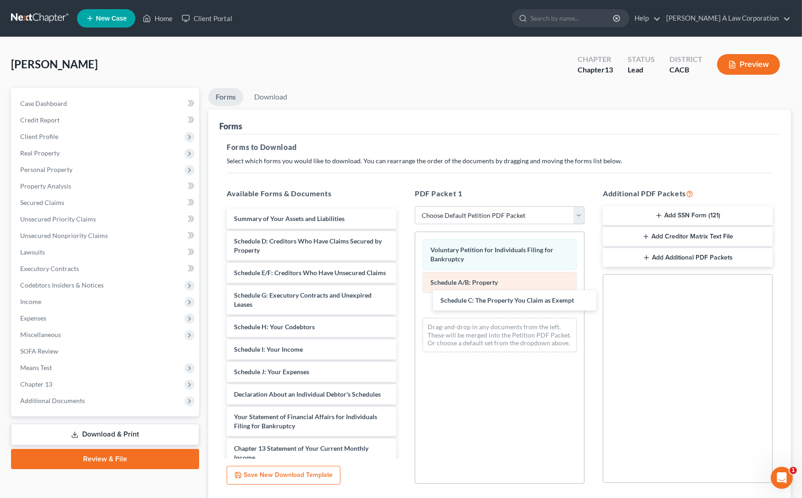
drag, startPoint x: 276, startPoint y: 234, endPoint x: 432, endPoint y: 284, distance: 164.0
click at [404, 296] on div "Schedule C: The Property You Claim as Exempt Summary of Your Assets and Liabili…" at bounding box center [311, 388] width 184 height 358
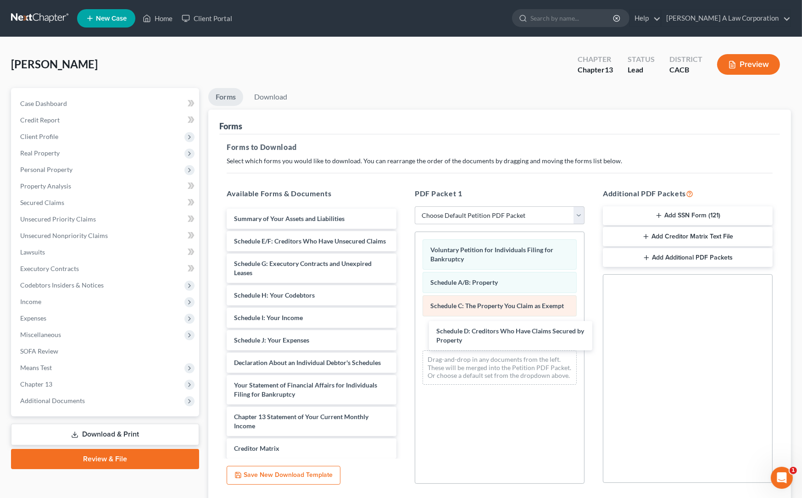
drag, startPoint x: 274, startPoint y: 238, endPoint x: 424, endPoint y: 310, distance: 166.0
click at [404, 329] on div "Schedule D: Creditors Who Have Claims Secured by Property Summary of Your Asset…" at bounding box center [311, 372] width 184 height 327
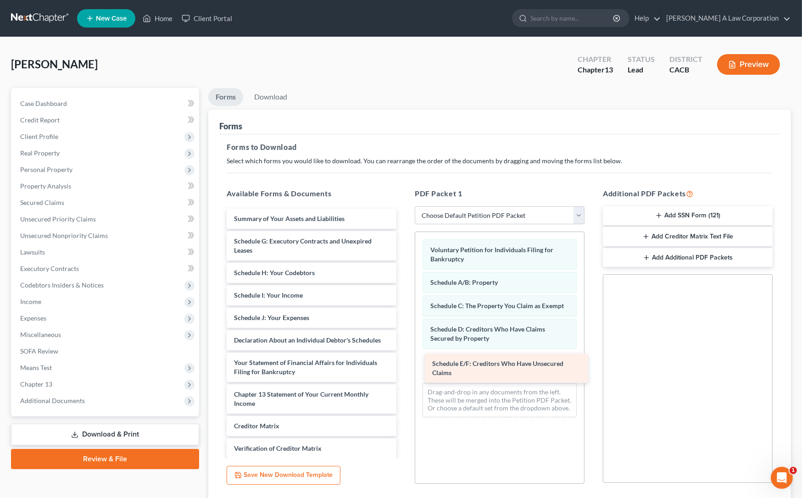
drag, startPoint x: 261, startPoint y: 236, endPoint x: 444, endPoint y: 350, distance: 215.8
click at [404, 355] on div "Schedule E/F: Creditors Who Have Unsecured Claims Summary of Your Assets and Li…" at bounding box center [311, 361] width 184 height 304
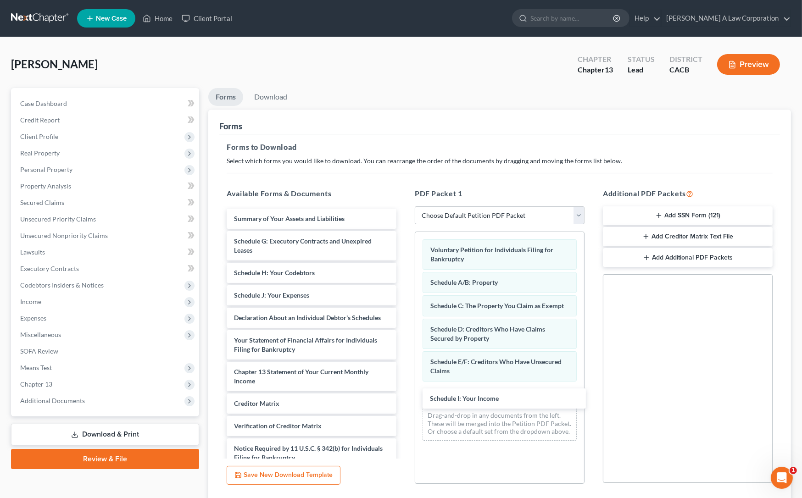
drag, startPoint x: 266, startPoint y: 293, endPoint x: 399, endPoint y: 370, distance: 153.2
click at [404, 394] on div "Schedule I: Your Income Summary of Your Assets and Liabilities Schedule G: Exec…" at bounding box center [311, 350] width 184 height 282
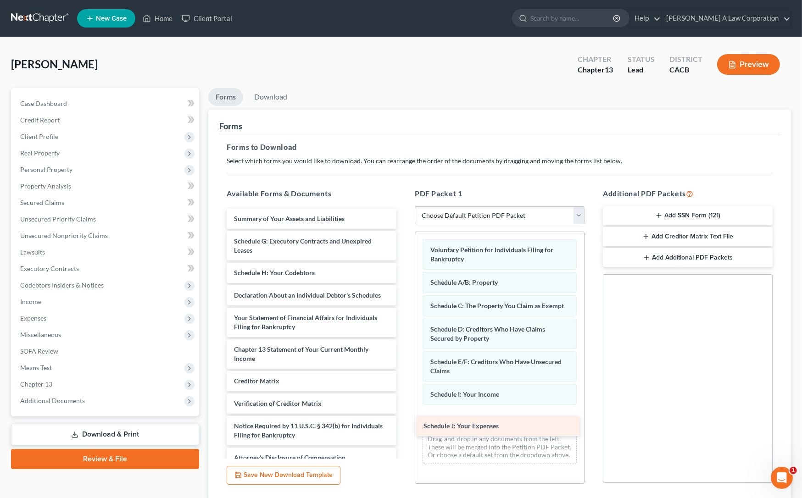
drag, startPoint x: 265, startPoint y: 294, endPoint x: 453, endPoint y: 418, distance: 225.3
click at [404, 422] on div "Schedule J: Your Expenses Summary of Your Assets and Liabilities Schedule G: Ex…" at bounding box center [311, 338] width 184 height 259
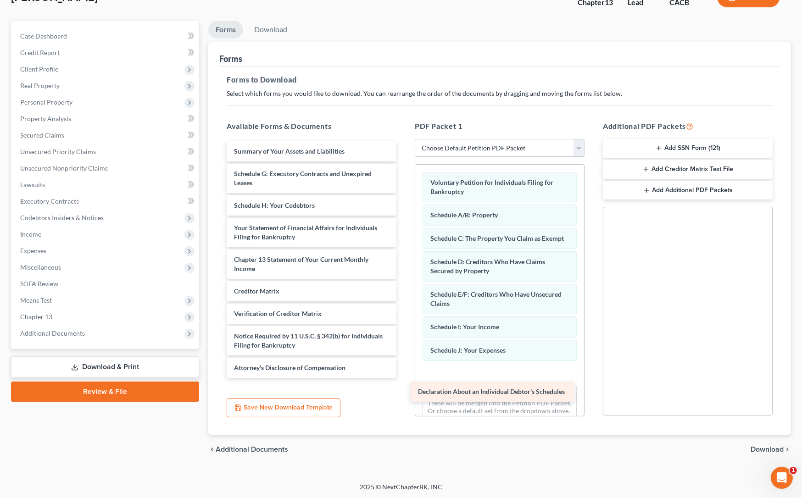
drag, startPoint x: 332, startPoint y: 213, endPoint x: 517, endPoint y: 387, distance: 253.2
click at [404, 378] on div "Declaration About an Individual Debtor's Schedules Summary of Your Assets and L…" at bounding box center [311, 259] width 184 height 237
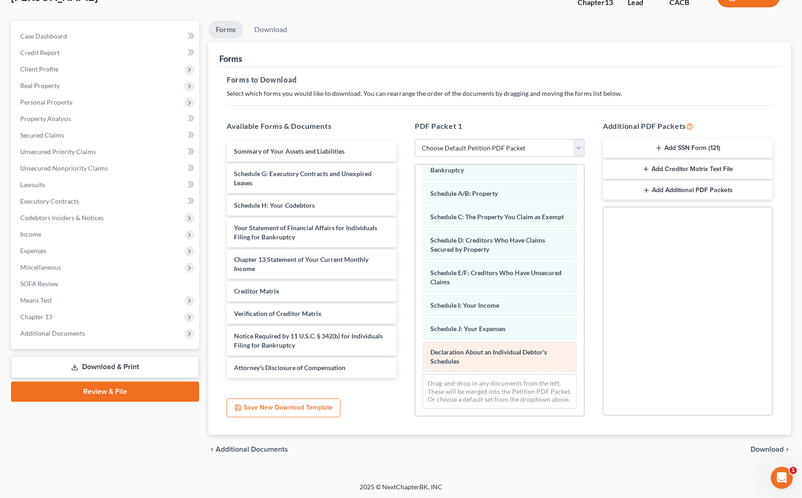
scroll to position [37, 0]
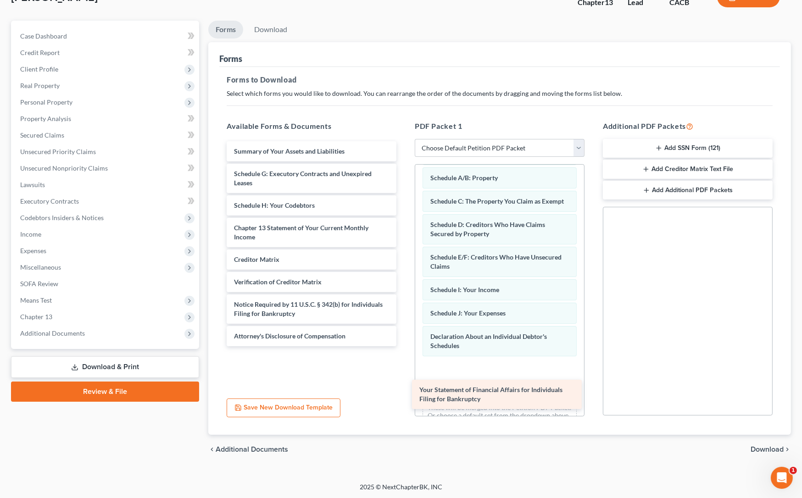
drag, startPoint x: 307, startPoint y: 229, endPoint x: 495, endPoint y: 386, distance: 245.0
click at [404, 346] on div "Your Statement of Financial Affairs for Individuals Filing for Bankruptcy Summa…" at bounding box center [311, 243] width 184 height 205
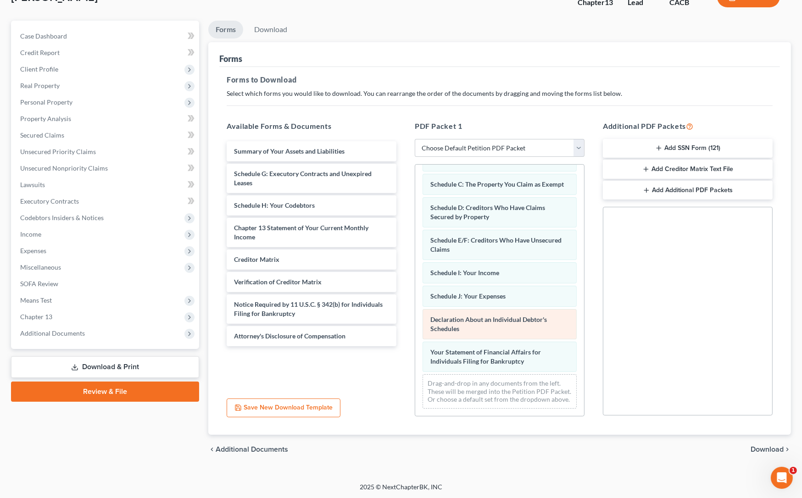
scroll to position [70, 0]
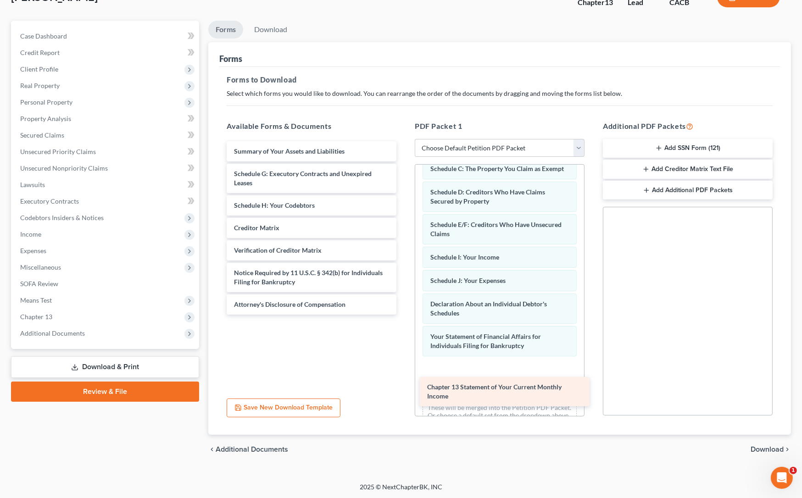
drag, startPoint x: 284, startPoint y: 229, endPoint x: 477, endPoint y: 385, distance: 248.3
click at [404, 315] on div "Chapter 13 Statement of Your Current Monthly Income Summary of Your Assets and …" at bounding box center [311, 227] width 184 height 173
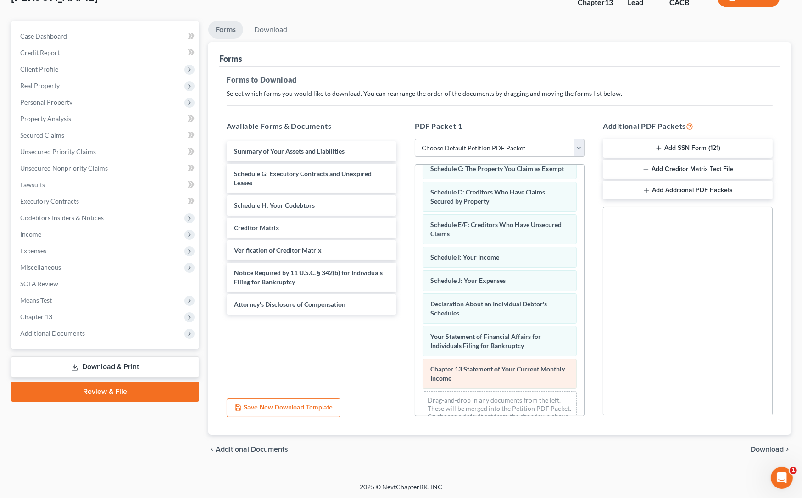
scroll to position [102, 0]
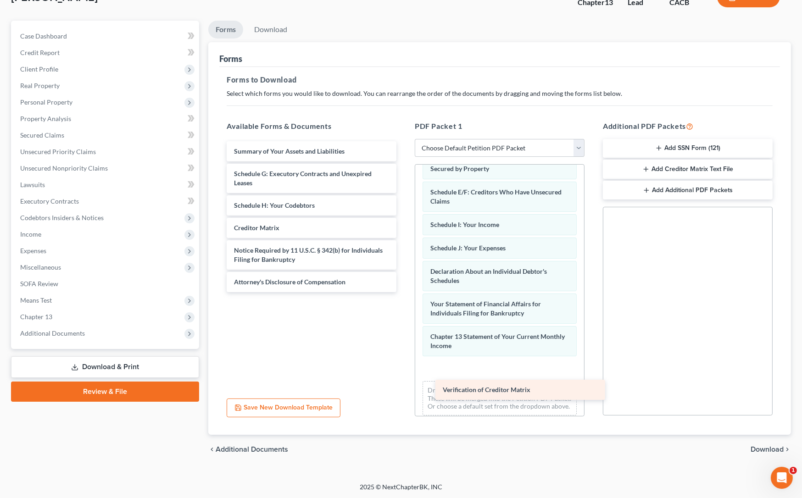
drag, startPoint x: 245, startPoint y: 251, endPoint x: 442, endPoint y: 382, distance: 237.2
click at [404, 292] on div "Verification of Creditor Matrix Summary of Your Assets and Liabilities Schedule…" at bounding box center [311, 216] width 184 height 151
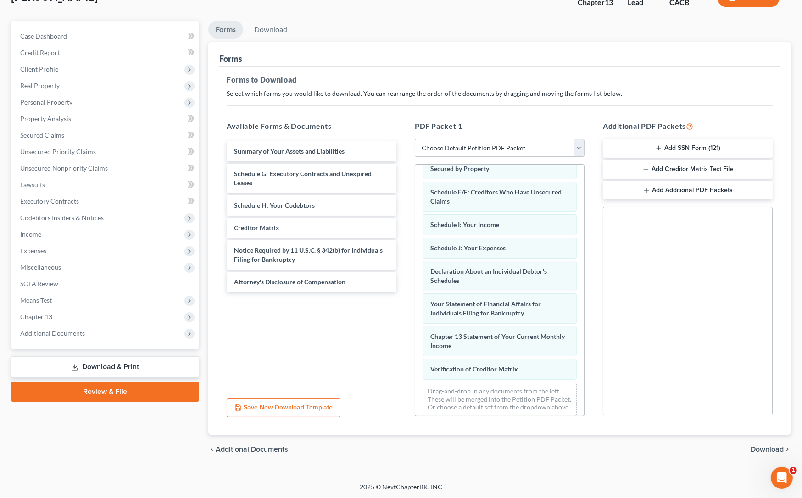
scroll to position [126, 0]
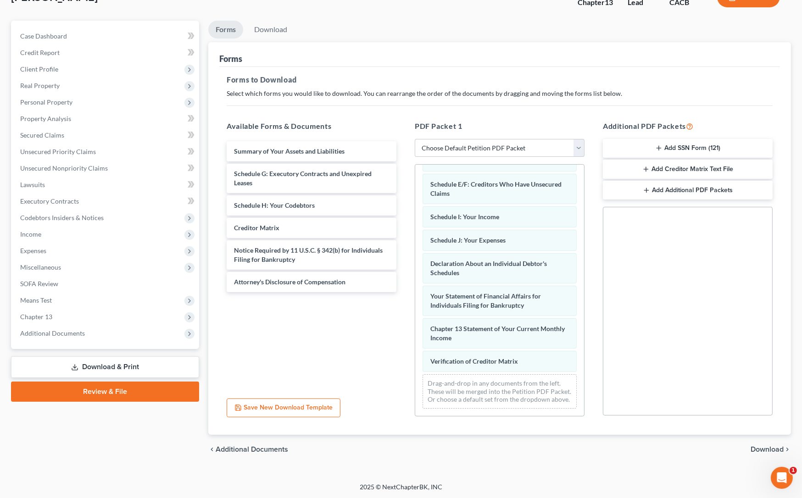
click at [686, 150] on button "Add SSN Form (121)" at bounding box center [688, 148] width 170 height 19
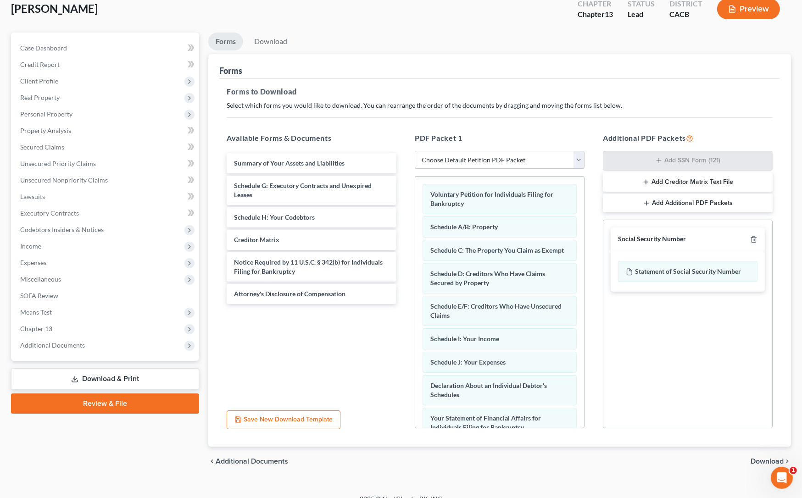
scroll to position [67, 0]
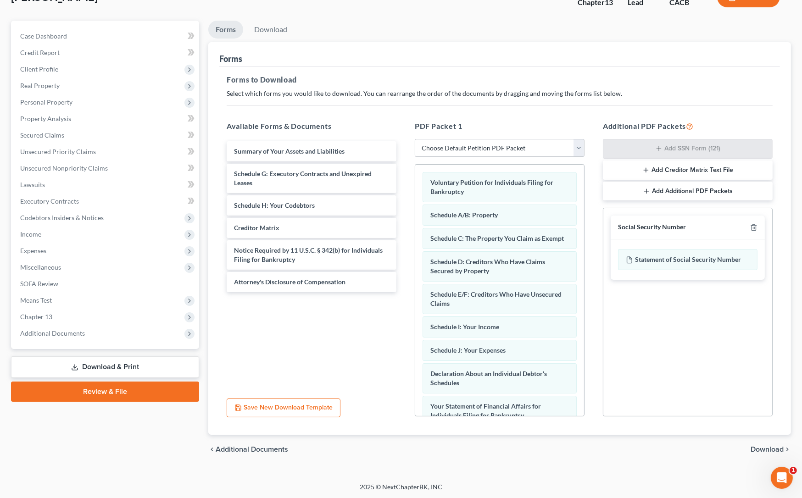
click at [770, 451] on span "Download" at bounding box center [767, 449] width 33 height 7
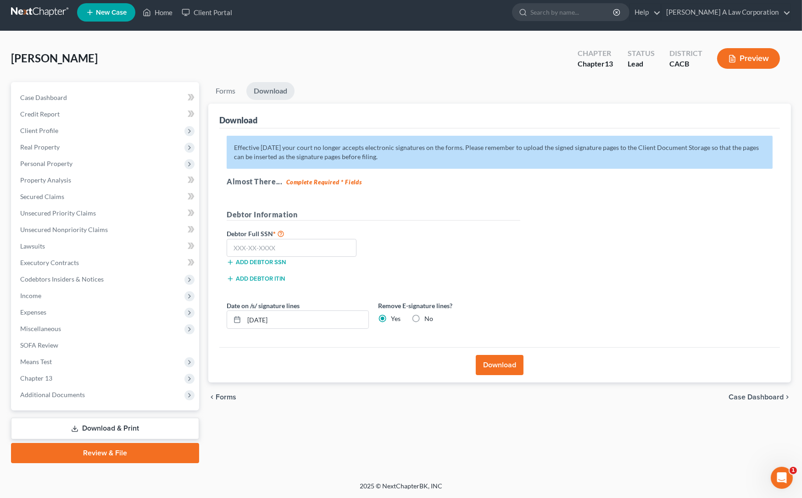
scroll to position [5, 0]
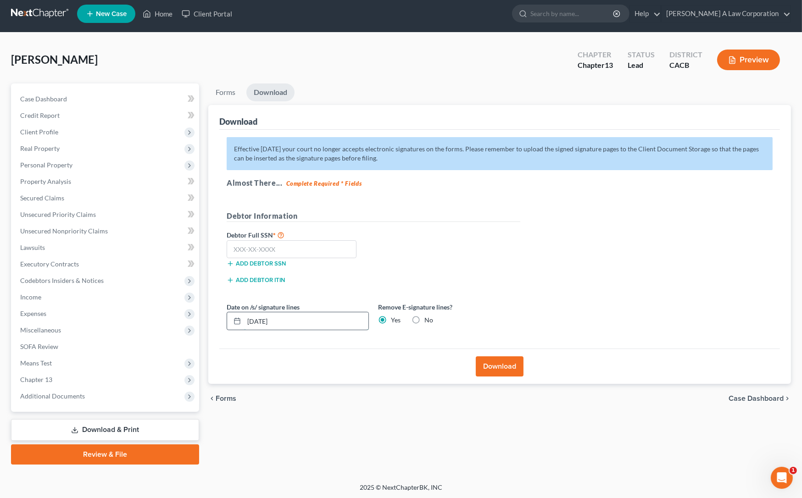
drag, startPoint x: 264, startPoint y: 318, endPoint x: 257, endPoint y: 318, distance: 6.4
click at [257, 318] on input "10/09/2025" at bounding box center [306, 320] width 124 height 17
type input "10/01/20250"
drag, startPoint x: 328, startPoint y: 355, endPoint x: 335, endPoint y: 339, distance: 18.3
click at [328, 353] on div "Download" at bounding box center [499, 366] width 561 height 35
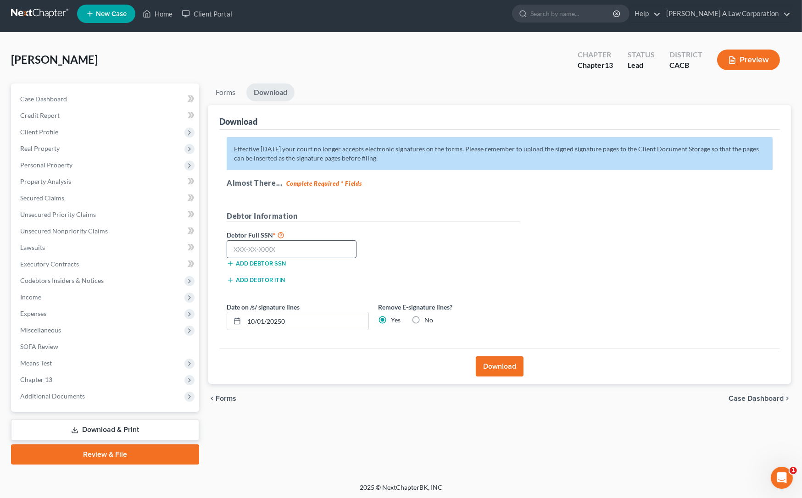
drag, startPoint x: 440, startPoint y: 266, endPoint x: 321, endPoint y: 250, distance: 119.4
click at [440, 266] on div "Debtor Full SSN * Add debtor SSN" at bounding box center [373, 252] width 303 height 46
click at [230, 246] on input "text" at bounding box center [292, 249] width 130 height 18
type input "359-84-3808"
click at [477, 270] on div "Debtor Full SSN * 359-84-3808 Add debtor SSN" at bounding box center [373, 252] width 303 height 46
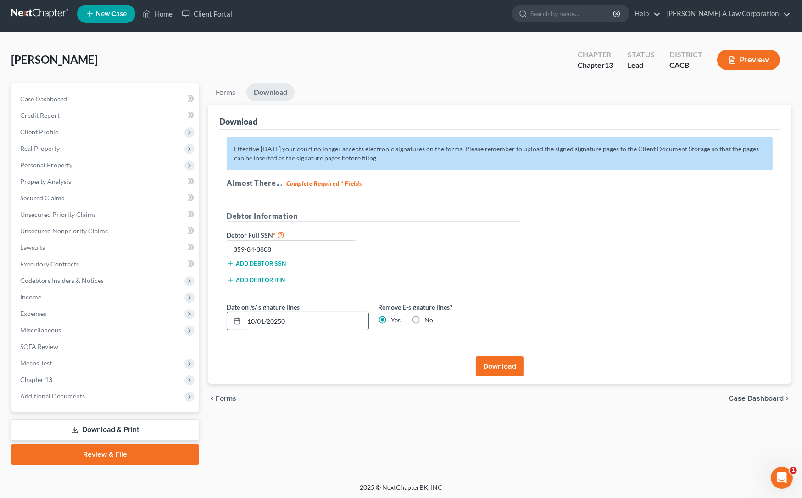
drag, startPoint x: 501, startPoint y: 368, endPoint x: 263, endPoint y: 323, distance: 242.0
click at [264, 323] on div "Download Effective 12/1/17 your court no longer accepts electronic signatures o…" at bounding box center [499, 244] width 583 height 279
drag, startPoint x: 260, startPoint y: 321, endPoint x: 313, endPoint y: 322, distance: 53.2
click at [313, 322] on input "10/01/20250" at bounding box center [306, 320] width 124 height 17
type input "10/10/2025"
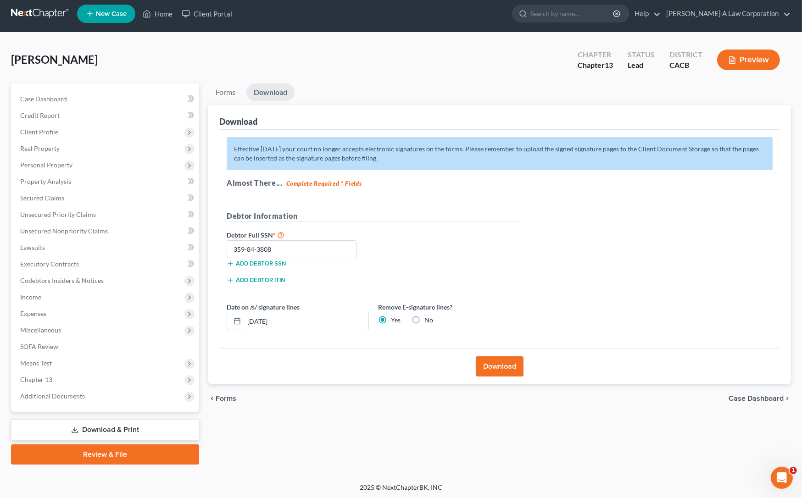
click at [535, 214] on div "Effective 12/1/17 your court no longer accepts electronic signatures on the for…" at bounding box center [499, 239] width 561 height 219
click at [543, 281] on div "Effective 12/1/17 your court no longer accepts electronic signatures on the for…" at bounding box center [499, 239] width 561 height 219
drag, startPoint x: 382, startPoint y: 307, endPoint x: 498, endPoint y: 314, distance: 115.9
click at [493, 313] on div "Remove E-signature lines? Yes No" at bounding box center [449, 316] width 151 height 28
click at [498, 314] on div "Remove E-signature lines? Yes No" at bounding box center [449, 316] width 151 height 28
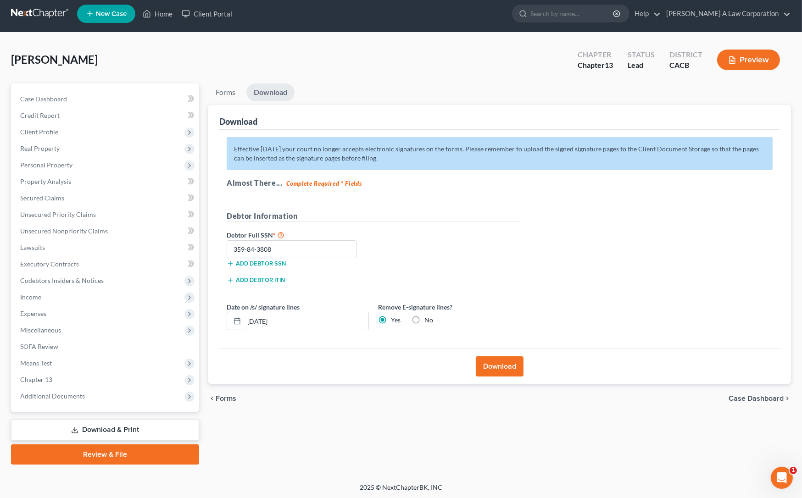
click at [394, 276] on div "Add debtor ITIN" at bounding box center [373, 283] width 303 height 17
click at [504, 362] on button "Download" at bounding box center [500, 367] width 48 height 20
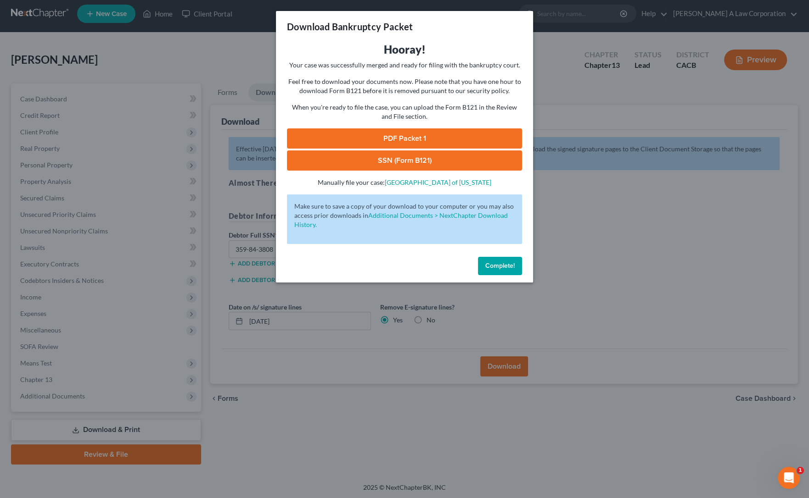
click at [389, 134] on link "PDF Packet 1" at bounding box center [404, 138] width 235 height 20
drag, startPoint x: 399, startPoint y: 160, endPoint x: 394, endPoint y: 159, distance: 5.1
click at [399, 160] on link "SSN (Form B121)" at bounding box center [404, 161] width 235 height 20
drag, startPoint x: 506, startPoint y: 270, endPoint x: 508, endPoint y: 264, distance: 6.2
click at [507, 269] on button "Complete!" at bounding box center [500, 266] width 44 height 18
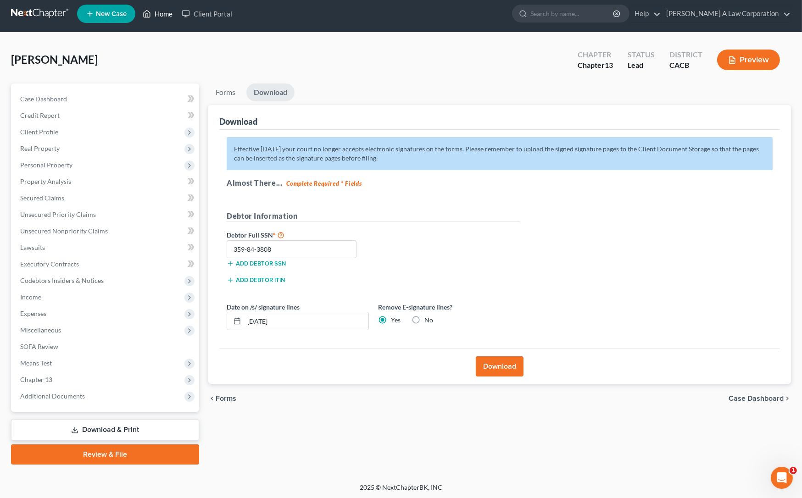
drag, startPoint x: 33, startPoint y: 15, endPoint x: 159, endPoint y: 9, distance: 125.4
click at [33, 14] on link at bounding box center [40, 14] width 59 height 17
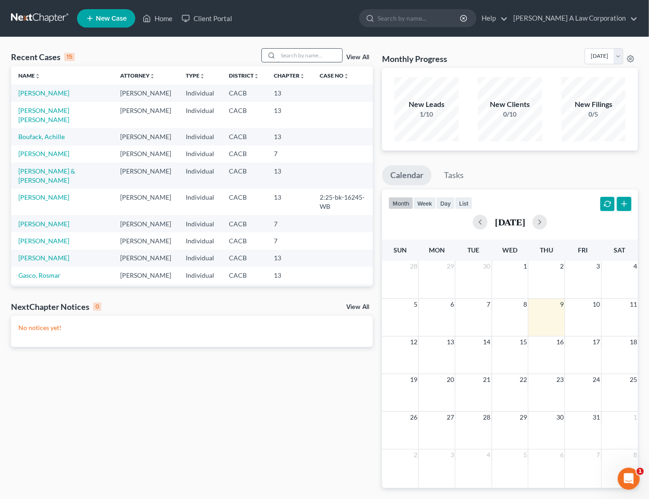
drag, startPoint x: 307, startPoint y: 54, endPoint x: 297, endPoint y: 43, distance: 14.0
click at [307, 53] on input "search" at bounding box center [310, 55] width 64 height 13
type input "[PERSON_NAME]"
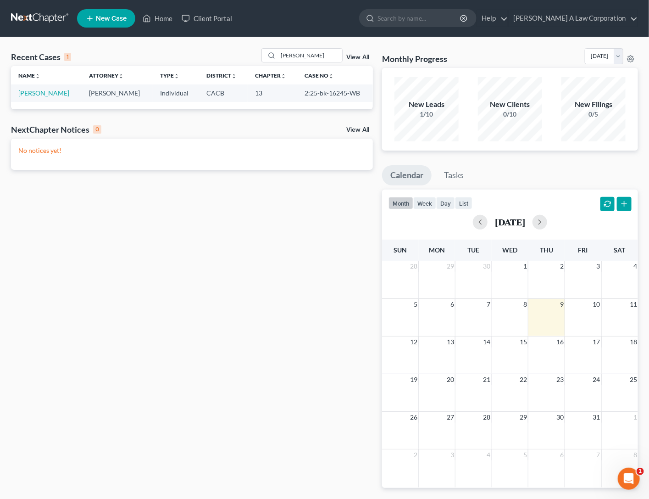
drag, startPoint x: 68, startPoint y: 248, endPoint x: 52, endPoint y: 190, distance: 59.9
click at [69, 243] on div "Recent Cases 1 [PERSON_NAME] View All Name unfold_more expand_more expand_less …" at bounding box center [191, 275] width 371 height 454
click at [54, 91] on link "[PERSON_NAME]" at bounding box center [43, 93] width 51 height 8
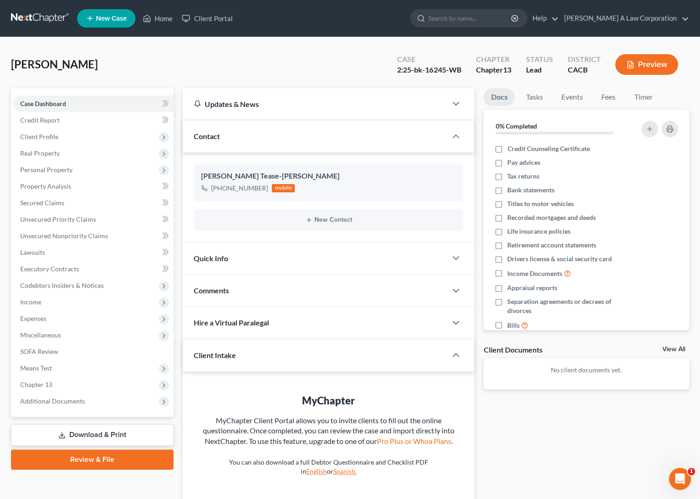
click at [529, 435] on div "Docs Tasks Events Fees Timer 0% Completed Nothing here yet! Credit Counseling C…" at bounding box center [586, 313] width 215 height 450
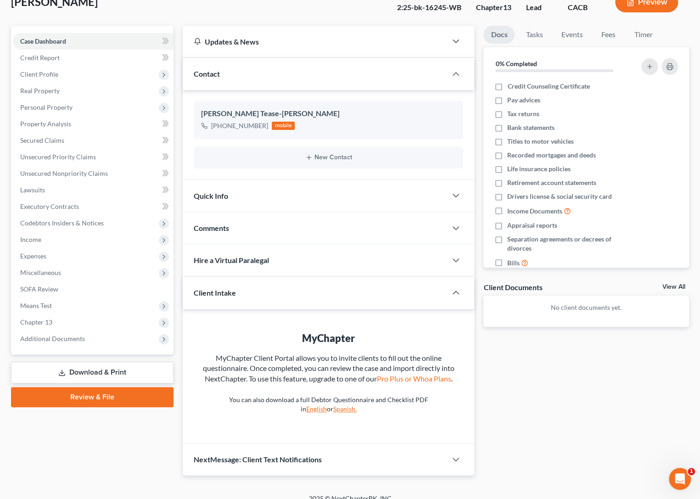
scroll to position [73, 0]
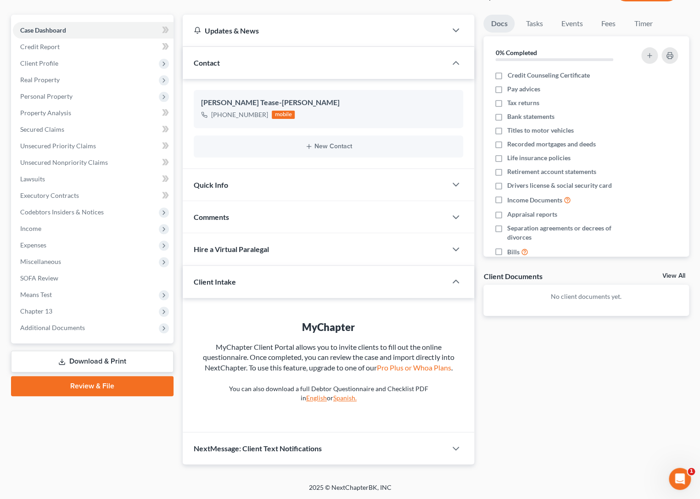
click at [89, 480] on div "[PERSON_NAME] Upgraded Case 2:25-bk-16245-WB Chapter Chapter 13 Status Lead Dis…" at bounding box center [350, 223] width 700 height 519
click at [35, 130] on span "Secured Claims" at bounding box center [42, 129] width 44 height 8
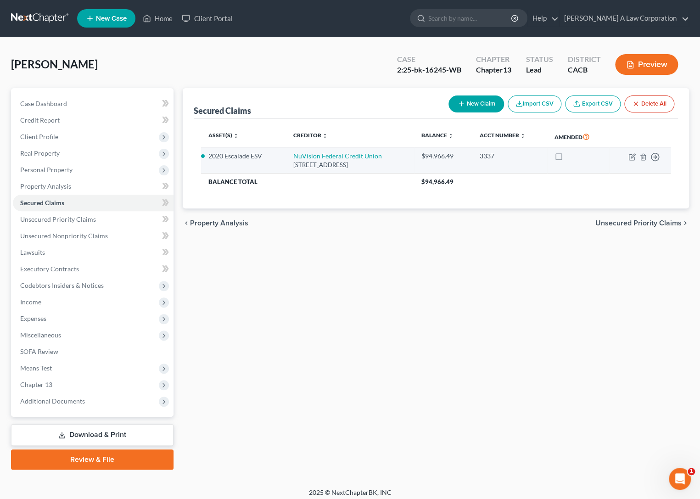
drag, startPoint x: 365, startPoint y: 253, endPoint x: 285, endPoint y: 166, distance: 117.9
click at [365, 249] on div "Secured Claims New Claim Import CSV Export CSV Delete All Asset(s) expand_more …" at bounding box center [435, 278] width 515 height 381
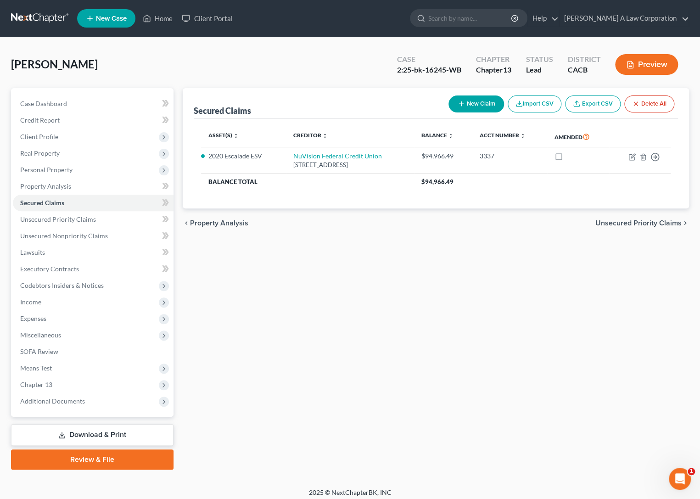
drag, startPoint x: 330, startPoint y: 344, endPoint x: 362, endPoint y: 223, distance: 124.8
click at [331, 343] on div "Secured Claims New Claim Import CSV Export CSV Delete All Asset(s) expand_more …" at bounding box center [435, 278] width 515 height 381
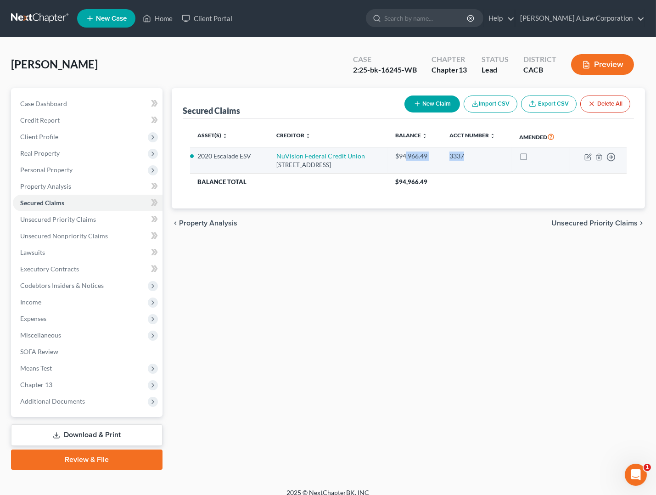
drag, startPoint x: 413, startPoint y: 156, endPoint x: 468, endPoint y: 158, distance: 55.6
click at [468, 158] on tr "2020 Escalade ESV NuVision Federal Credit Union [STREET_ADDRESS] $94,966.49 333…" at bounding box center [408, 160] width 436 height 26
click at [589, 156] on icon "button" at bounding box center [587, 156] width 7 height 7
select select "1"
select select "2"
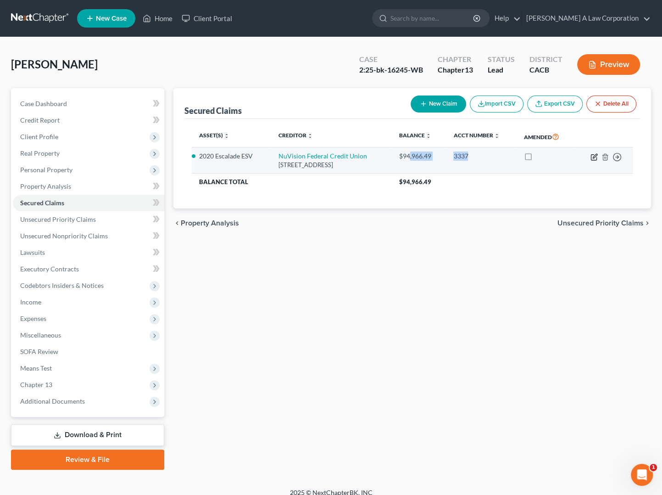
select select "0"
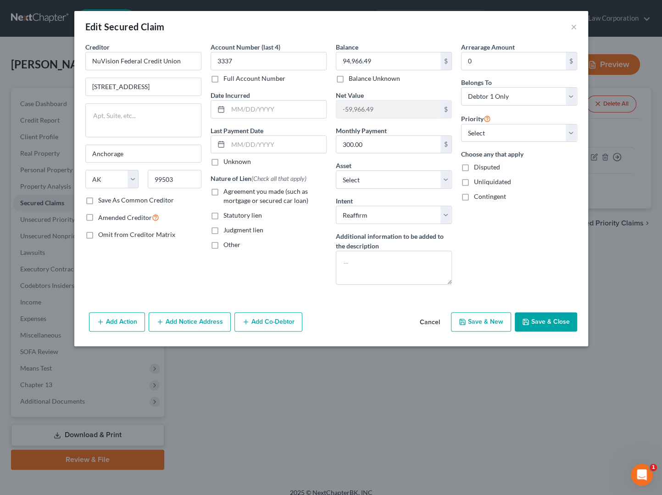
click at [525, 247] on div "Arrearage Amount 0 $ Belongs To * Select Debtor 1 Only Debtor 2 Only Debtor 1 A…" at bounding box center [519, 167] width 125 height 250
click at [380, 299] on div "Creditor * NuVision Federal Credit Union [STREET_ADDRESS][GEOGRAPHIC_DATA] [US_…" at bounding box center [331, 175] width 514 height 266
click at [329, 27] on div "Edit Secured Claim ×" at bounding box center [331, 26] width 514 height 31
click at [564, 25] on div "Edit Secured Claim ×" at bounding box center [331, 26] width 514 height 31
click at [571, 26] on button "×" at bounding box center [574, 26] width 6 height 11
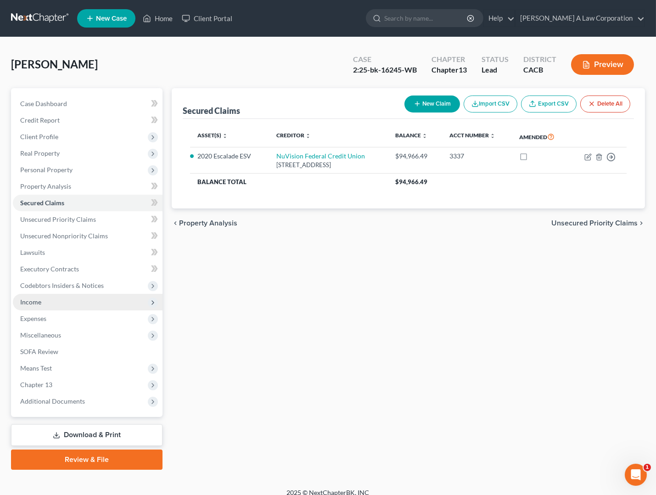
click at [50, 305] on span "Income" at bounding box center [88, 302] width 150 height 17
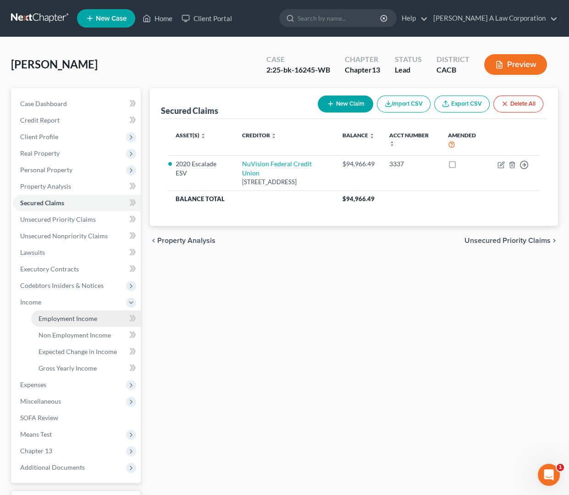
click at [59, 319] on span "Employment Income" at bounding box center [68, 318] width 59 height 8
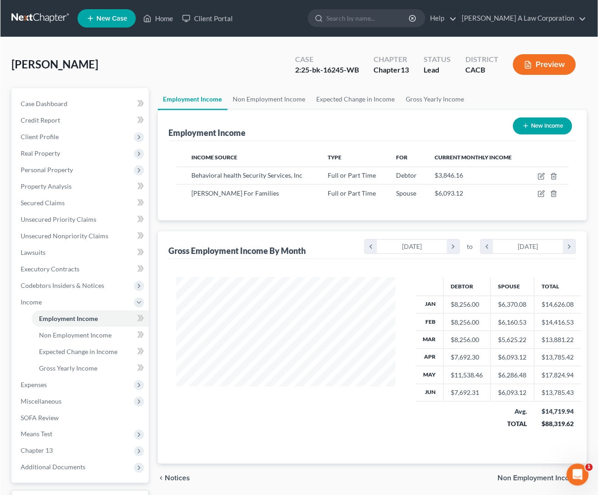
scroll to position [164, 240]
